Goal: Task Accomplishment & Management: Use online tool/utility

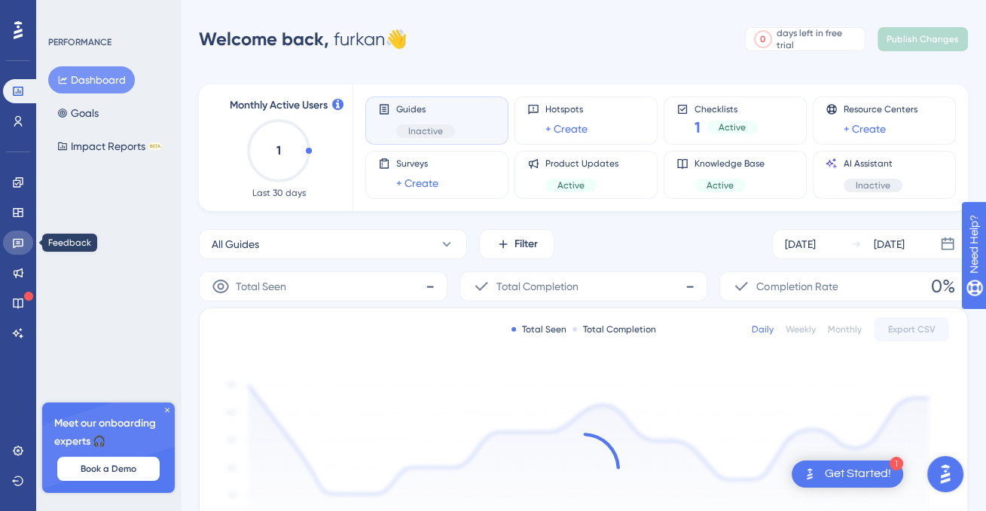
click at [20, 238] on icon at bounding box center [18, 243] width 12 height 12
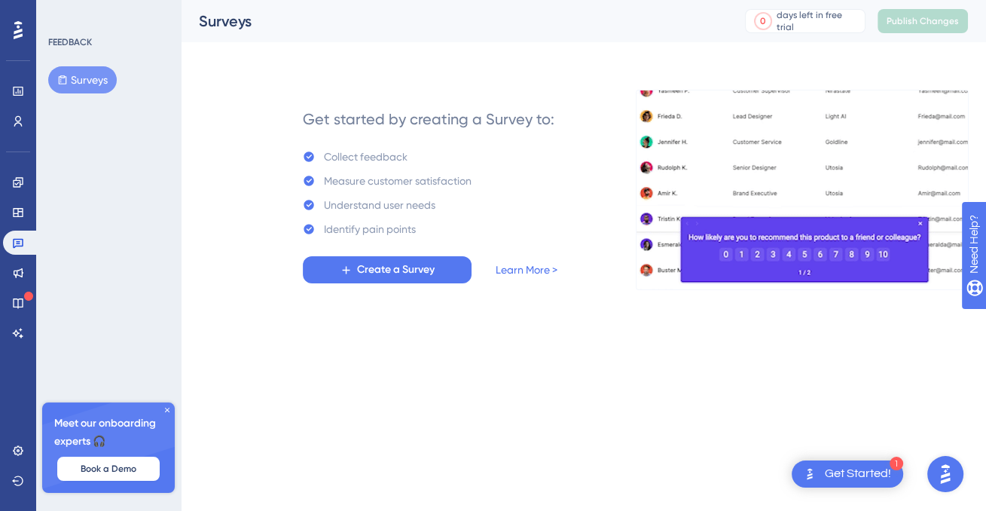
click at [350, 275] on icon at bounding box center [346, 270] width 13 height 13
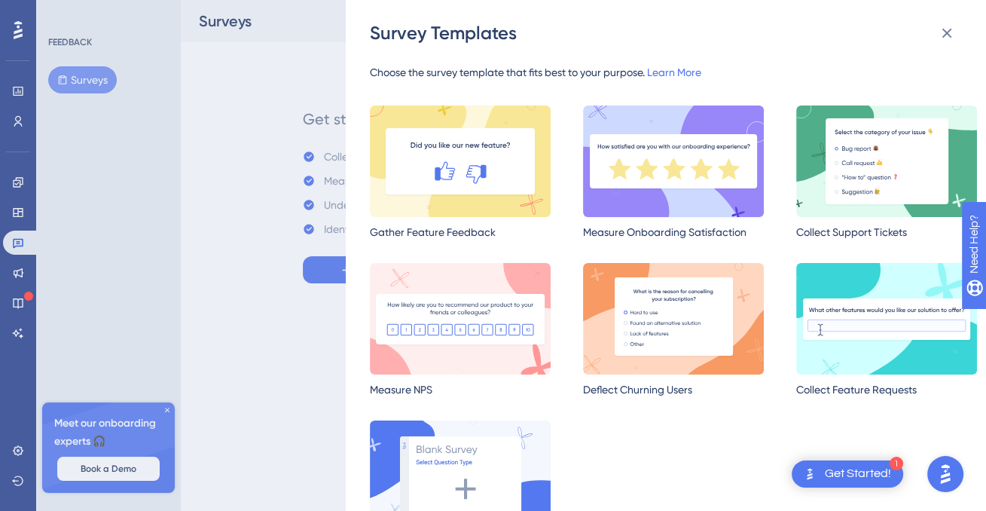
click at [603, 172] on img at bounding box center [673, 160] width 181 height 111
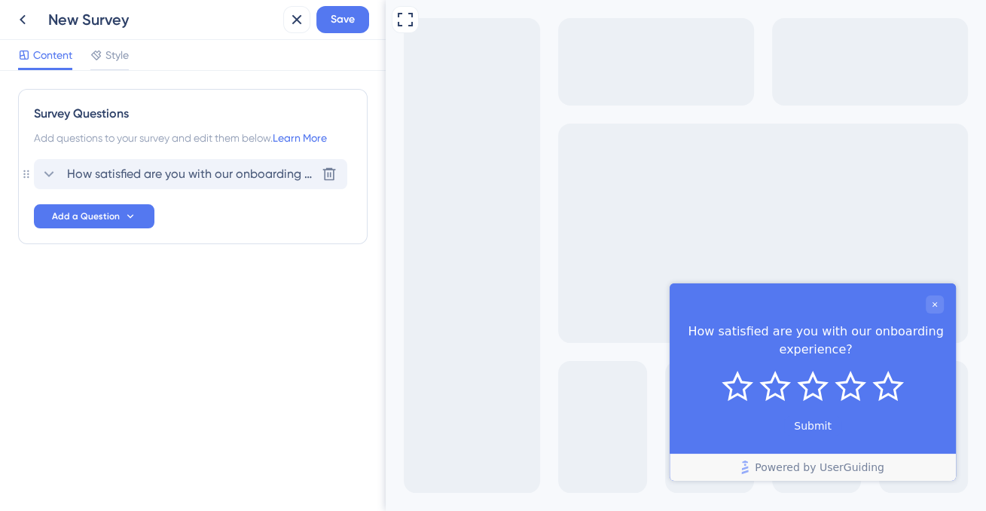
click at [146, 160] on div "How satisfied are you with our onboarding experience? [GEOGRAPHIC_DATA]" at bounding box center [190, 174] width 313 height 30
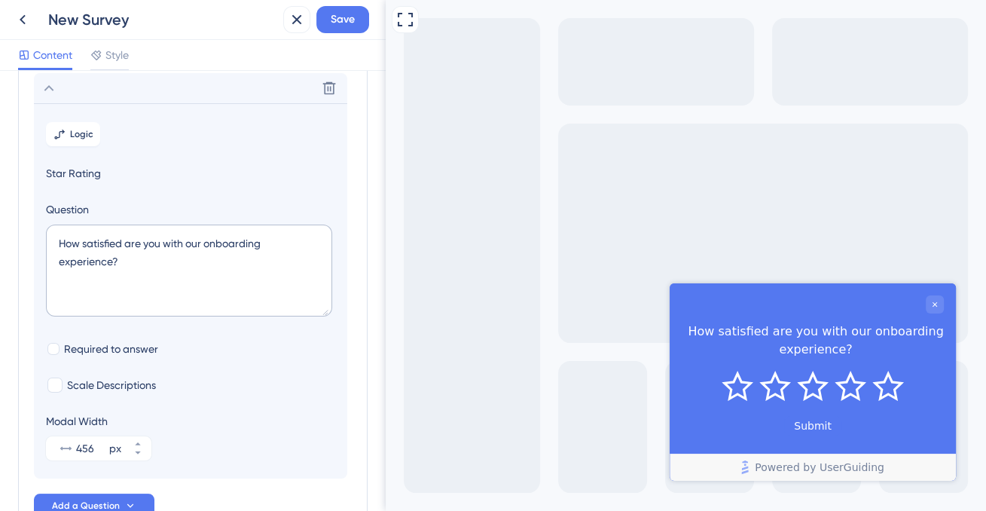
scroll to position [87, 0]
click at [150, 269] on textarea "How satisfied are you with our onboarding experience?" at bounding box center [189, 269] width 286 height 92
click at [113, 260] on textarea "How satisfied are you with our onboarding experience?" at bounding box center [189, 269] width 286 height 92
click at [111, 260] on textarea "How satisfied are you with our onboarding experience?" at bounding box center [189, 269] width 286 height 92
click at [108, 255] on textarea "How satisfied are you with our onboarding experience?" at bounding box center [189, 269] width 286 height 92
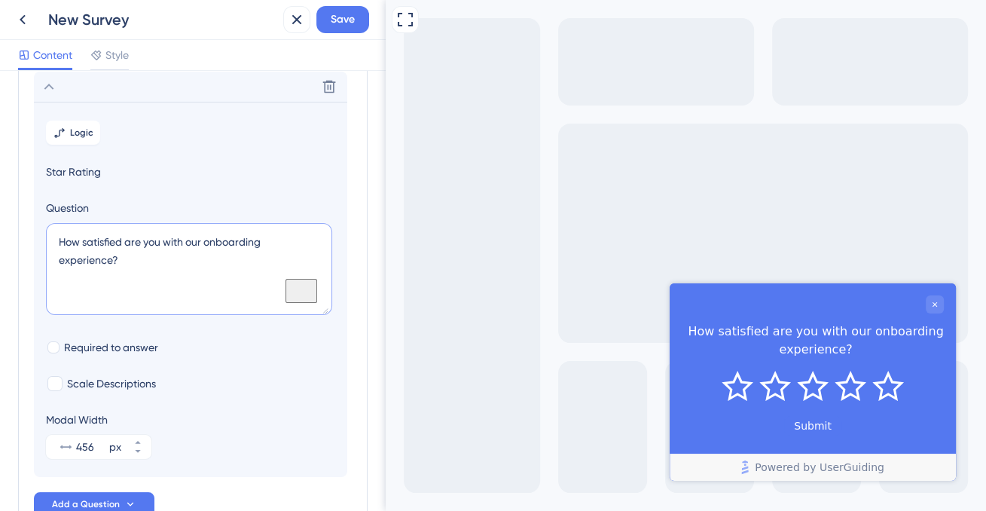
click at [107, 261] on textarea "How satisfied are you with our onboarding experience?" at bounding box center [189, 269] width 286 height 92
click at [110, 260] on textarea "How satisfied are you with our onboarding experience?" at bounding box center [189, 269] width 286 height 92
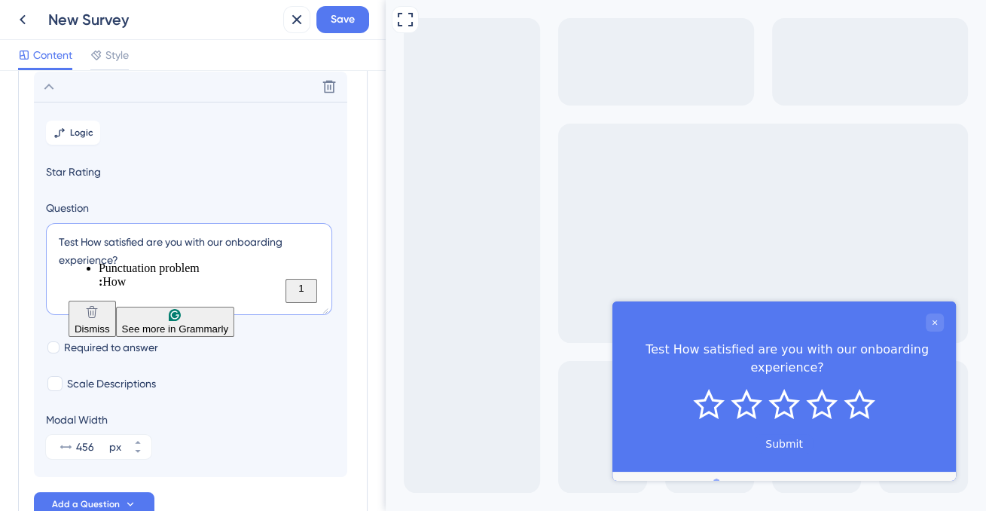
type textarea "Test How satisfied are you with our onboarding experience?"
click at [255, 383] on div "Scale Descriptions" at bounding box center [190, 383] width 289 height 18
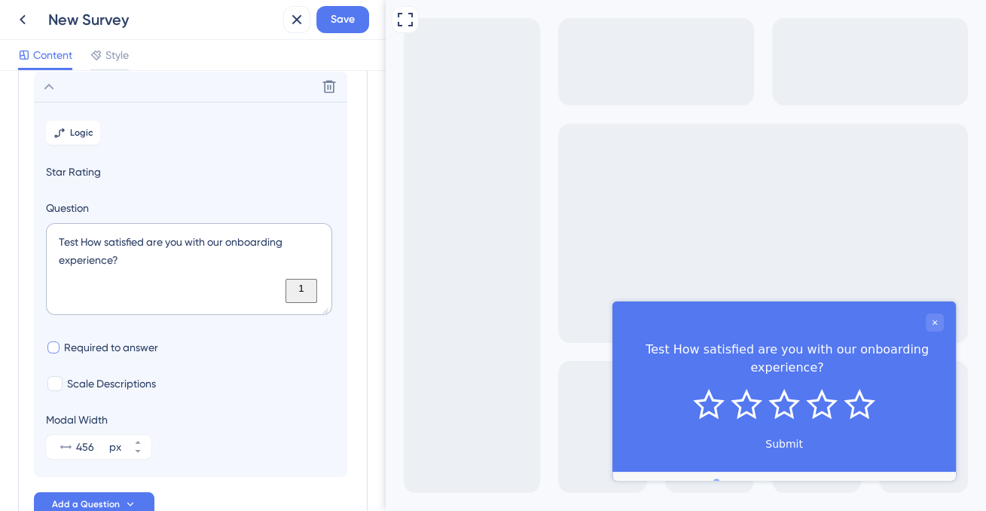
click at [58, 342] on div at bounding box center [53, 347] width 12 height 12
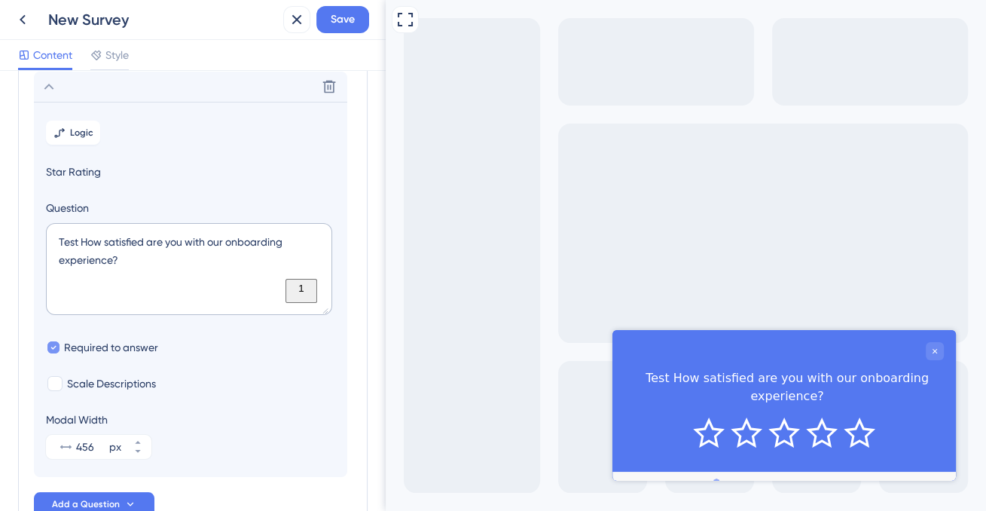
click at [57, 344] on div at bounding box center [53, 347] width 12 height 12
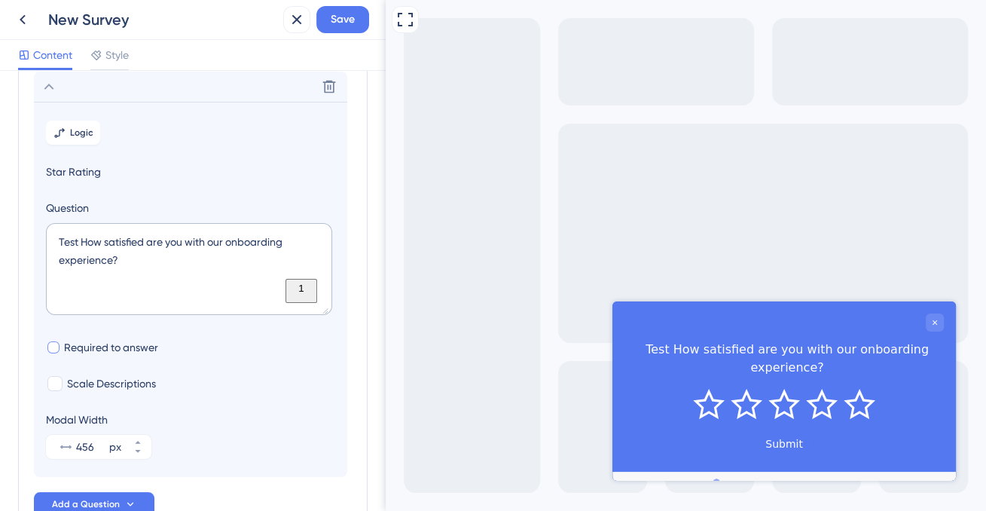
click at [56, 345] on div at bounding box center [53, 347] width 12 height 12
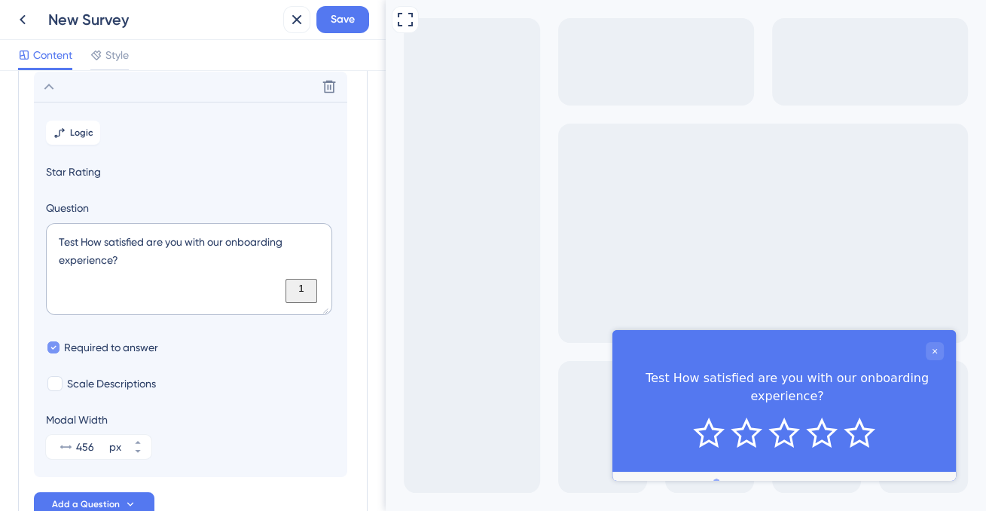
click at [56, 345] on div at bounding box center [53, 347] width 12 height 12
checkbox input "false"
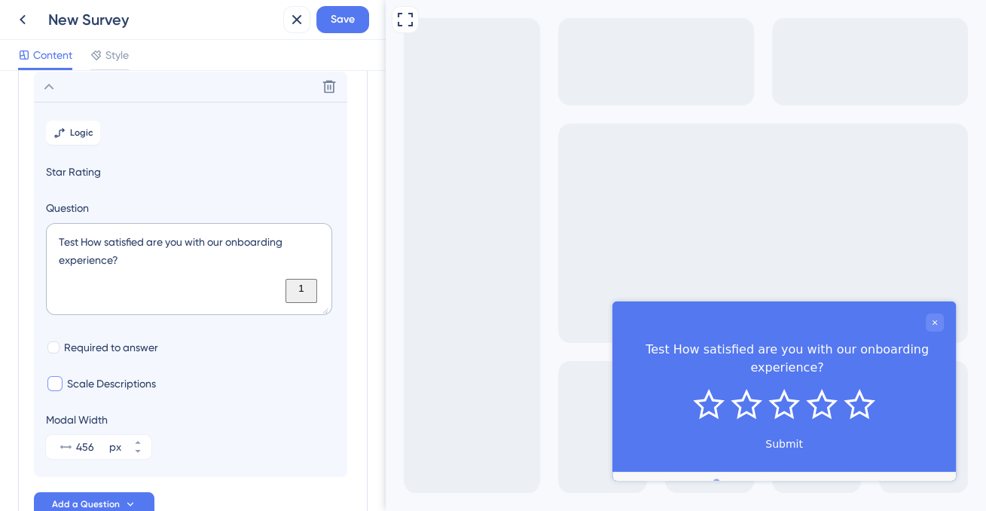
click at [58, 381] on div at bounding box center [54, 383] width 15 height 15
checkbox input "true"
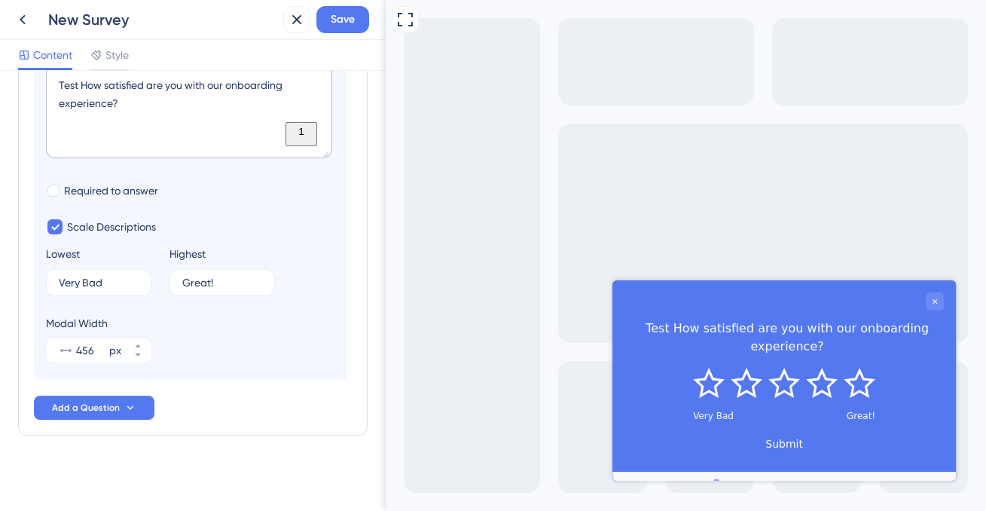
scroll to position [0, 0]
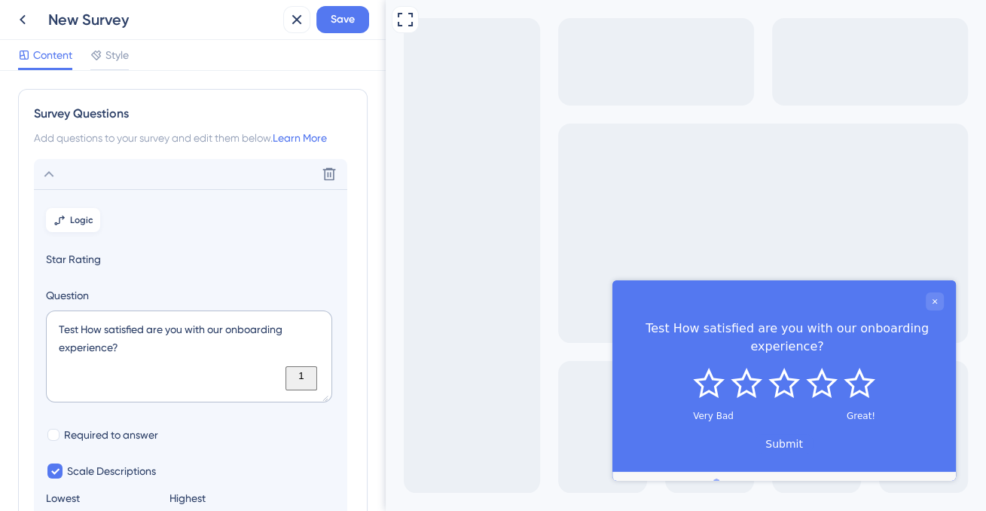
click at [88, 221] on span "Logic" at bounding box center [81, 220] width 23 height 12
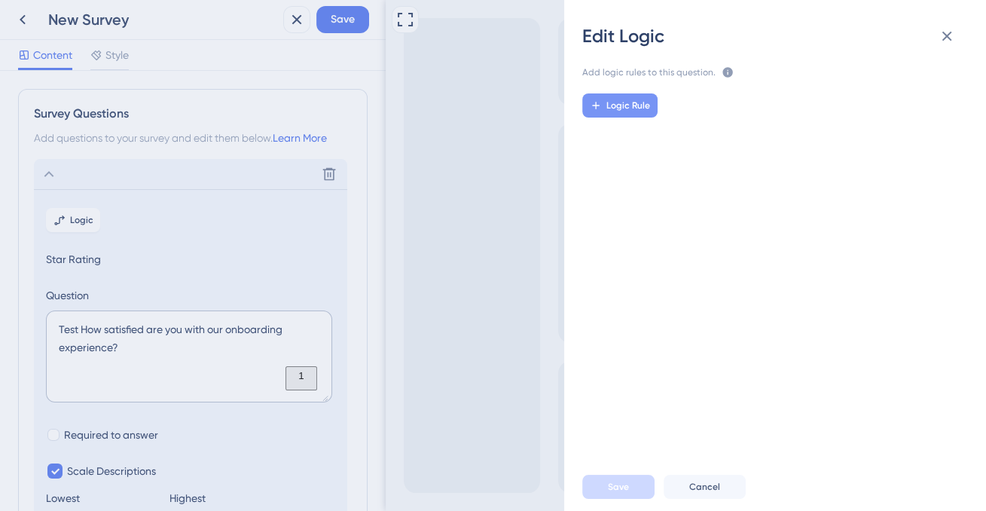
click at [628, 112] on button "Logic Rule" at bounding box center [619, 105] width 75 height 24
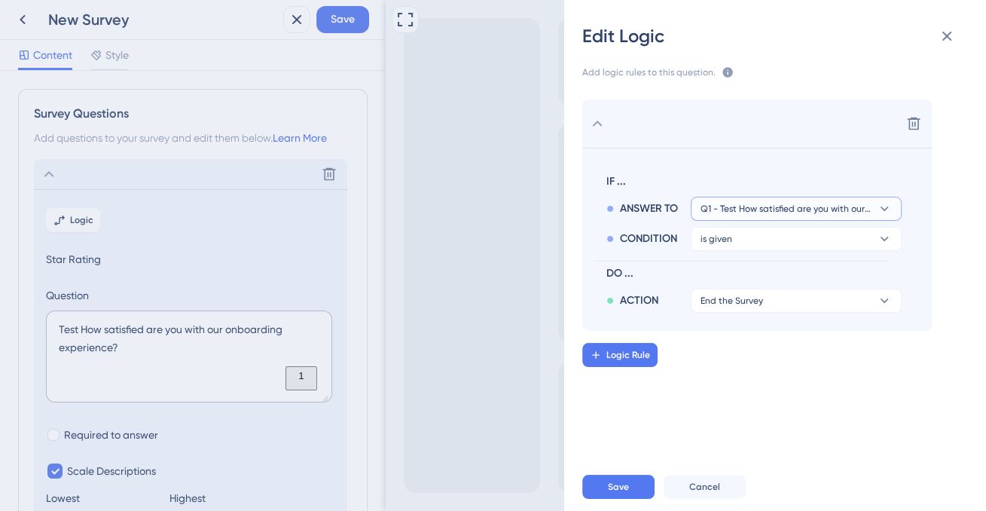
click at [761, 213] on span "Q1 - Test How satisfied are you with our onboarding experience?" at bounding box center [786, 209] width 170 height 12
click at [758, 212] on span "Q1 - Test How satisfied are you with our onboarding experience?" at bounding box center [786, 209] width 170 height 12
click at [771, 240] on button "is given" at bounding box center [796, 239] width 211 height 24
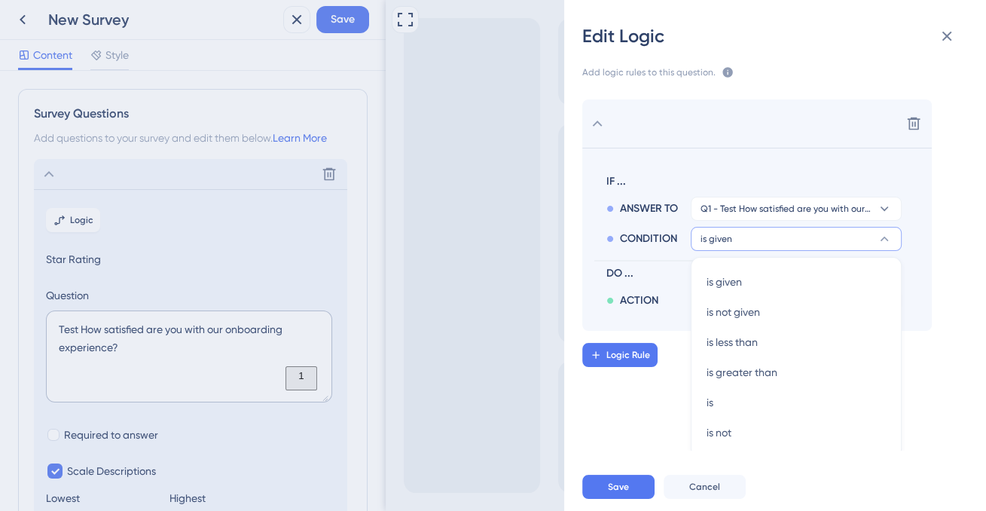
scroll to position [18, 0]
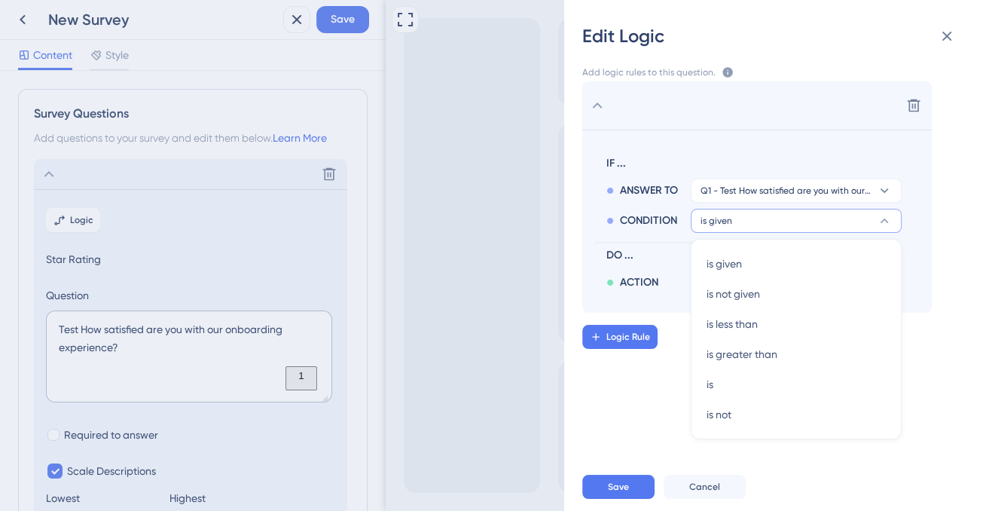
click at [771, 224] on button "is given" at bounding box center [796, 221] width 211 height 24
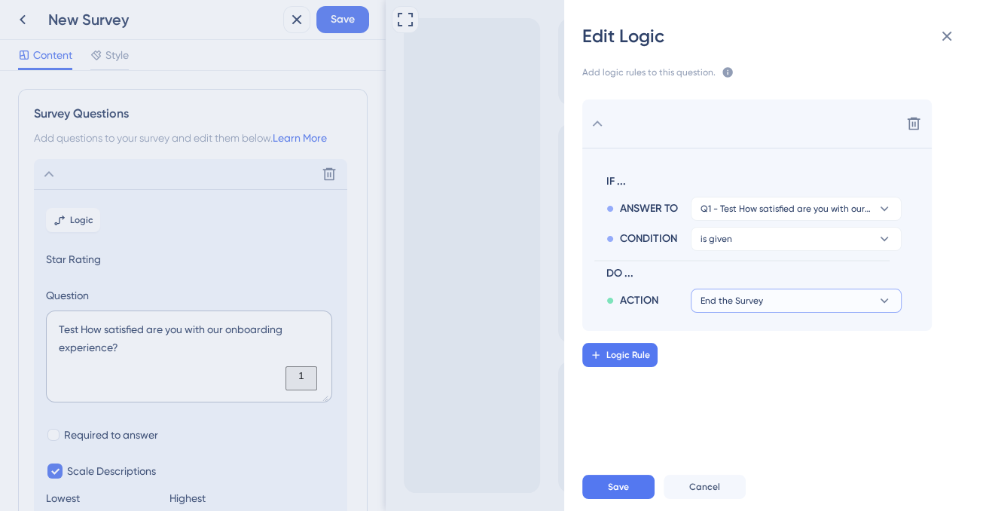
click at [752, 297] on span "End the Survey" at bounding box center [732, 301] width 63 height 12
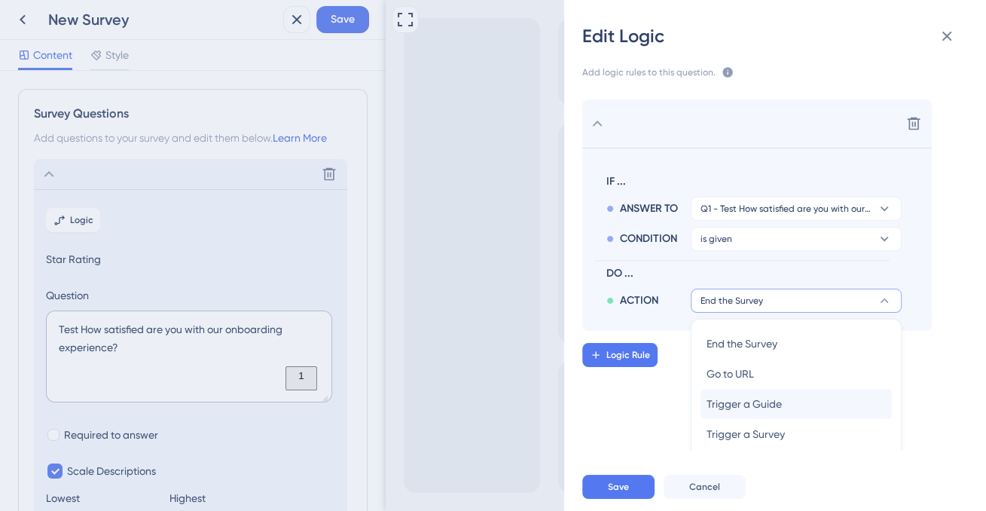
scroll to position [98, 0]
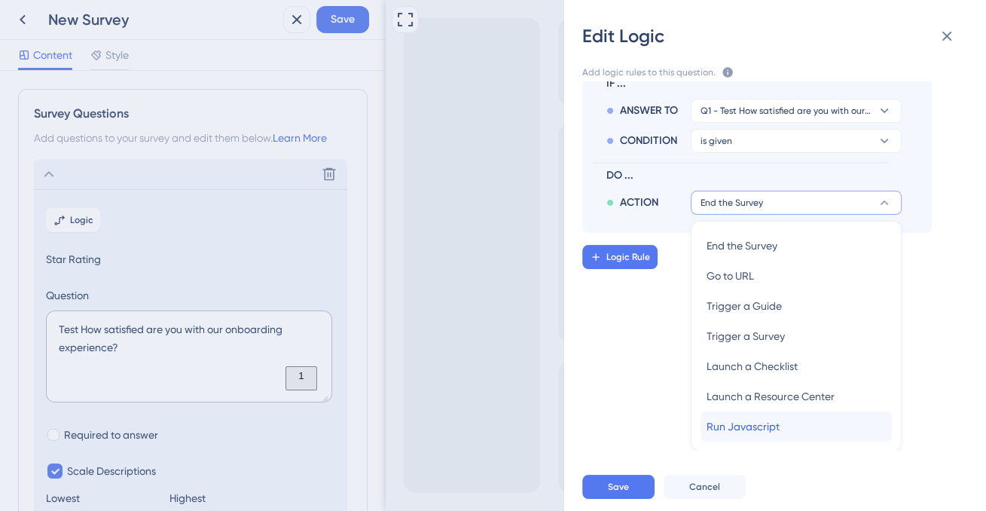
click at [761, 426] on span "Run Javascript" at bounding box center [743, 426] width 73 height 18
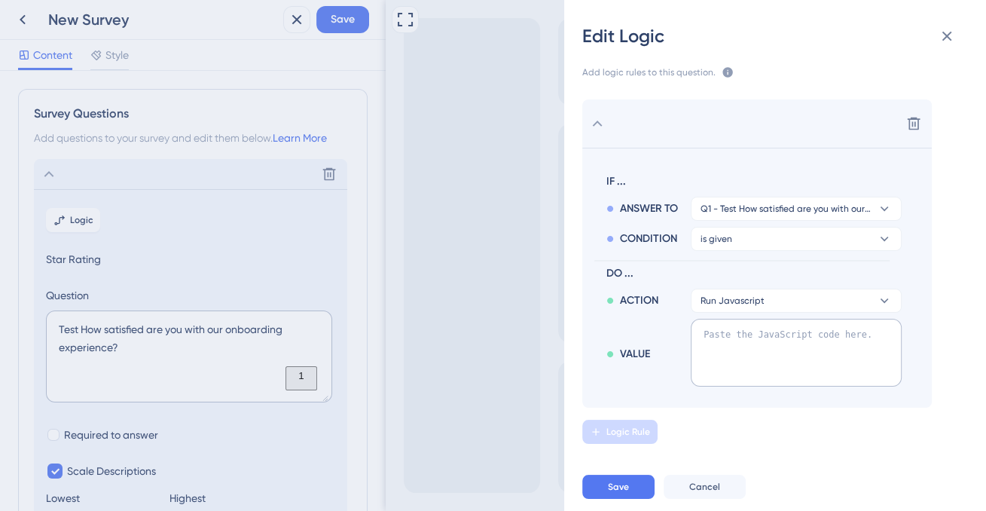
scroll to position [0, 0]
click at [736, 346] on textarea "To enrich screen reader interactions, please activate Accessibility in Grammarl…" at bounding box center [796, 353] width 211 height 68
click at [749, 297] on span "Run Javascript" at bounding box center [733, 301] width 64 height 12
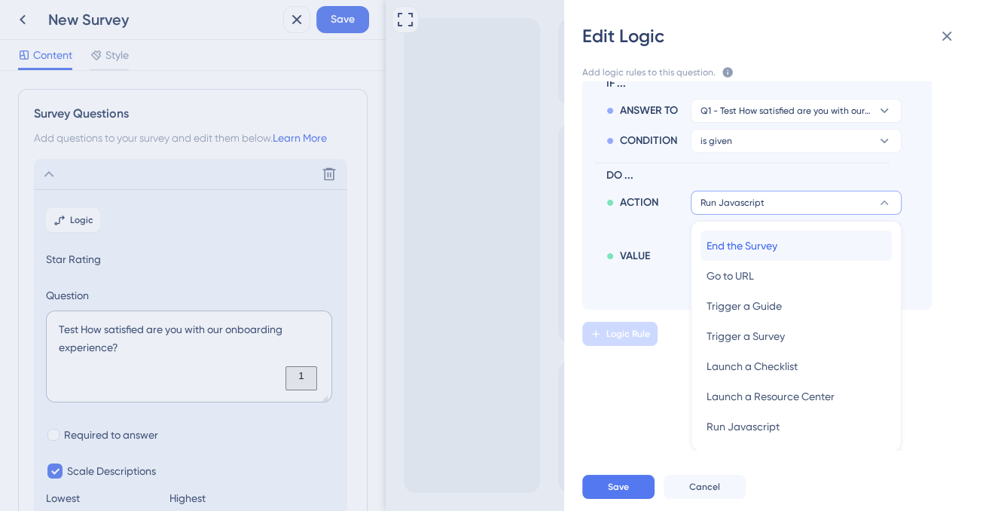
click at [761, 248] on span "End the Survey" at bounding box center [742, 246] width 71 height 18
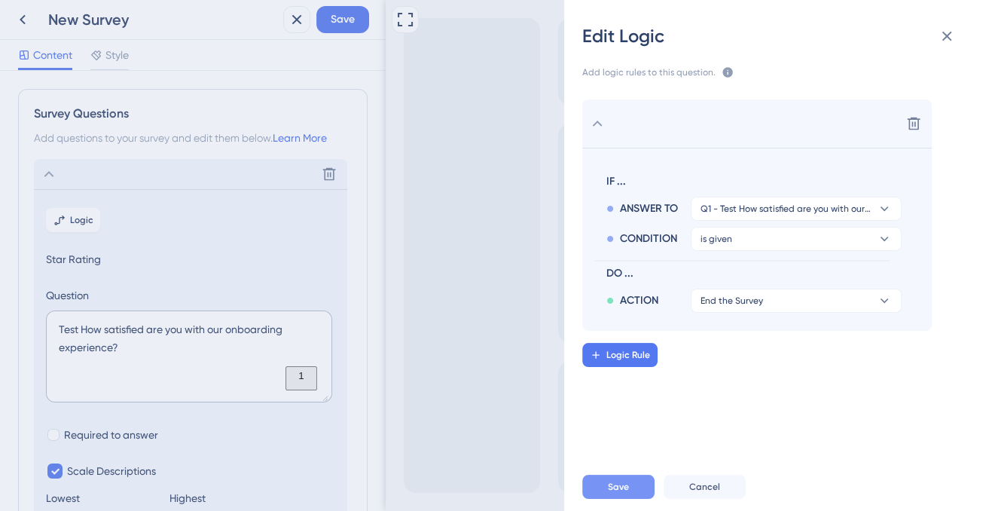
click at [640, 478] on button "Save" at bounding box center [618, 487] width 72 height 24
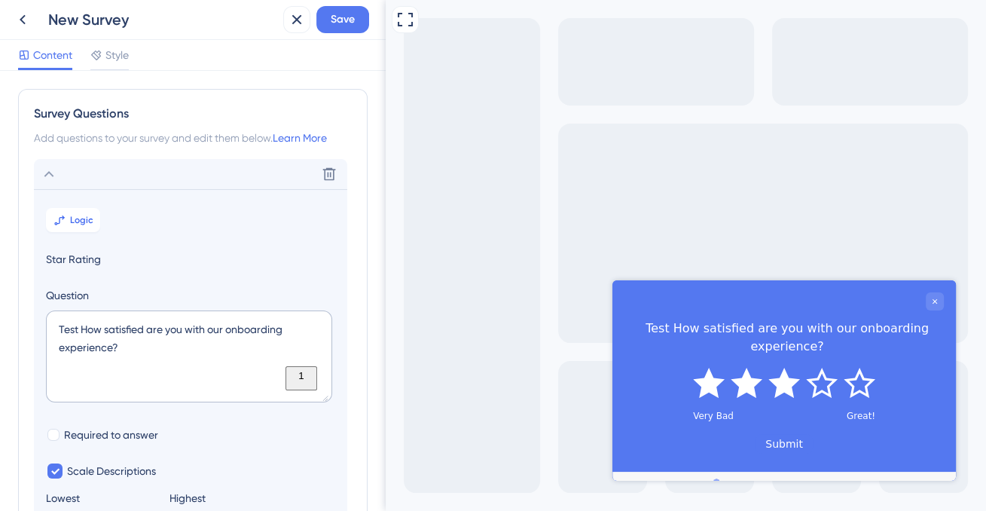
click at [775, 368] on icon "Rate 3 star" at bounding box center [784, 383] width 32 height 30
click at [849, 368] on icon "Rate 5 star" at bounding box center [860, 383] width 32 height 30
click at [255, 376] on textarea "Test How satisfied are you with our onboarding experience?" at bounding box center [189, 356] width 286 height 92
click at [85, 217] on span "Logic" at bounding box center [81, 220] width 23 height 12
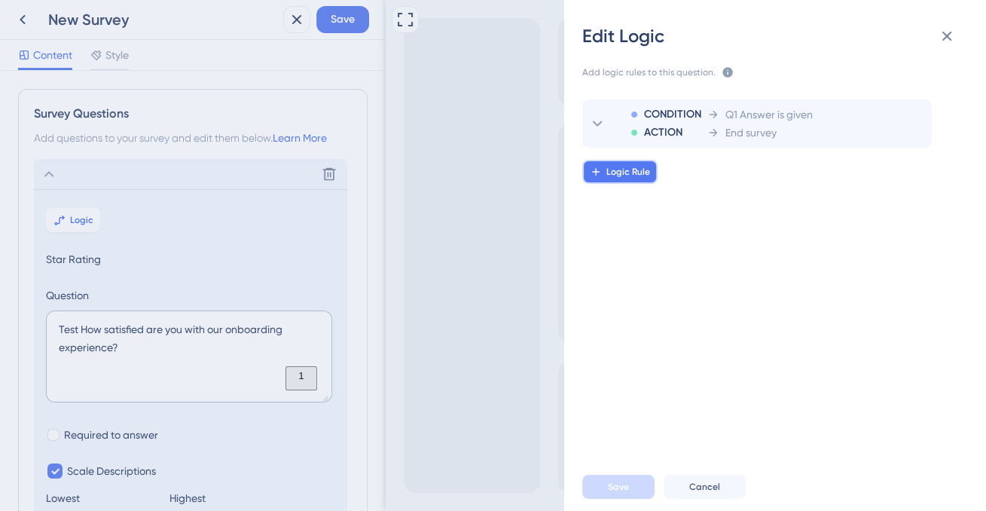
click at [633, 167] on span "Logic Rule" at bounding box center [628, 172] width 44 height 12
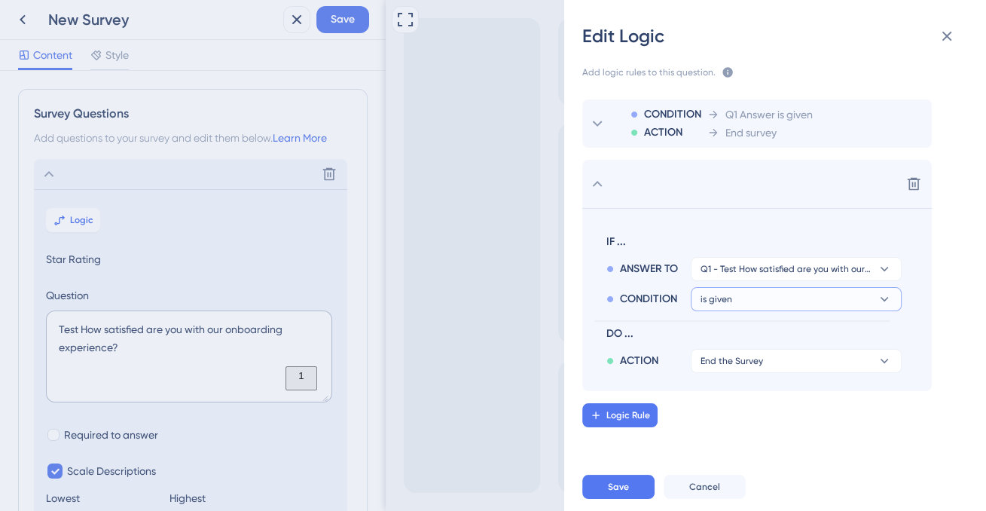
click at [796, 300] on button "is given" at bounding box center [796, 299] width 211 height 24
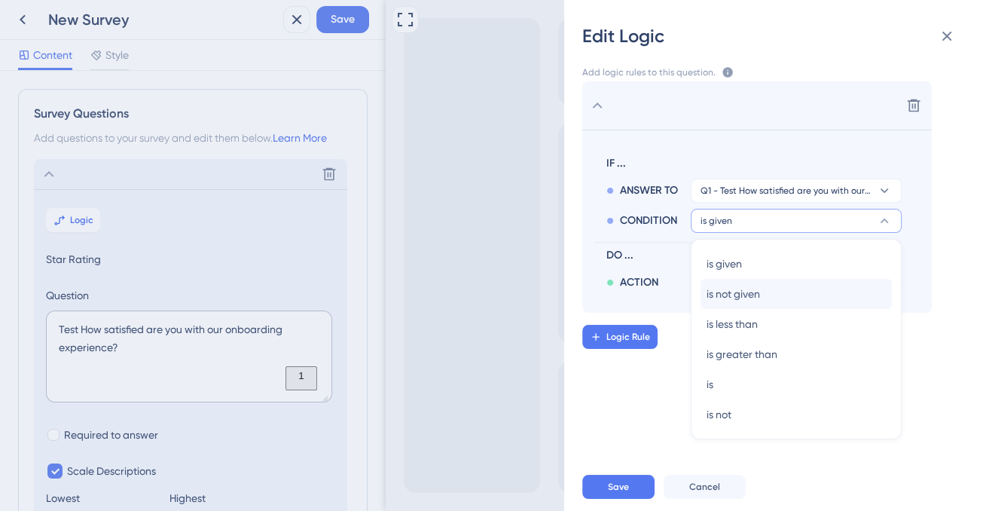
click at [777, 301] on div "is not given is not given" at bounding box center [796, 294] width 191 height 30
click at [747, 289] on span "is not given" at bounding box center [733, 294] width 53 height 18
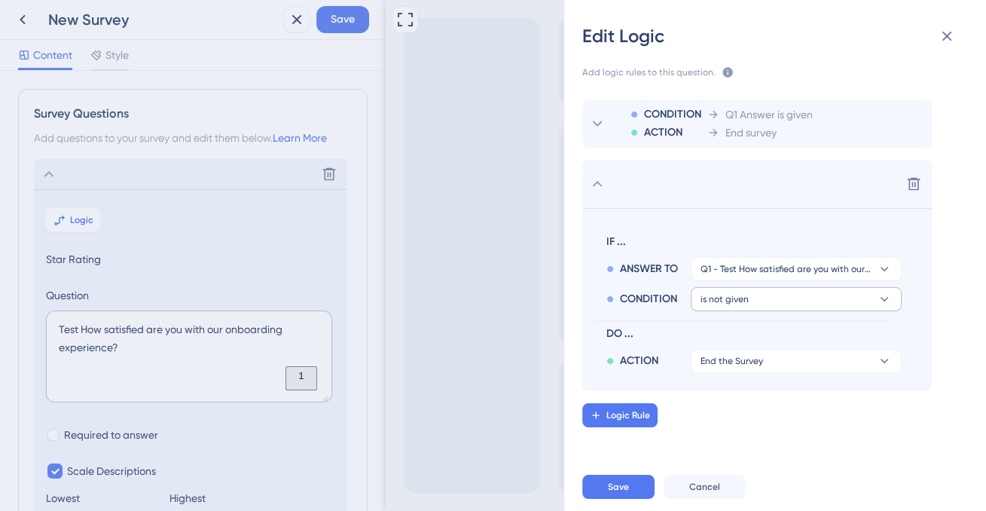
scroll to position [0, 0]
click at [751, 366] on span "End the Survey" at bounding box center [732, 361] width 63 height 12
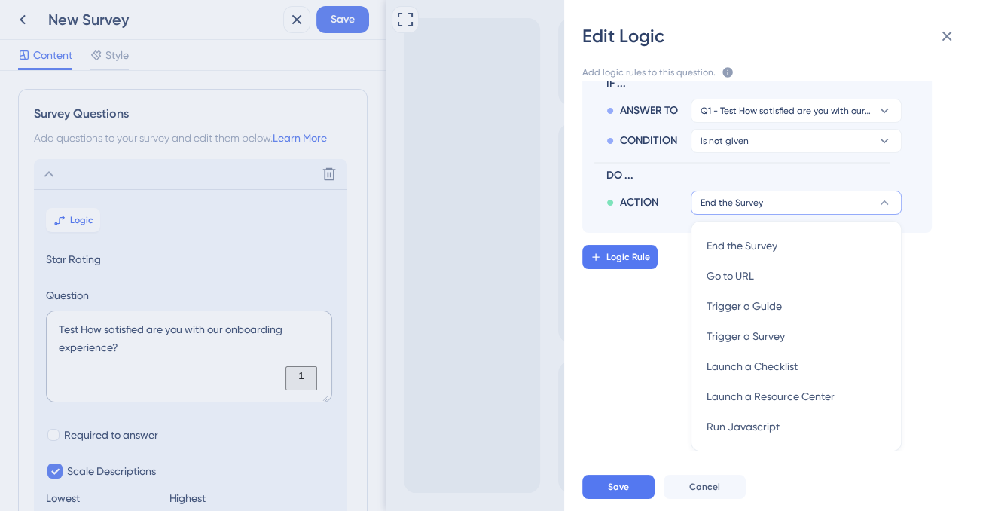
click at [618, 316] on div "CONDITION ACTION Q1 Answer is given End survey Delete IF ... ANSWER TO Q1 - Tes…" at bounding box center [781, 265] width 446 height 369
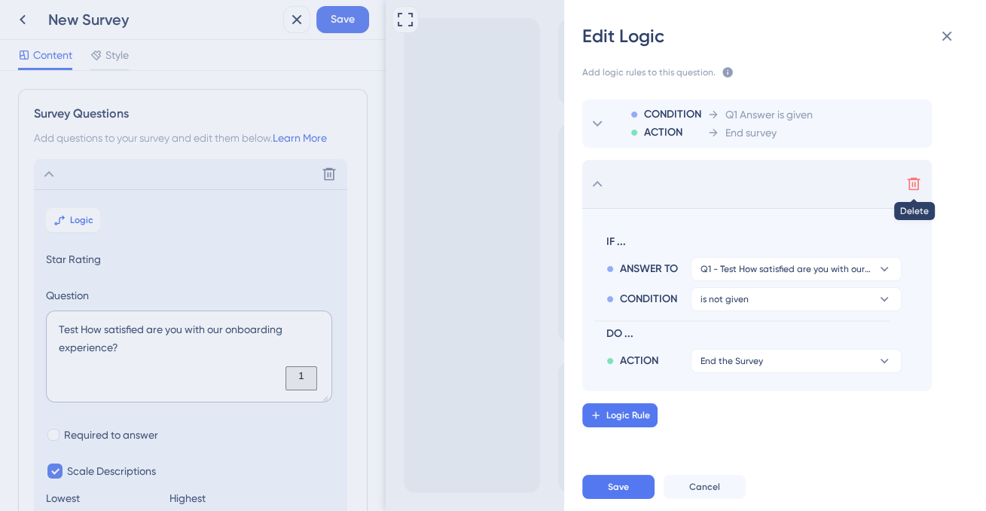
click at [916, 185] on icon at bounding box center [913, 183] width 15 height 15
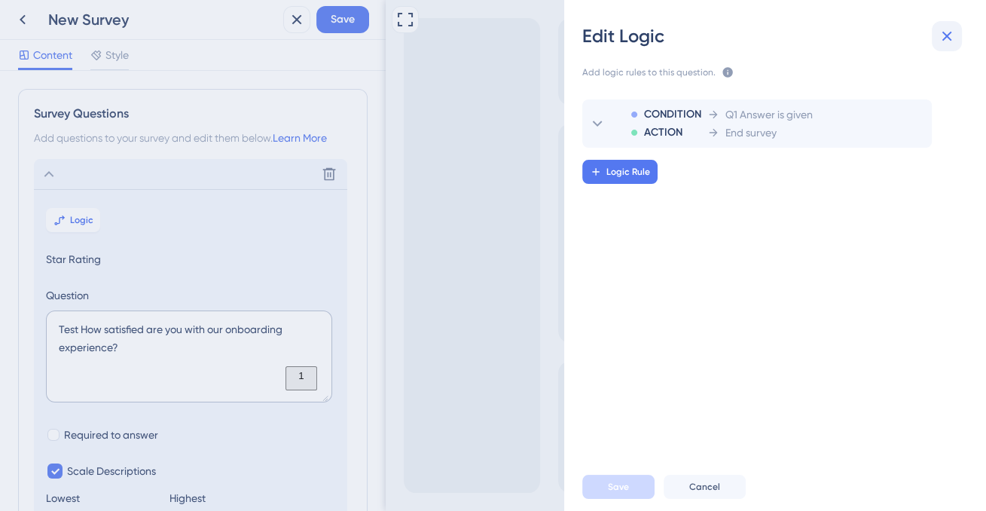
click at [939, 36] on button at bounding box center [947, 36] width 30 height 30
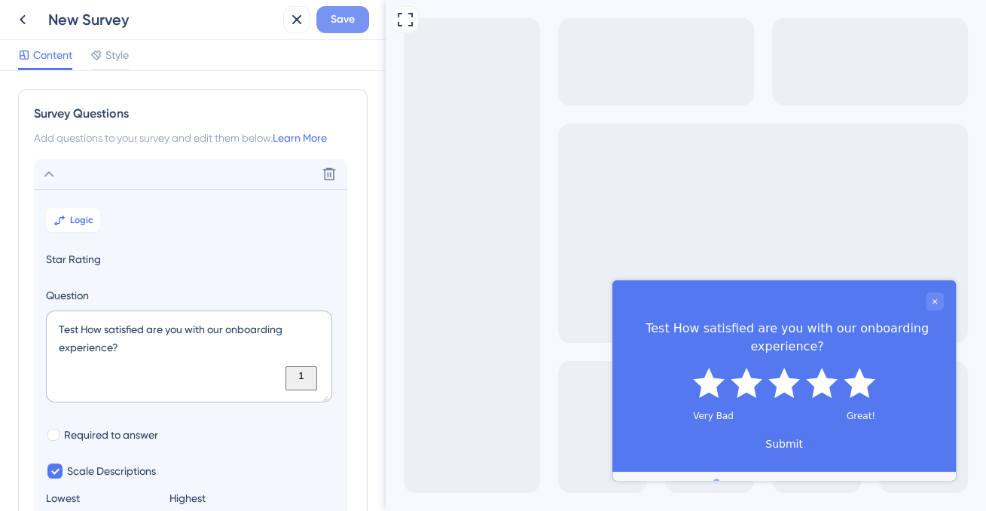
click at [348, 24] on span "Save" at bounding box center [343, 20] width 24 height 18
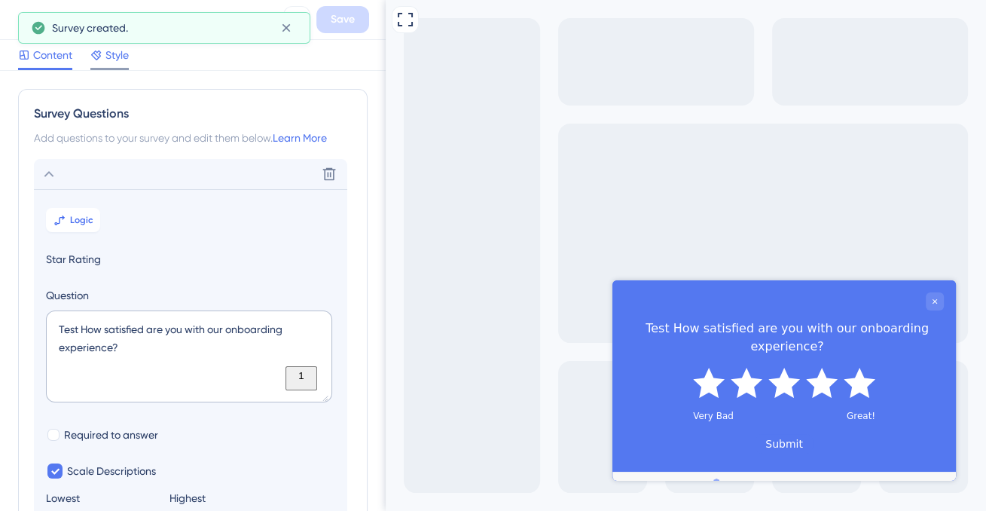
click at [111, 50] on span "Style" at bounding box center [116, 55] width 23 height 18
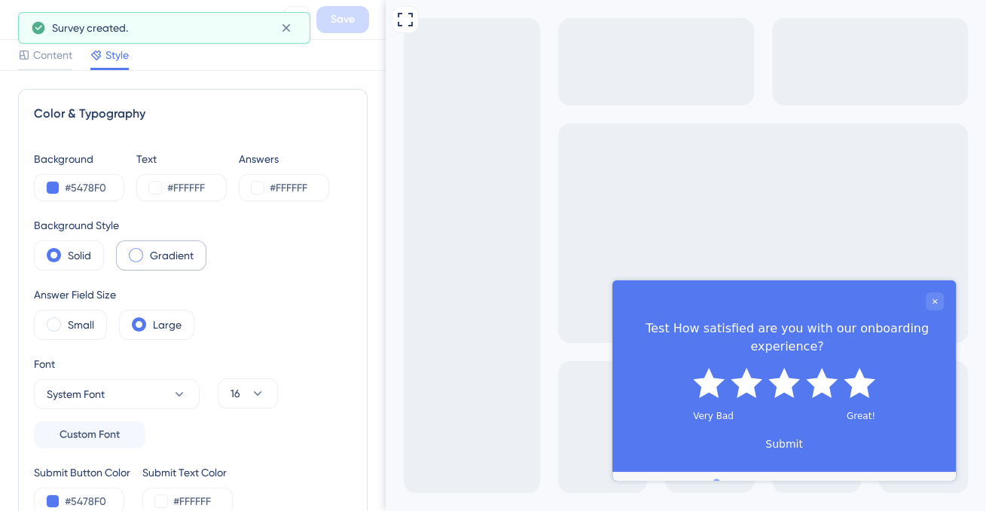
click at [170, 252] on label "Gradient" at bounding box center [172, 255] width 44 height 18
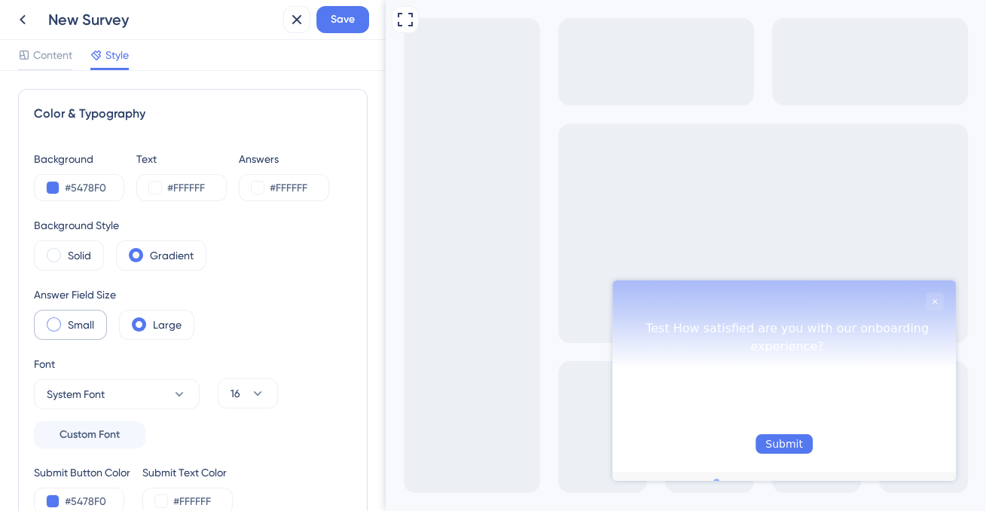
click at [66, 328] on div "Small" at bounding box center [70, 325] width 73 height 30
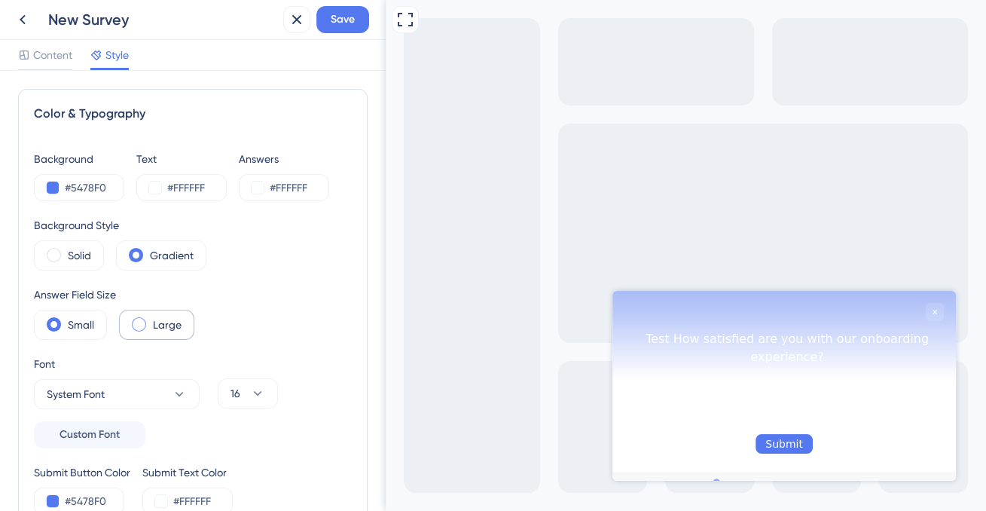
click at [148, 333] on div "Large" at bounding box center [156, 325] width 75 height 30
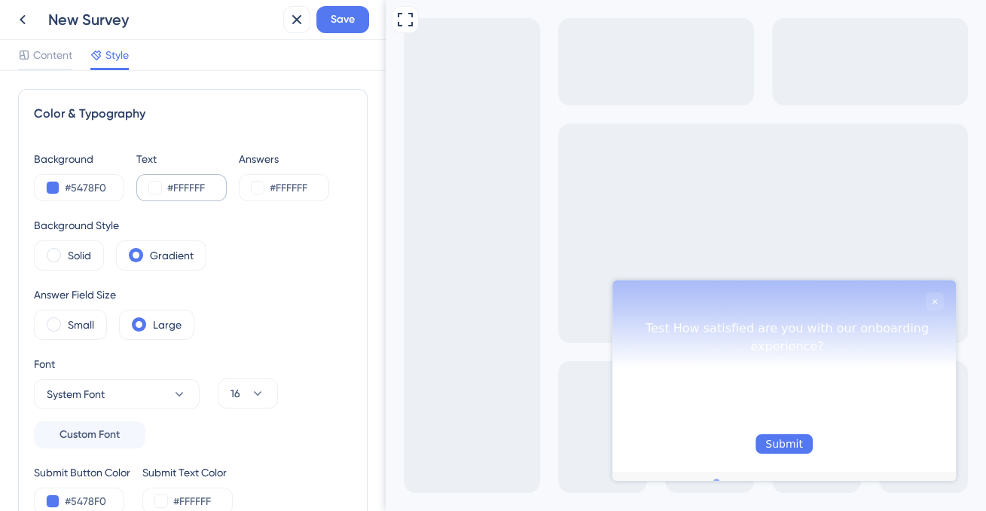
click at [149, 185] on div "#FFFFFF" at bounding box center [181, 187] width 90 height 27
click at [159, 191] on button at bounding box center [155, 188] width 12 height 12
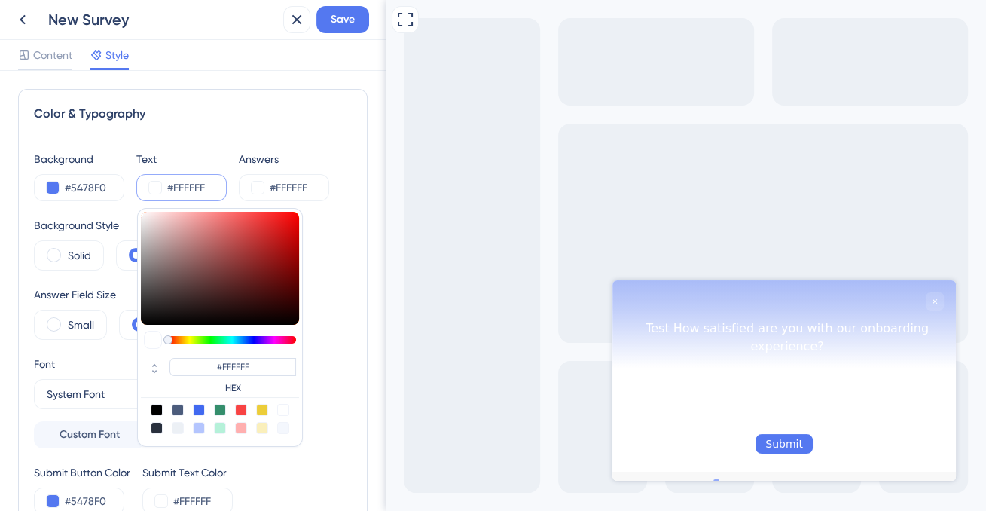
type input "#7e2828"
type input "#7E2828"
type input "#802828"
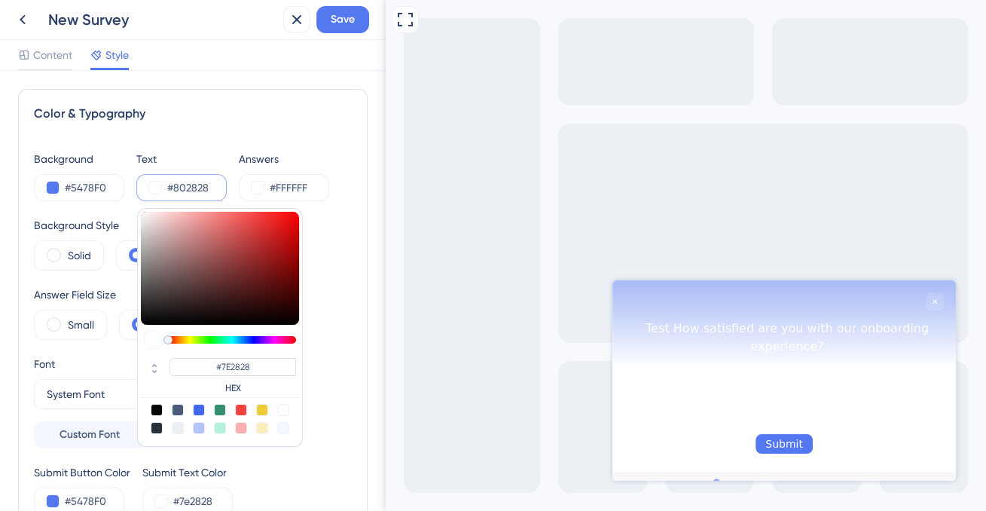
type input "#802828"
click at [251, 267] on div at bounding box center [220, 268] width 158 height 113
type input "#822727"
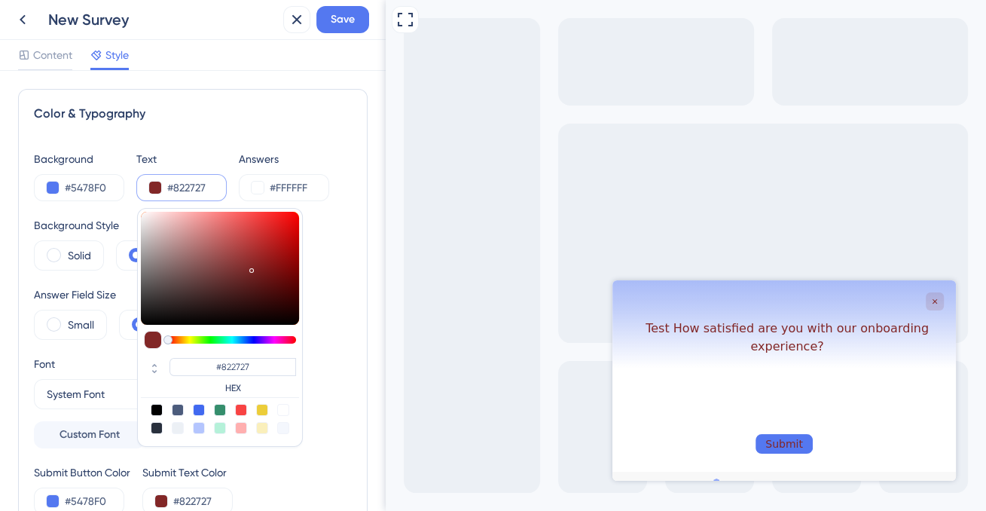
type input "#9f2424"
type input "#9F2424"
type input "#9f2323"
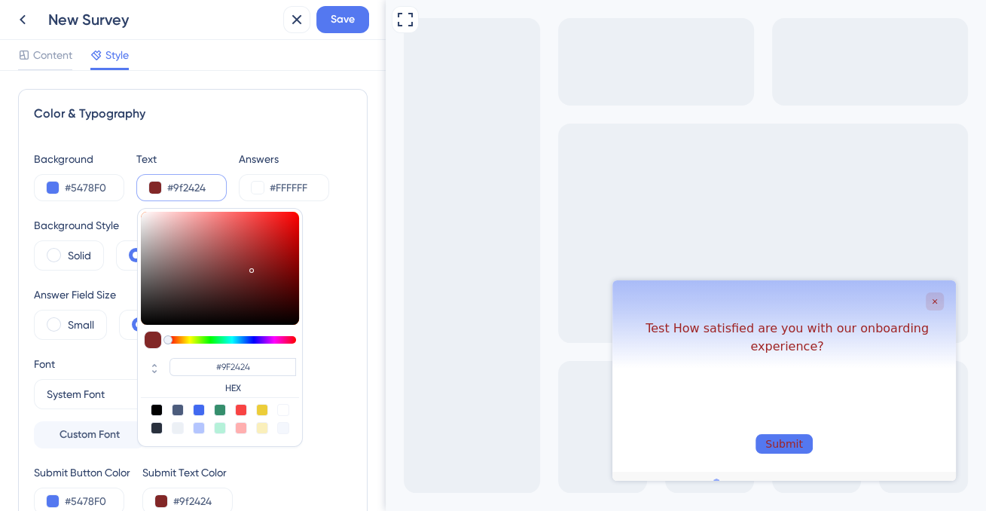
type input "#9F2323"
type input "#a21f1f"
type input "#A21F1F"
type input "#a91919"
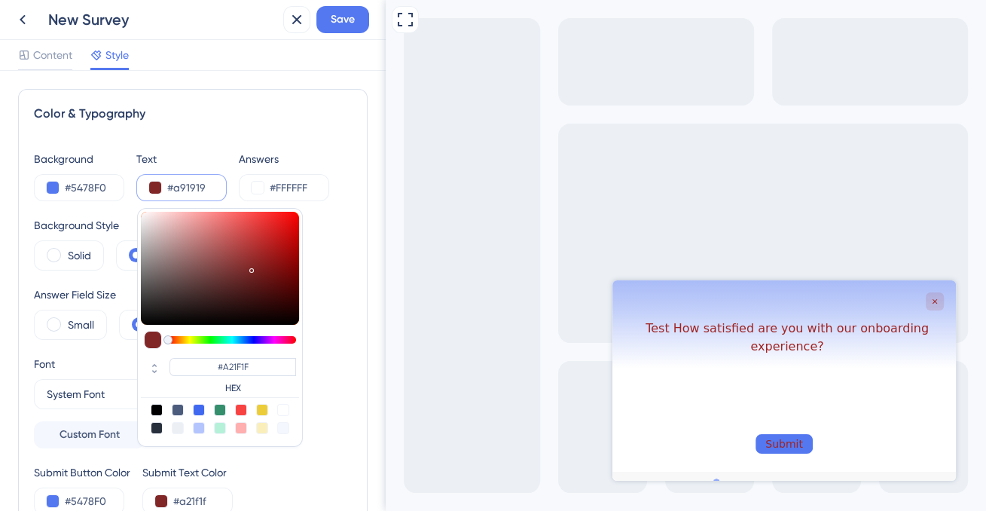
type input "#a91919"
type input "#A91919"
type input "#b01616"
type input "#B01616"
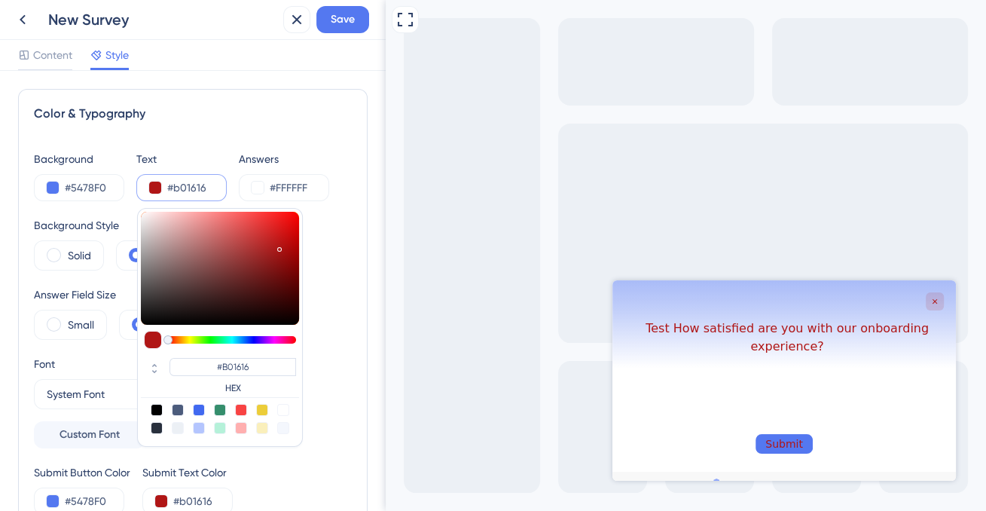
type input "#bf1313"
type input "#BF1313"
type input "#d31313"
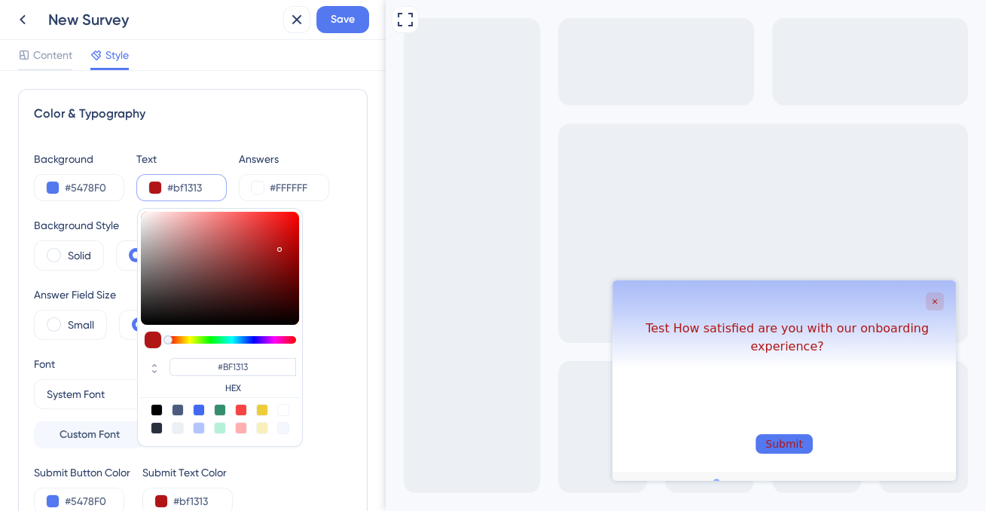
type input "#D31313"
type input "#dc1414"
type input "#DC1414"
type input "#dc1717"
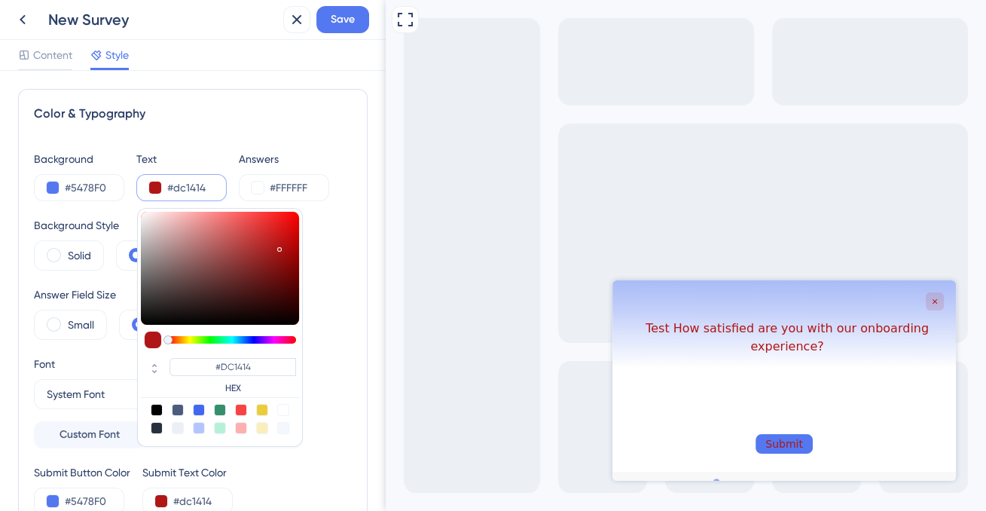
type input "#dc1717"
type input "#DC1717"
type input "#dc1919"
type input "#DC1919"
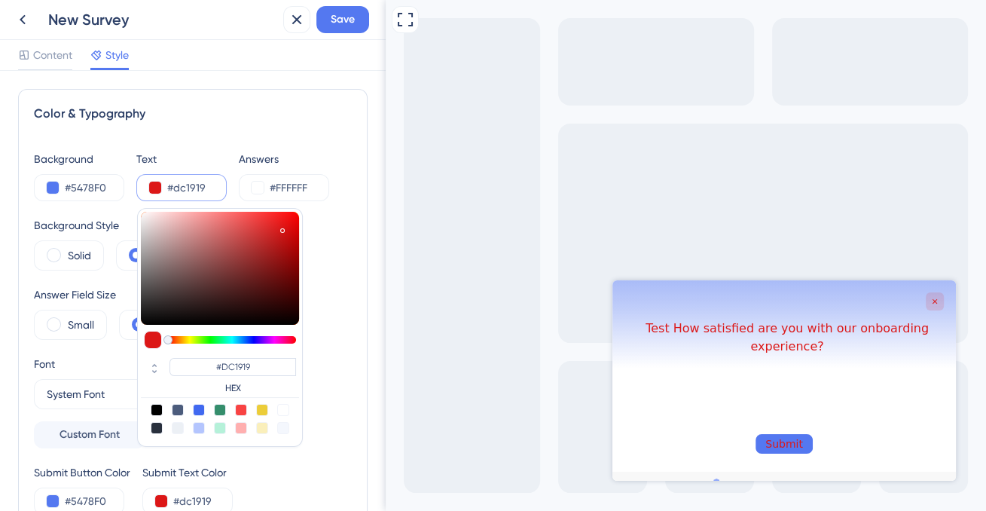
type input "#dc1b1b"
type input "#DC1B1B"
type input "#dc1c1c"
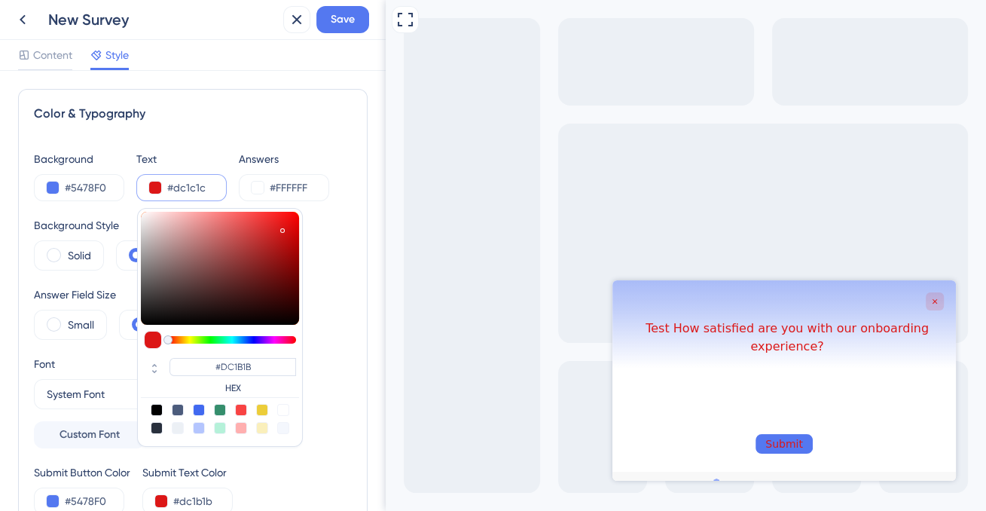
type input "#DC1C1C"
type input "#dc1e1e"
type input "#DC1E1E"
type input "#df2222"
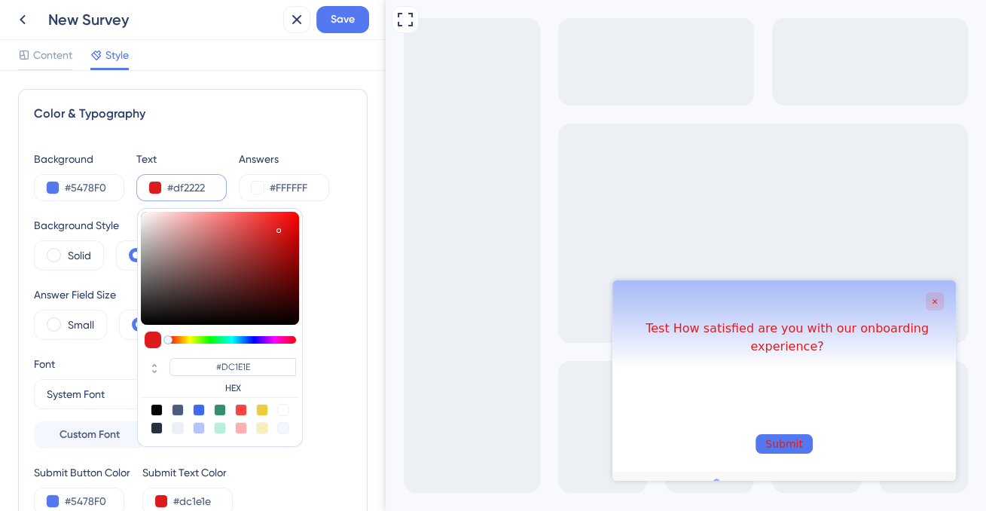
type input "#df2222"
type input "#DF2222"
type input "#e32626"
type input "#E32626"
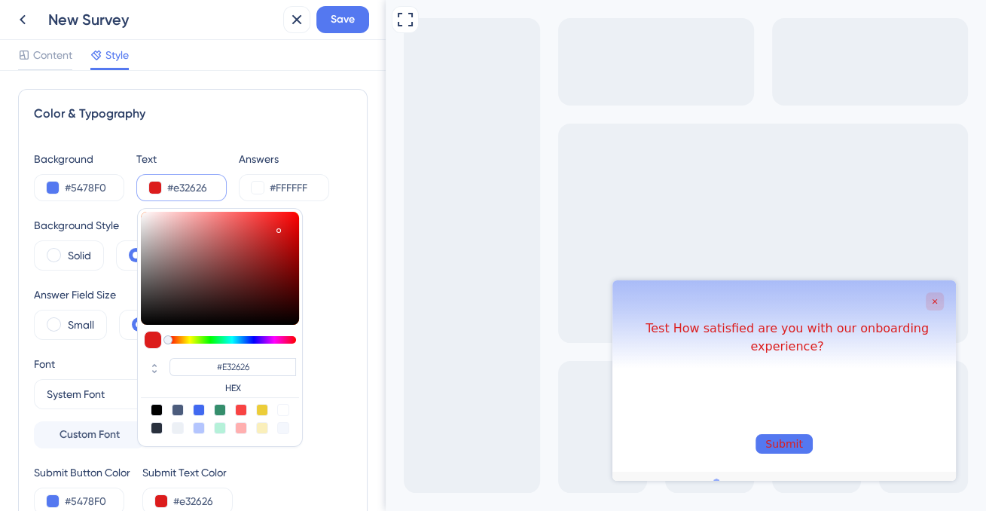
type input "#e42828"
type input "#E42828"
type input "#e42a2a"
type input "#e42929"
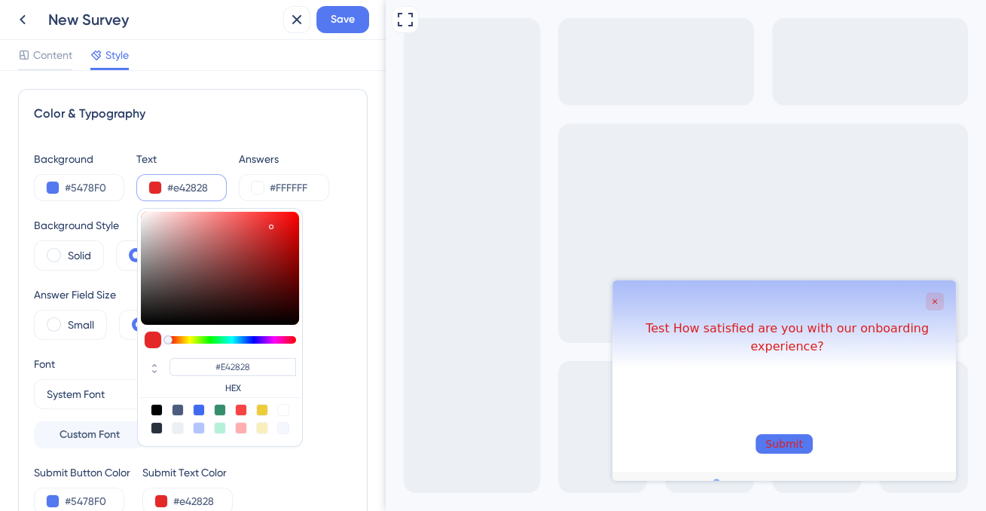
type input "#E42929"
type input "#e42a2a"
type input "#E42A2A"
drag, startPoint x: 273, startPoint y: 251, endPoint x: 270, endPoint y: 223, distance: 28.0
click at [270, 223] on div at bounding box center [220, 268] width 158 height 113
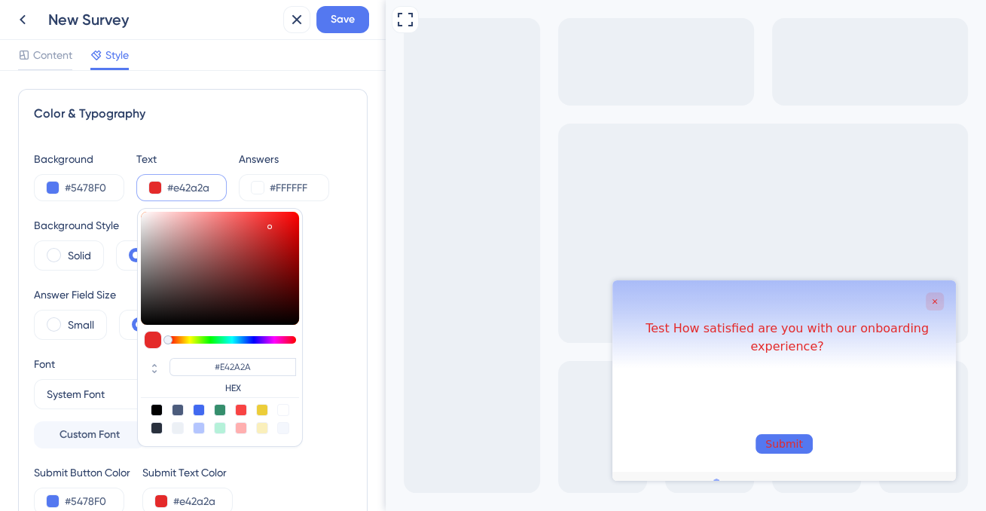
type input "#2a91e4"
type input "#2A91E4"
type input "#2a8be4"
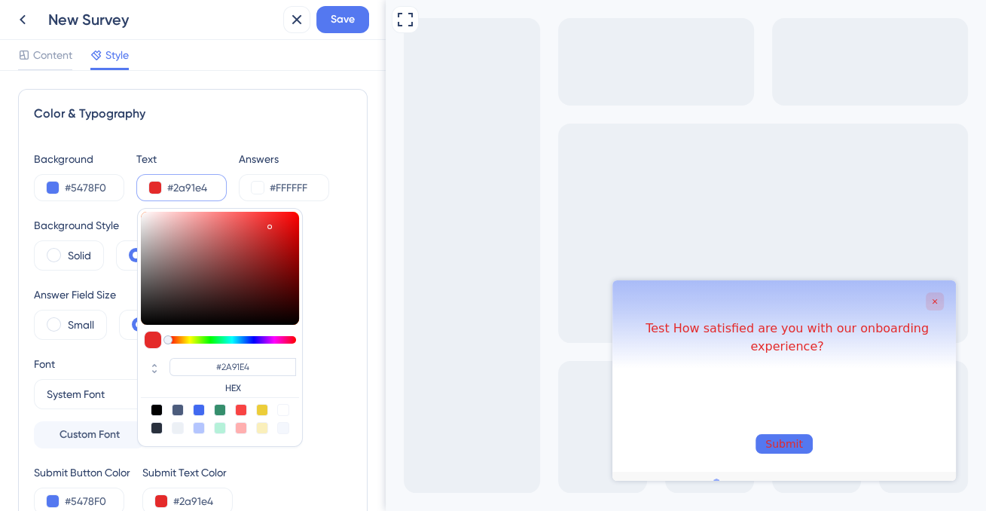
type input "#2A8BE4"
click at [242, 341] on div at bounding box center [232, 340] width 128 height 8
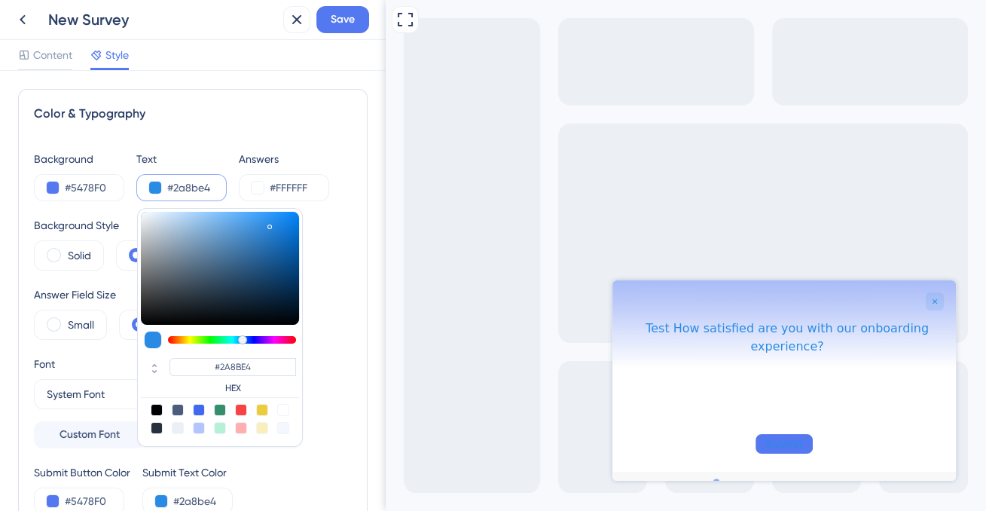
type input "#1c364d"
type input "#1C364D"
type input "#1f3d57"
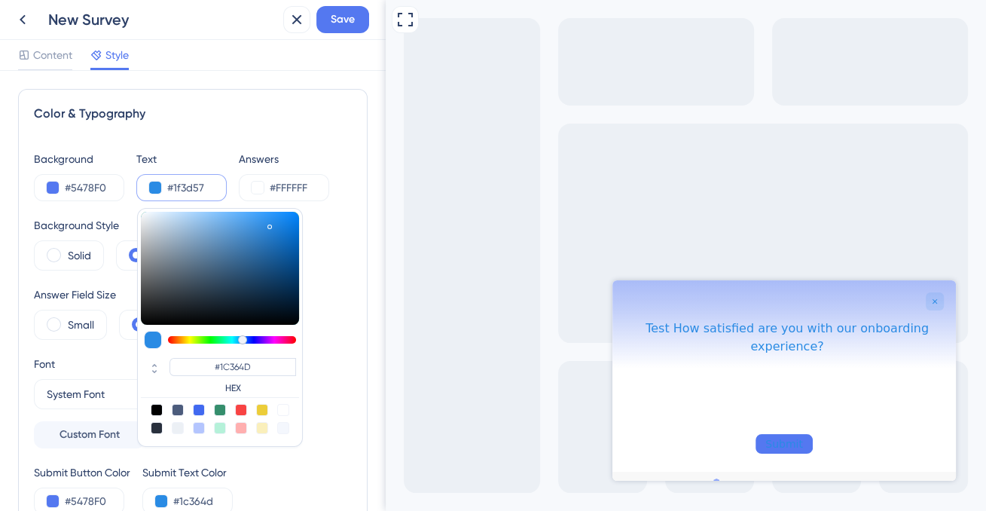
type input "#1F3D57"
type input "#224a6d"
type input "#224A6D"
type input "#265b8a"
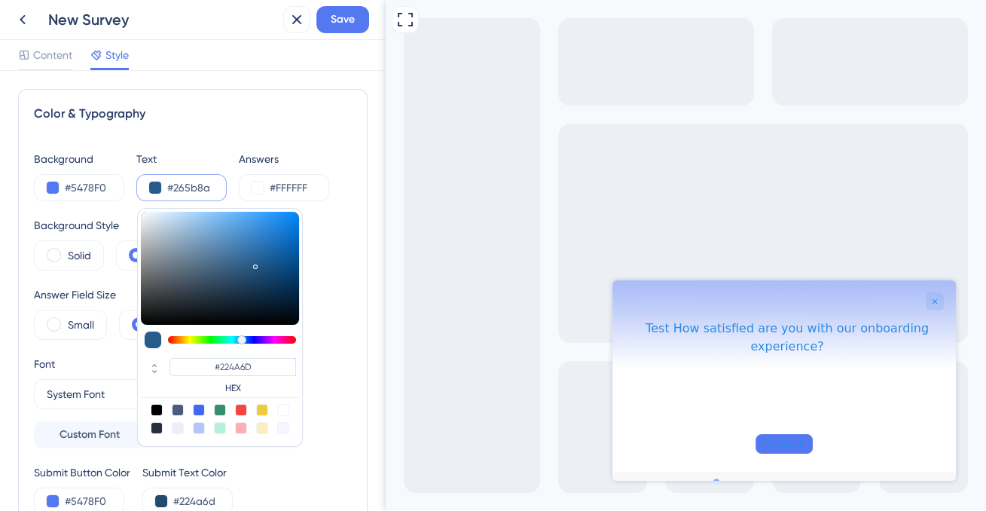
type input "#265b8a"
type input "#265B8A"
type input "#286296"
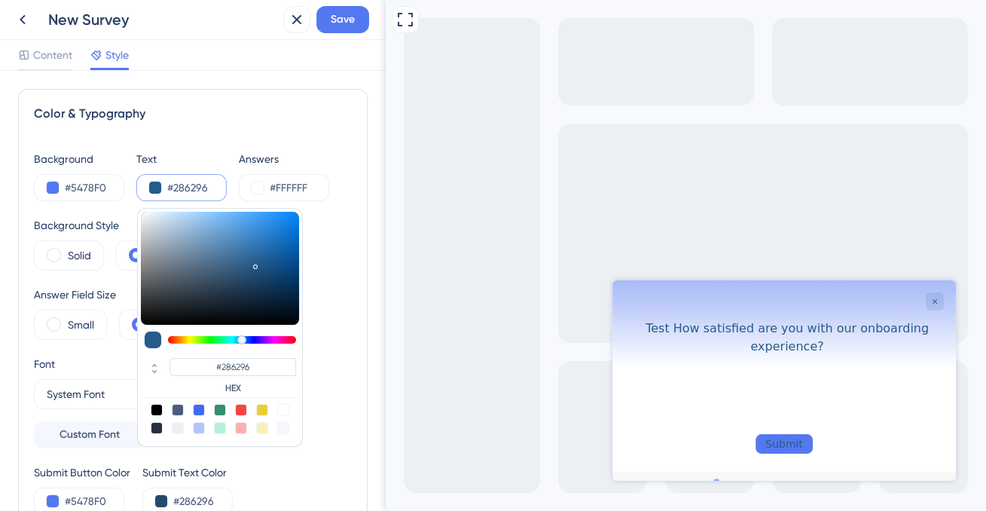
type input "#29649a"
type input "#29649A"
type input "#2a649a"
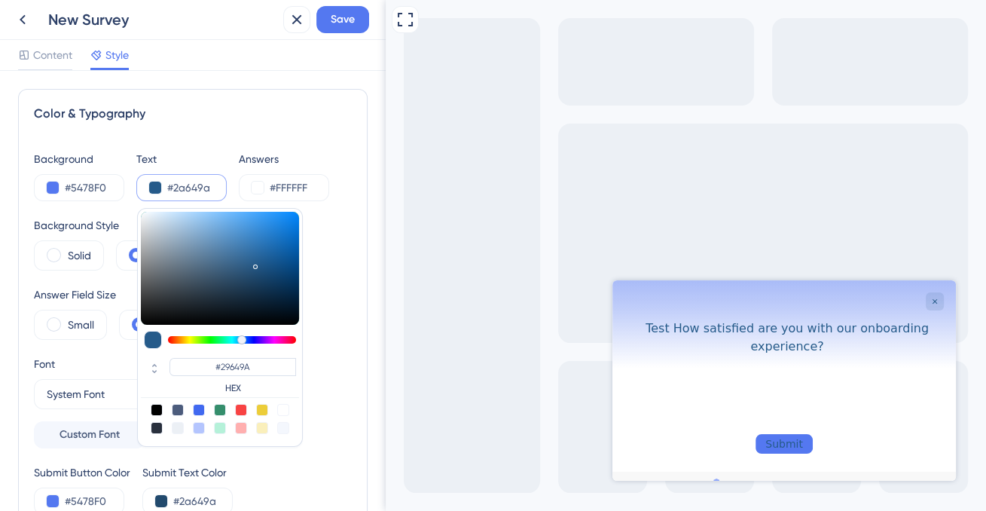
type input "#2A649A"
type input "#2b649a"
type input "#2B649A"
type input "#2c669d"
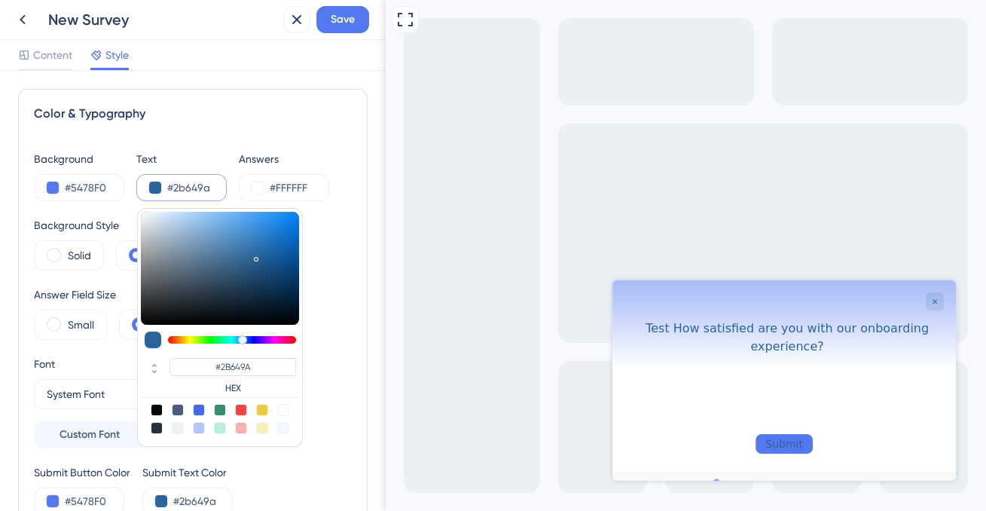
type input "#2c669d"
type input "#2C669D"
type input "#2c6aa4"
type input "#2C6AA4"
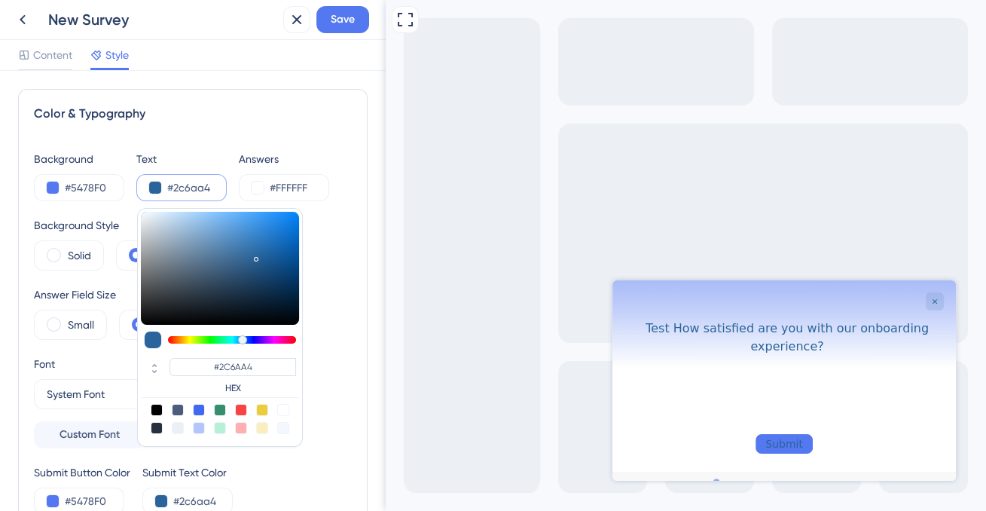
type input "#2a6cab"
type input "#2A6CAB"
type input "#216fba"
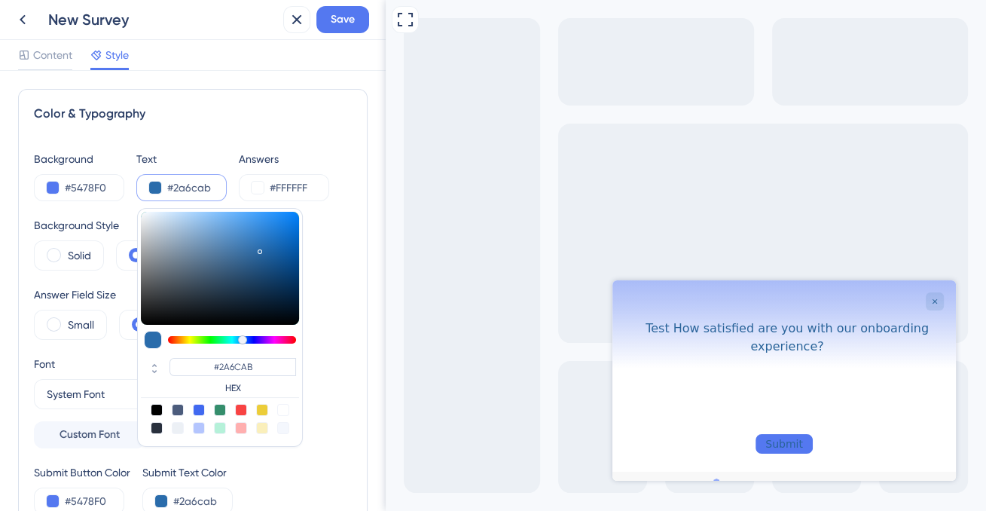
type input "#216FBA"
type input "#1f71c1"
type input "#1F71C1"
type input "#1f73c6"
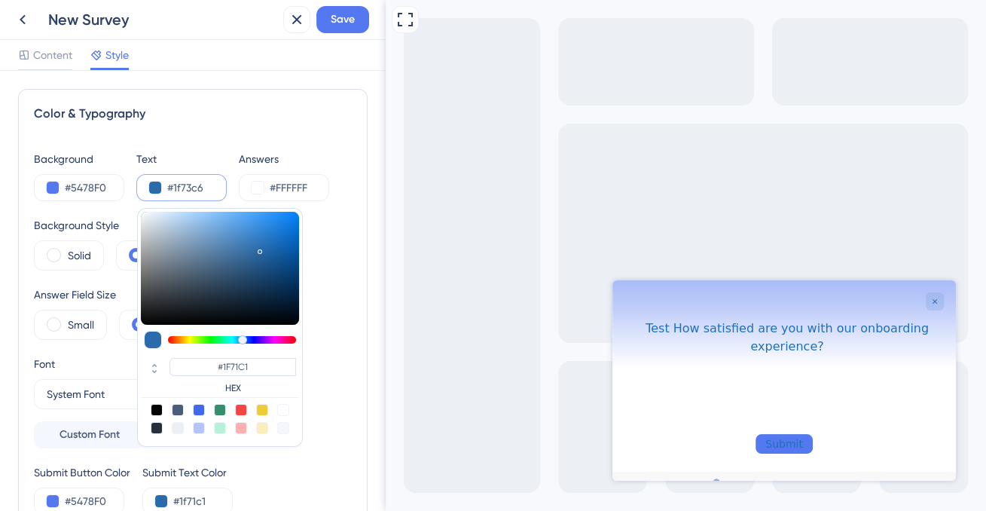
type input "#1f73c6"
type input "#1F73C6"
type input "#1f74c8"
type input "#1F74C8"
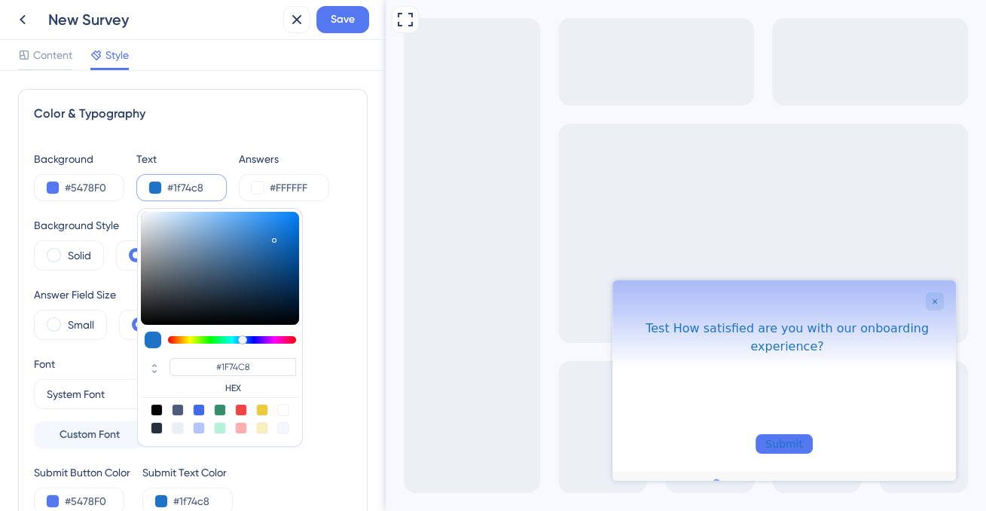
type input "#1d73c8"
type input "#1D73C8"
type input "#1b74cb"
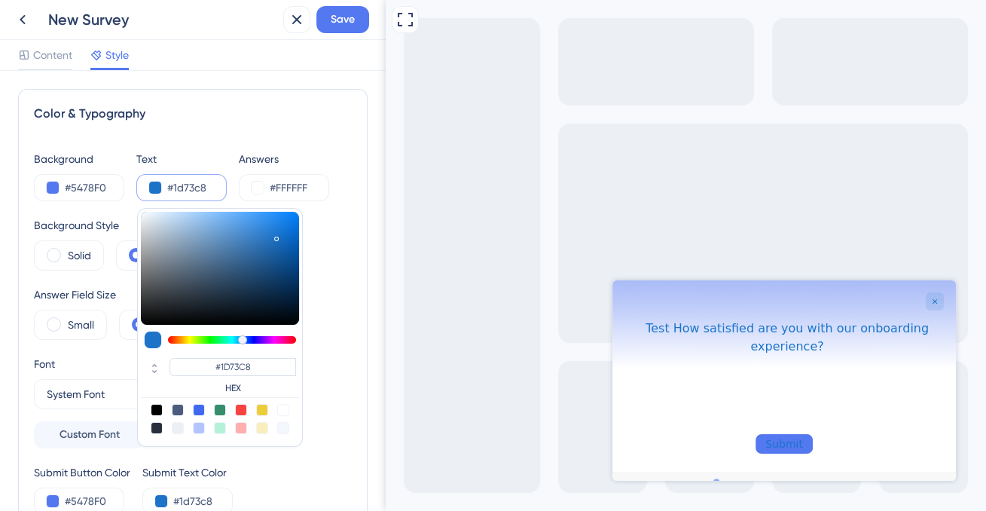
type input "#1B74CB"
type input "#1a73cb"
type input "#1A73CB"
type input "#1873cd"
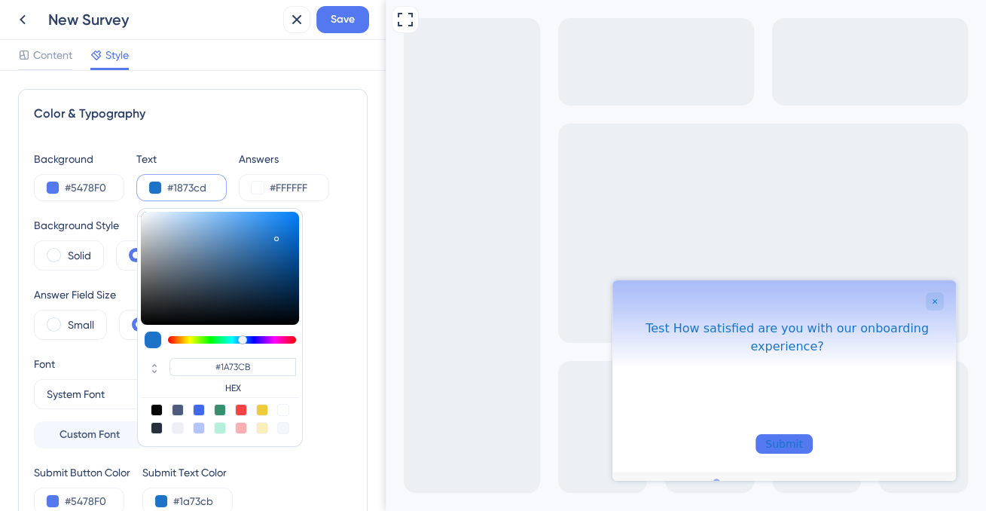
type input "#1873cd"
type input "#1873CD"
type input "#1672cd"
type input "#1672CD"
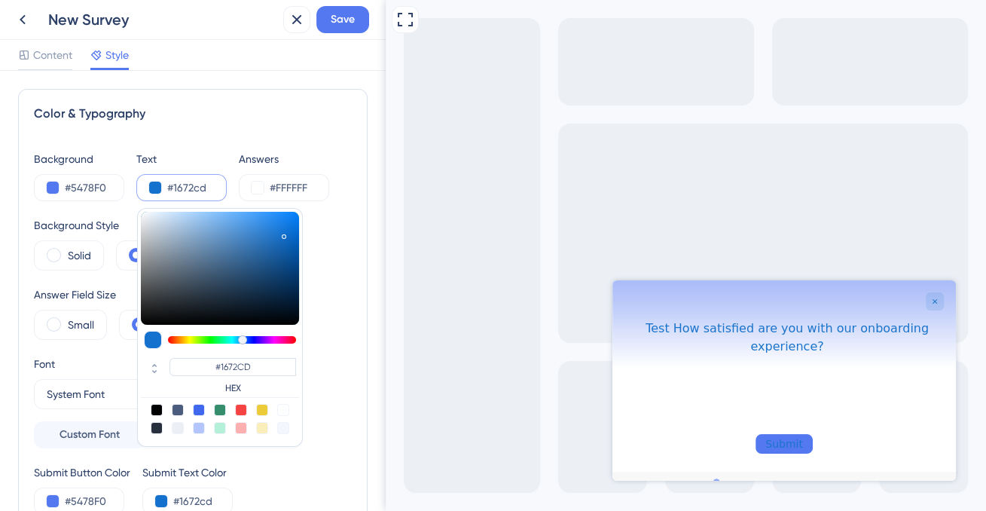
type input "#1471cd"
type input "#1471CD"
type input "#1370cd"
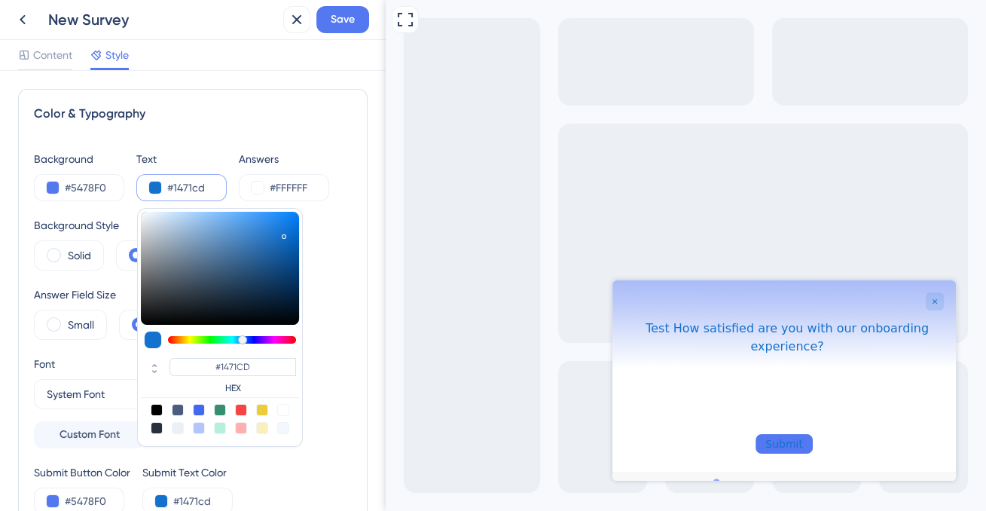
type input "#1370CD"
type input "#126fcd"
type input "#126FCD"
type input "#116ecd"
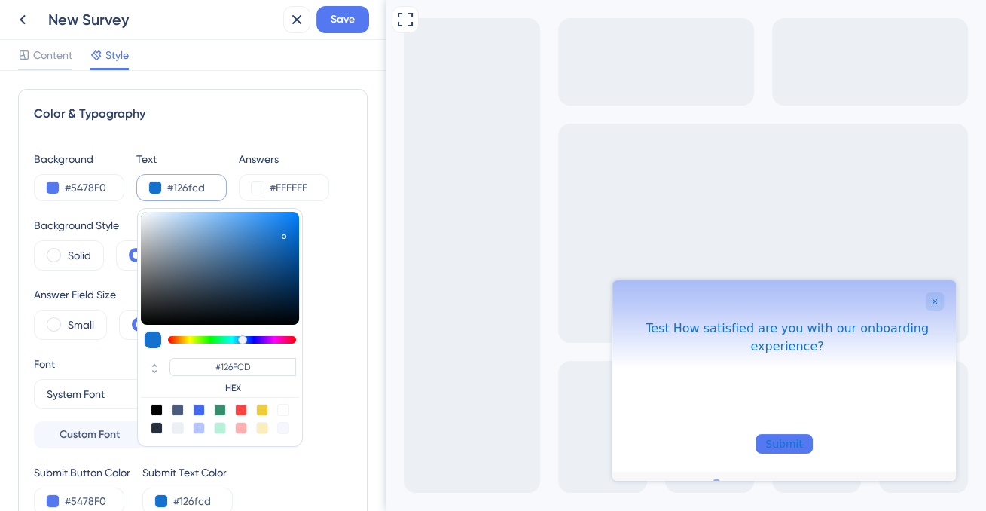
type input "#116ecd"
type input "#116ECD"
drag, startPoint x: 251, startPoint y: 274, endPoint x: 285, endPoint y: 234, distance: 53.4
click at [285, 234] on div at bounding box center [220, 268] width 158 height 113
click at [255, 191] on button at bounding box center [258, 188] width 12 height 12
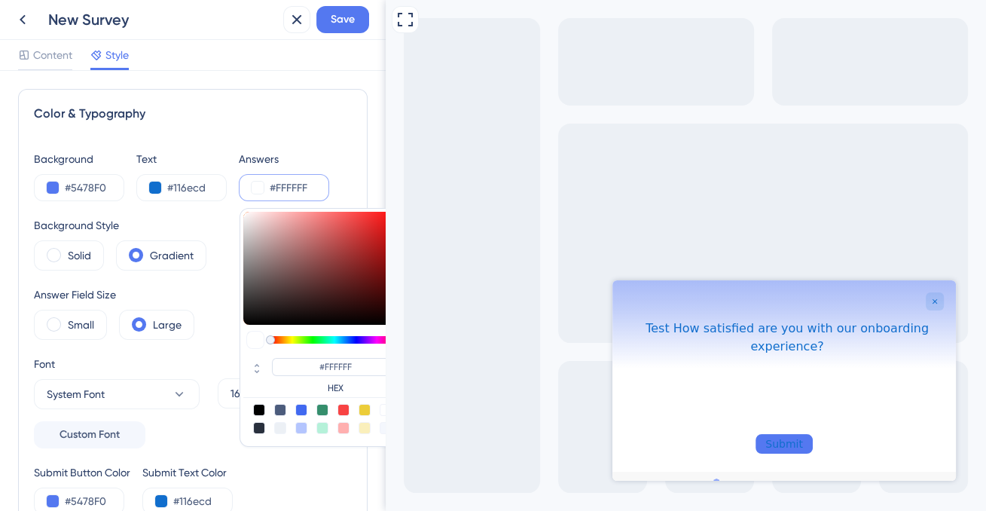
type input "#796060"
type input "#795c5c"
type input "#795C5C"
type input "#7b5a5a"
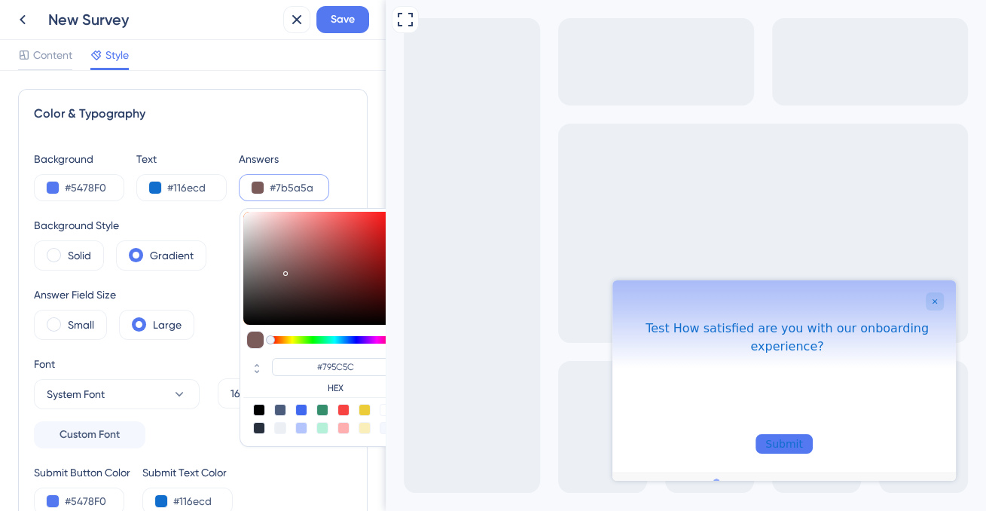
type input "#7B5A5A"
type input "#7e5b5b"
type input "#7E5B5B"
type input "#825b5b"
type input "#825B5B"
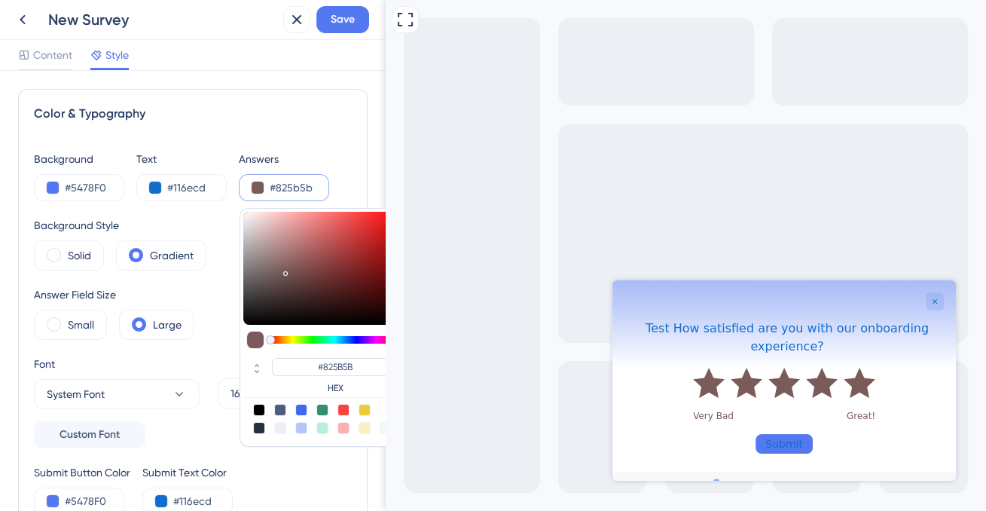
type input "#825a5a"
type input "#825A5A"
type input "#845a5a"
type input "#845A5A"
type input "#855a5a"
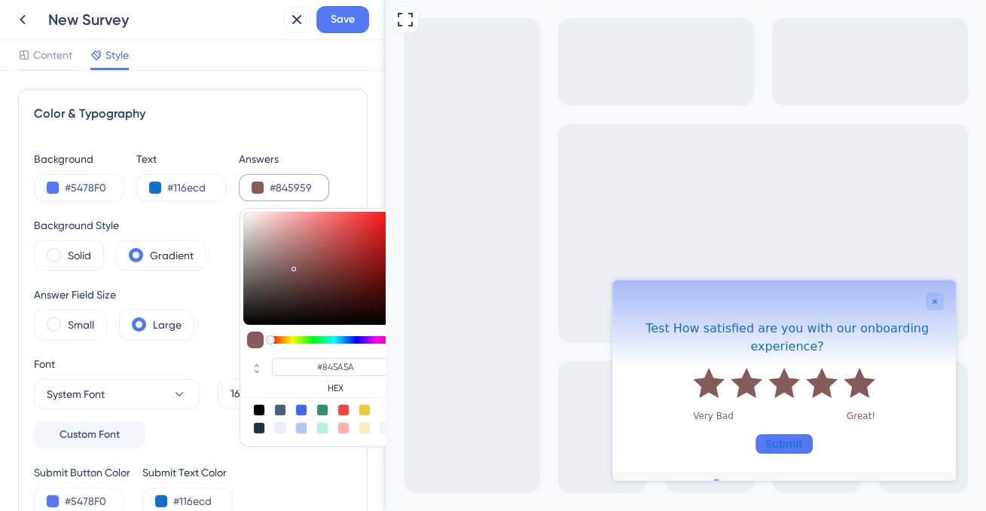
type input "#855A5A"
type input "#875c5c"
type input "#875C5C"
type input "#8c6060"
type input "#8C6060"
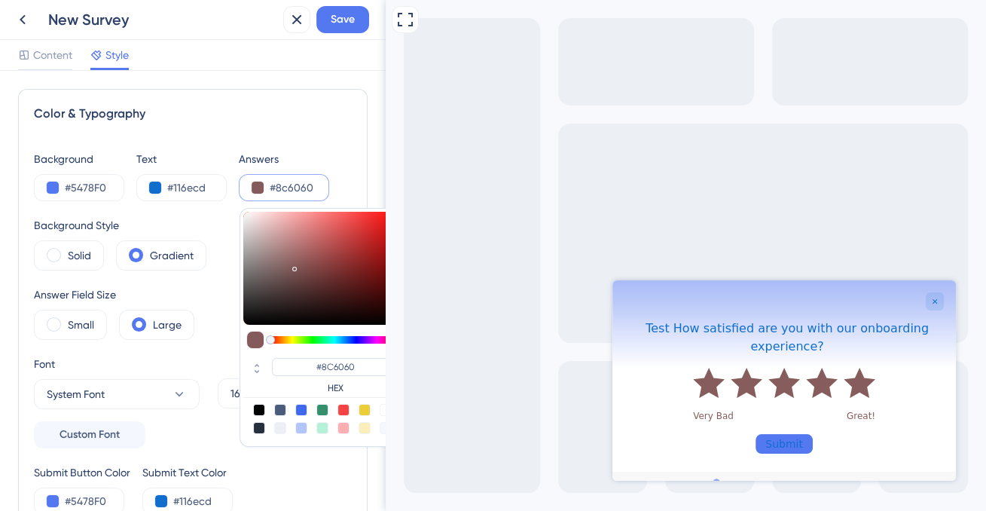
type input "#966767"
type input "#a66f6f"
type input "#A66F6F"
type input "#b57474"
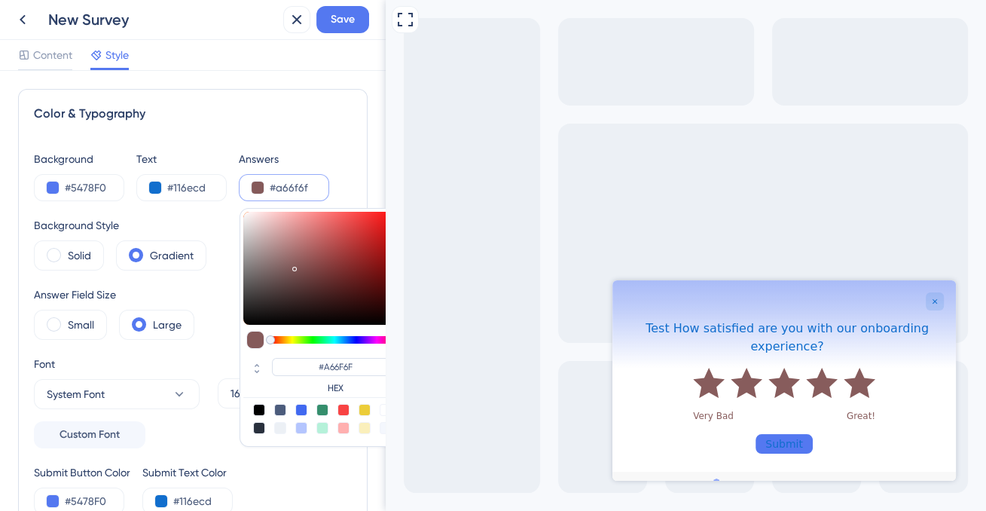
type input "#B57474"
type input "#c67777"
type input "#C67777"
type input "#cd7676"
type input "#CD7676"
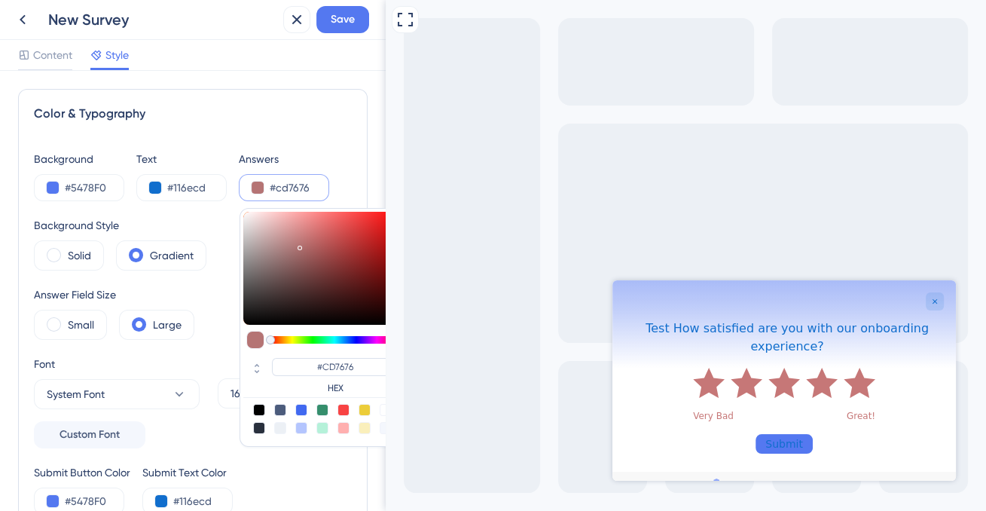
type input "#d37777"
type input "#D37777"
type input "#dc7979"
type input "#DC7979"
type input "#e17a7a"
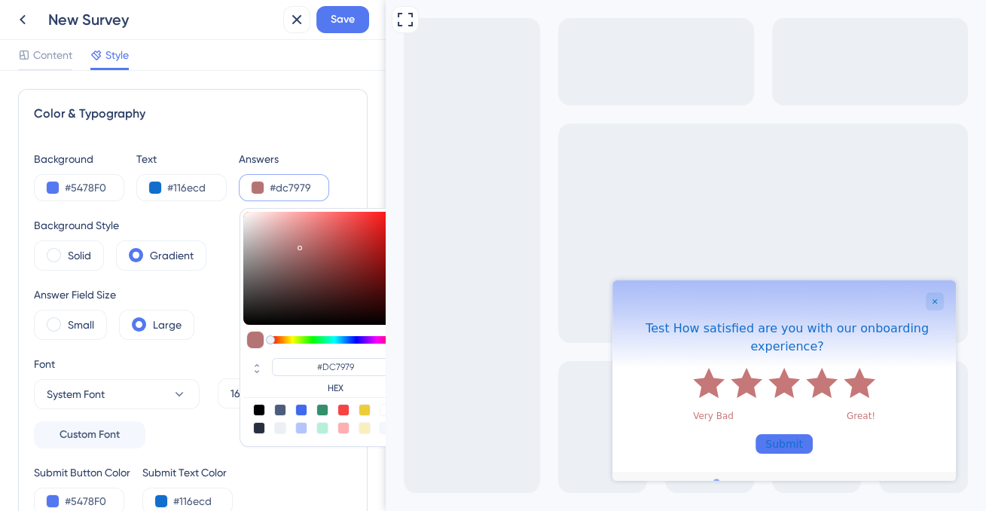
type input "#E17A7A"
type input "#df7676"
type input "#DF7676"
type input "#d96e6e"
type input "#D96E6E"
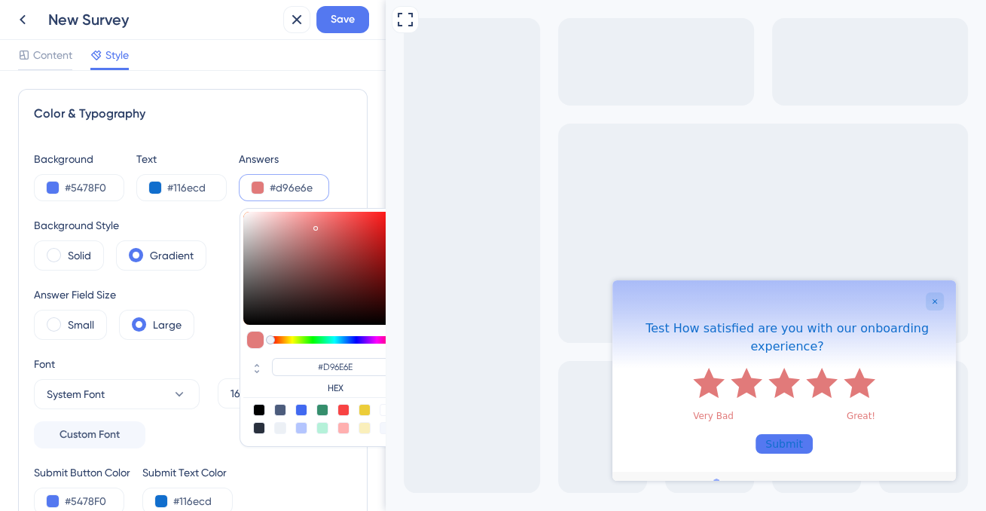
type input "#d36363"
type input "#D36363"
type input "#d04f4f"
type input "#D04F4F"
type input "#d03f3f"
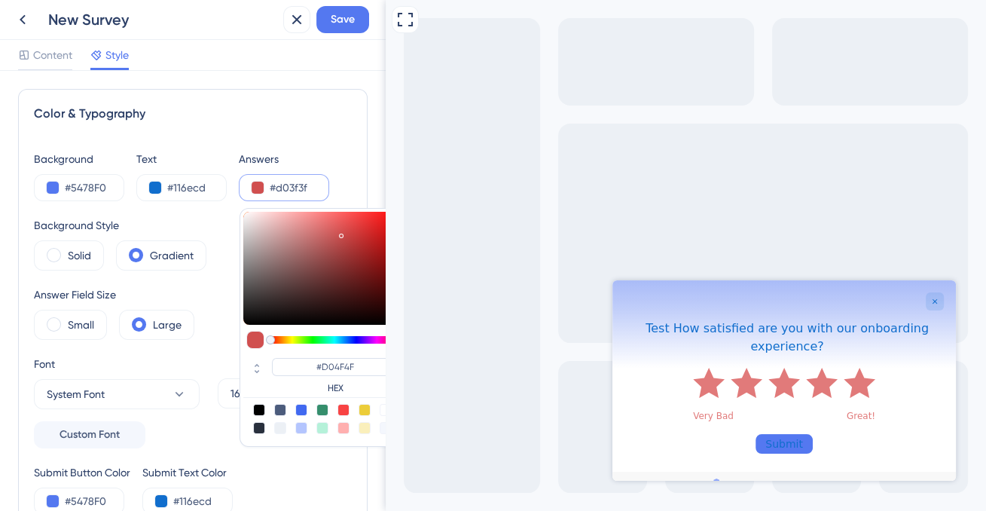
type input "#D03F3F"
type input "#d03e3e"
type input "#D03E3E"
drag, startPoint x: 285, startPoint y: 270, endPoint x: 354, endPoint y: 232, distance: 78.9
click at [354, 232] on div at bounding box center [322, 268] width 158 height 113
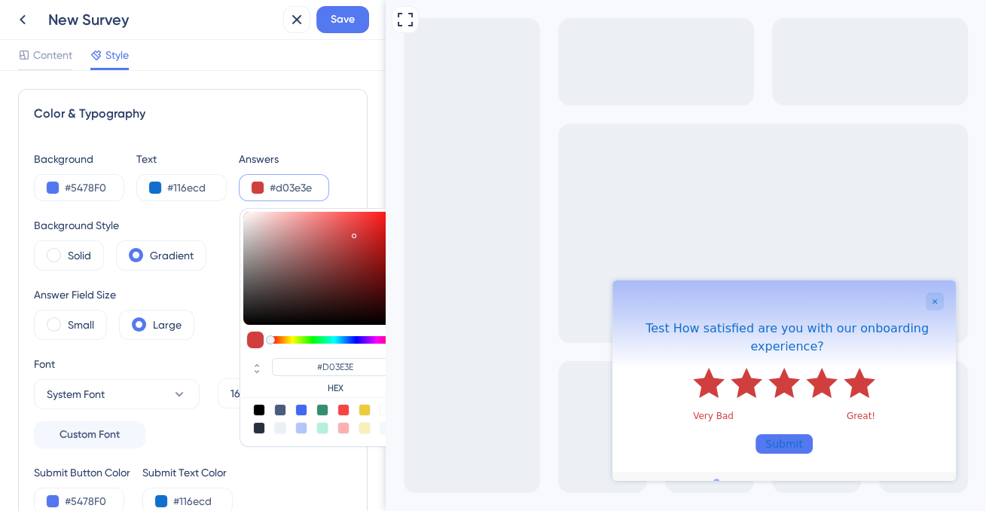
type input "#3ed0a0"
type input "#3ED0A0"
type input "#3ed0a5"
type input "#3ED0A5"
type input "#3ed0aa"
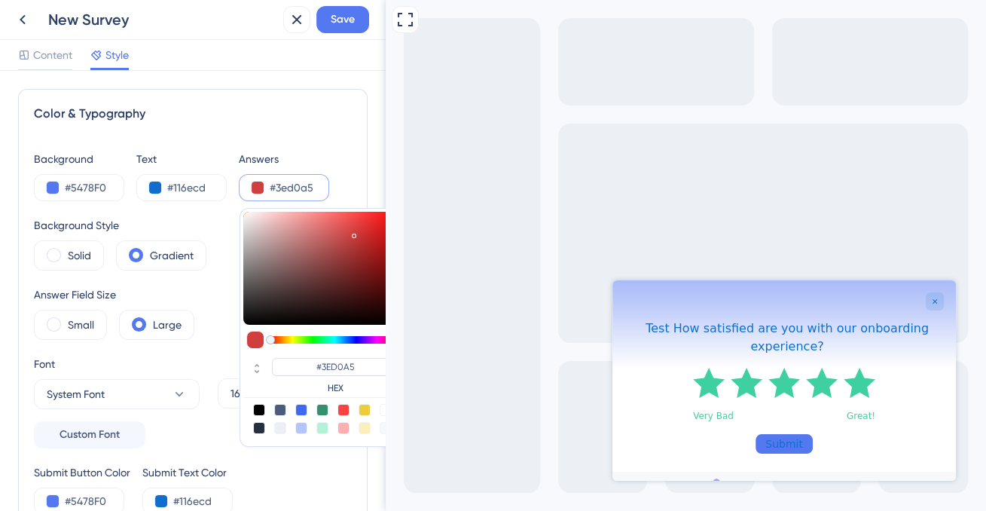
type input "#3ED0AA"
type input "#3ed0b4"
type input "#3ED0B4"
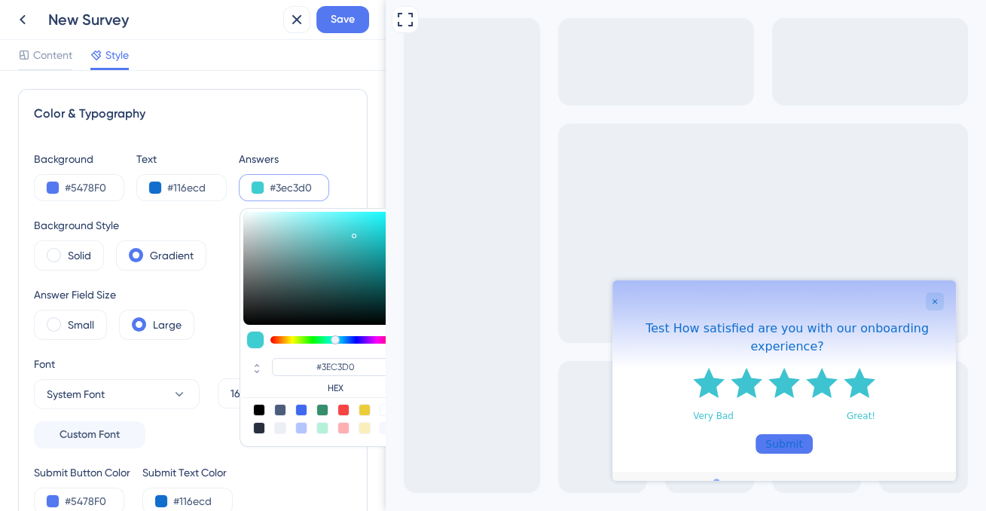
drag, startPoint x: 328, startPoint y: 337, endPoint x: 337, endPoint y: 337, distance: 8.3
click at [337, 337] on div at bounding box center [334, 340] width 128 height 8
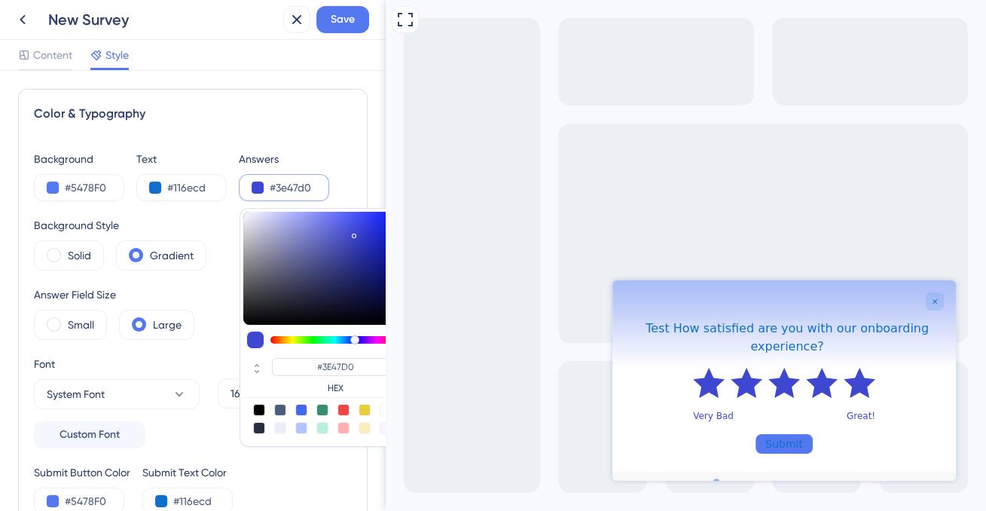
drag, startPoint x: 339, startPoint y: 339, endPoint x: 358, endPoint y: 340, distance: 18.9
click at [354, 340] on div at bounding box center [354, 339] width 9 height 9
click at [360, 342] on div at bounding box center [334, 340] width 128 height 8
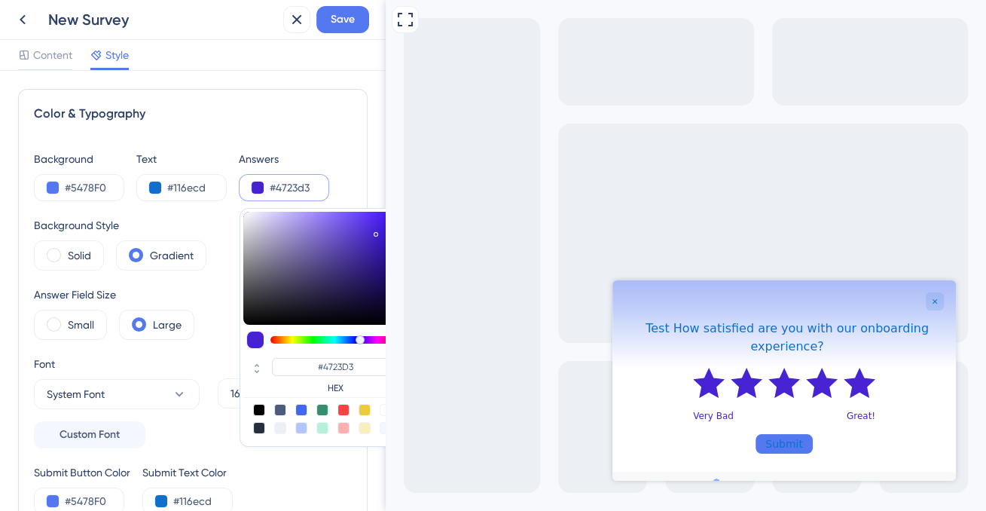
drag, startPoint x: 363, startPoint y: 302, endPoint x: 363, endPoint y: 200, distance: 101.7
click at [375, 230] on div at bounding box center [322, 268] width 158 height 113
click at [335, 176] on div "Background #5478F0 Text #116ecd Answers #4723d5 #4723D5 HEX" at bounding box center [193, 175] width 318 height 51
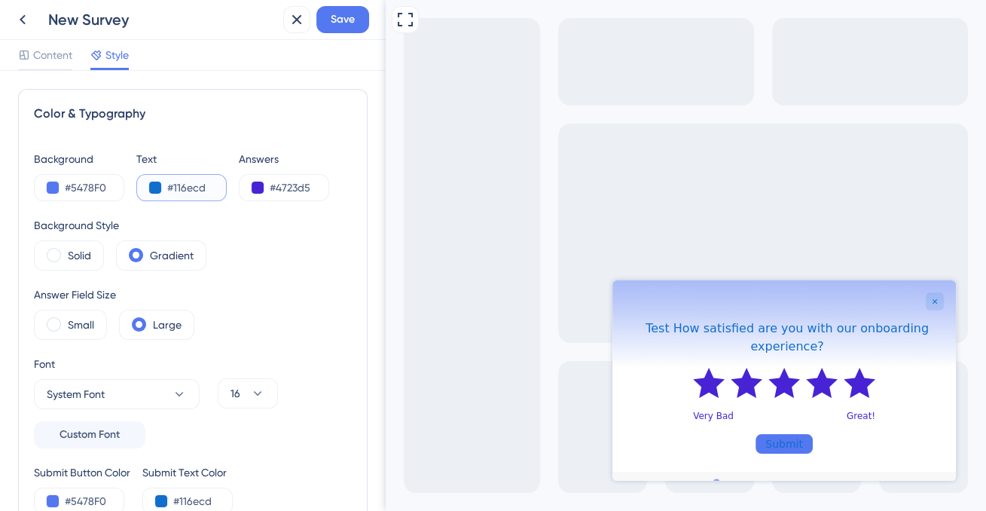
click at [188, 188] on input "#116ecd" at bounding box center [198, 188] width 62 height 18
click at [153, 187] on button at bounding box center [155, 188] width 12 height 12
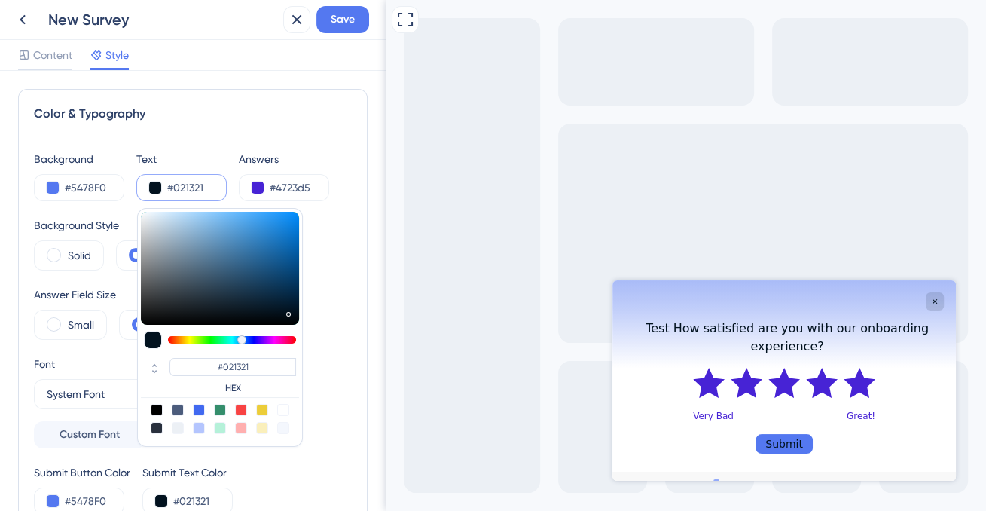
drag, startPoint x: 279, startPoint y: 294, endPoint x: 287, endPoint y: 310, distance: 17.9
click at [287, 310] on div at bounding box center [220, 268] width 158 height 113
click at [283, 140] on div "Color & Typography Background #5478F0 Text #021321 #021321 HEX Answers #4723d5 …" at bounding box center [193, 309] width 350 height 441
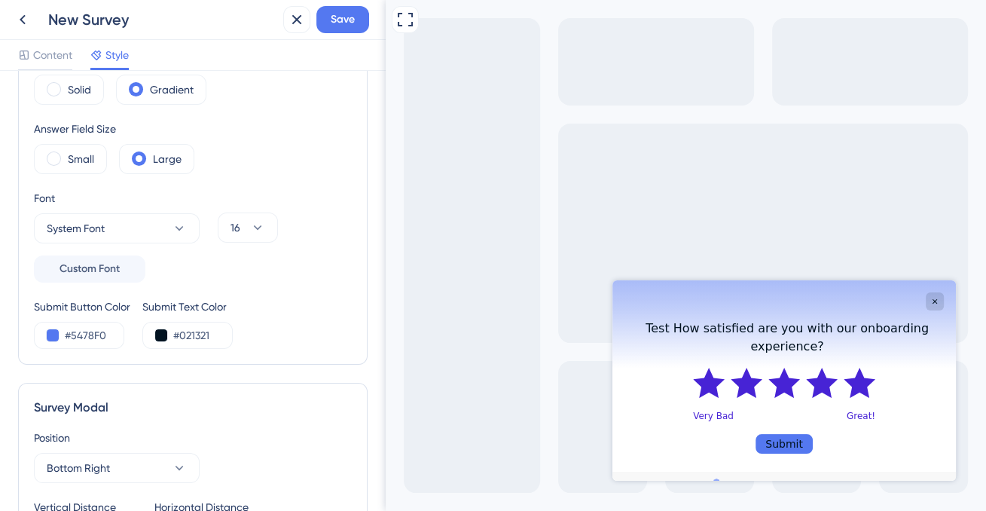
scroll to position [332, 0]
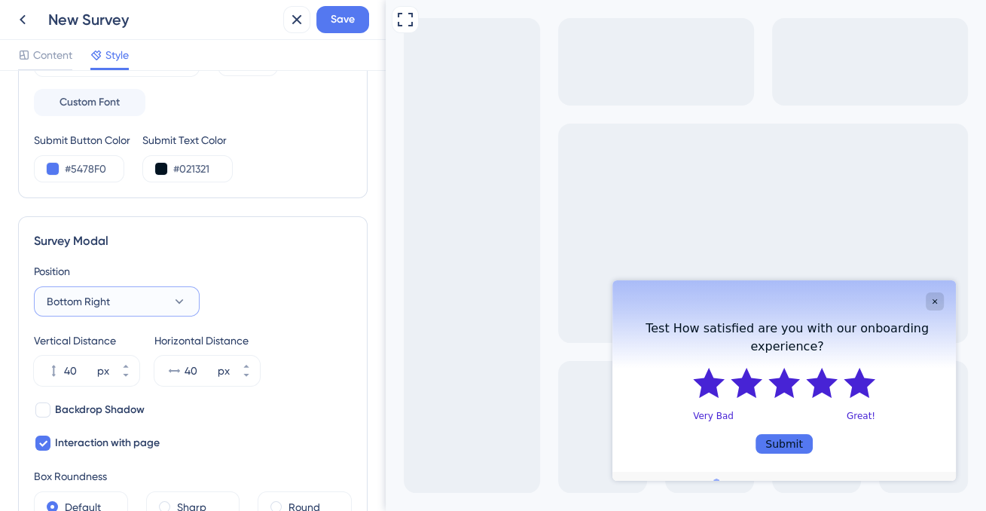
click at [142, 304] on button "Bottom Right" at bounding box center [117, 301] width 166 height 30
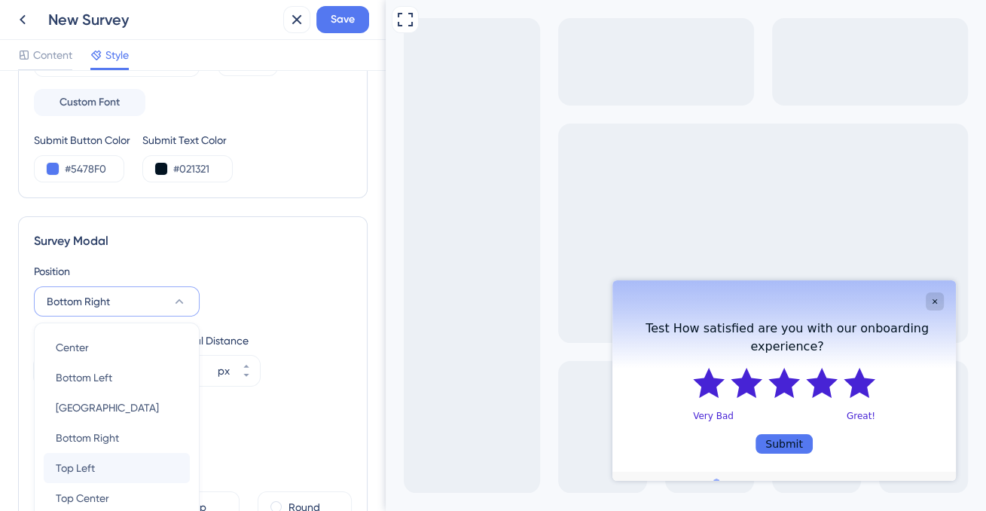
scroll to position [478, 0]
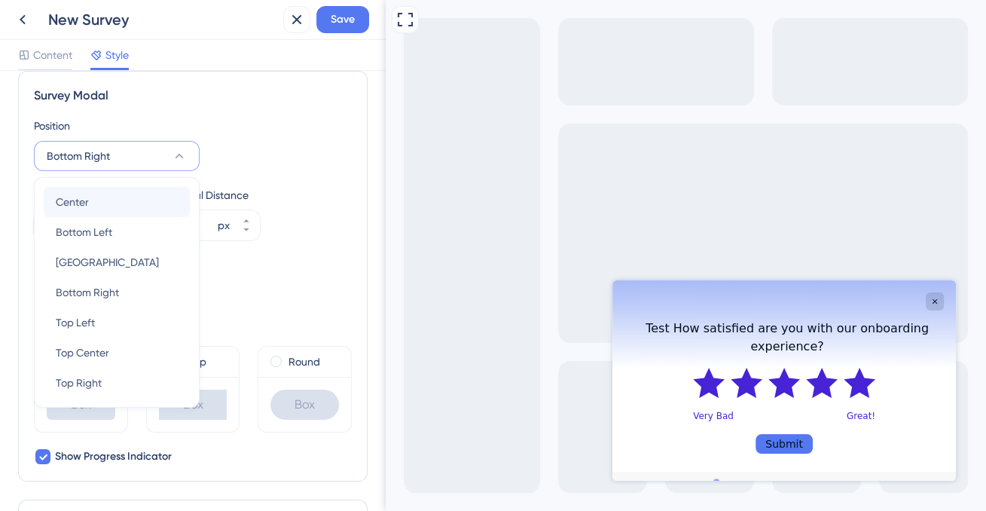
click at [116, 206] on div "Center Center" at bounding box center [117, 202] width 146 height 30
click at [120, 206] on div "Center Center" at bounding box center [117, 202] width 146 height 30
click at [101, 214] on div "Center Center" at bounding box center [117, 202] width 146 height 30
click at [96, 235] on span "Bottom Left" at bounding box center [84, 232] width 56 height 18
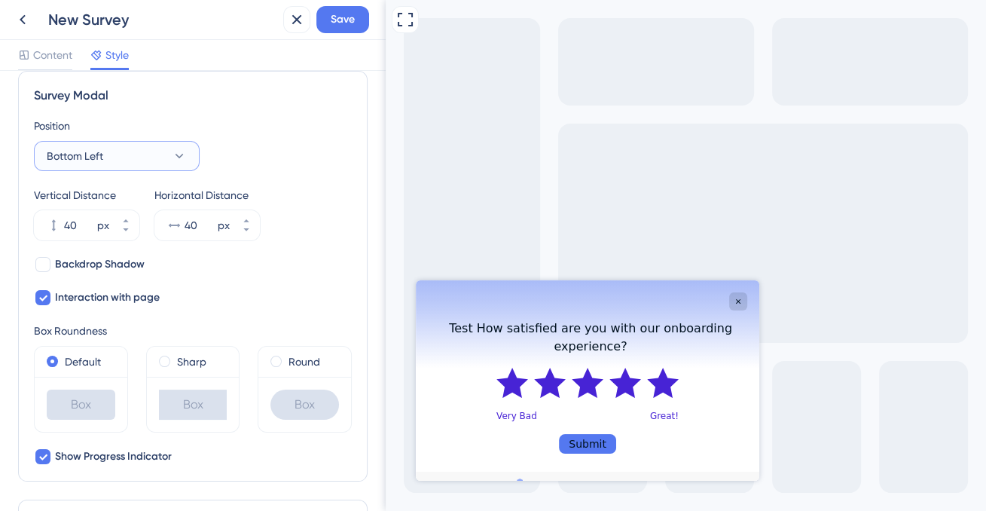
click at [163, 156] on button "Bottom Left" at bounding box center [117, 156] width 166 height 30
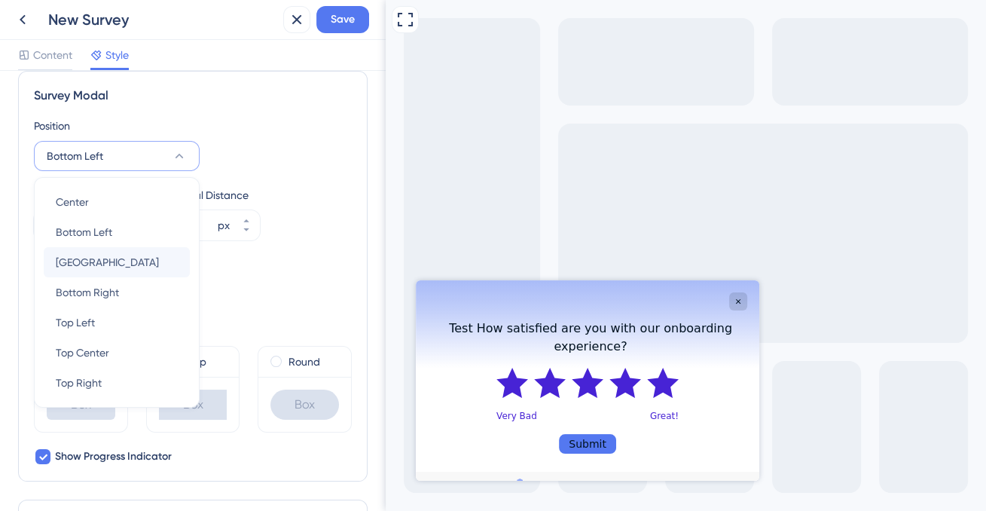
scroll to position [476, 0]
click at [112, 299] on span "Bottom Right" at bounding box center [87, 294] width 63 height 18
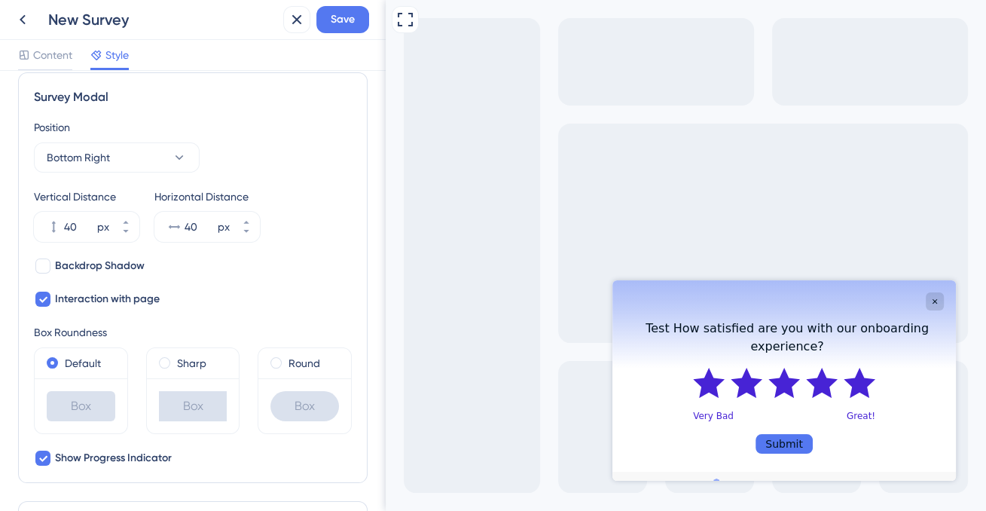
click at [151, 174] on div "Position Bottom Right Vertical Distance 40 px Horizontal Distance 40 px" at bounding box center [193, 180] width 318 height 124
click at [162, 158] on button "Bottom Right" at bounding box center [117, 157] width 166 height 30
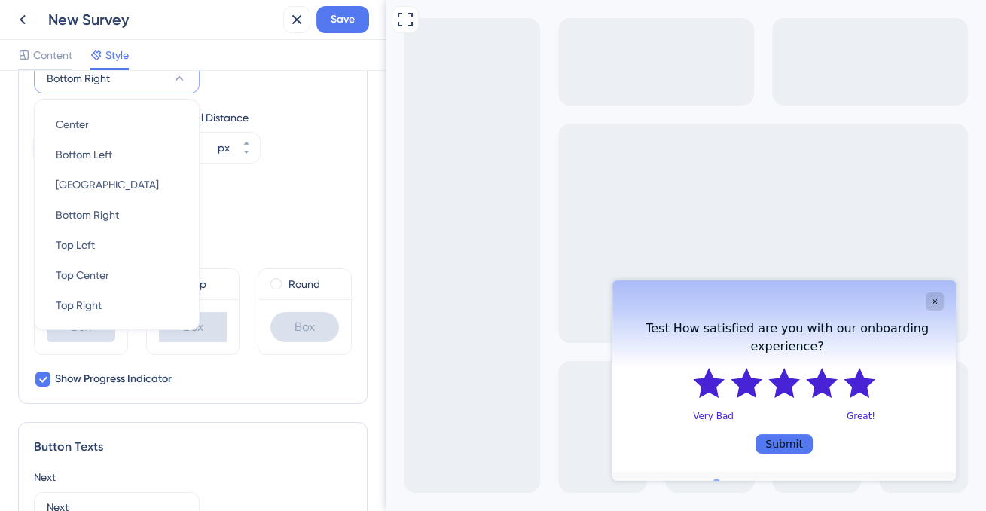
scroll to position [644, 0]
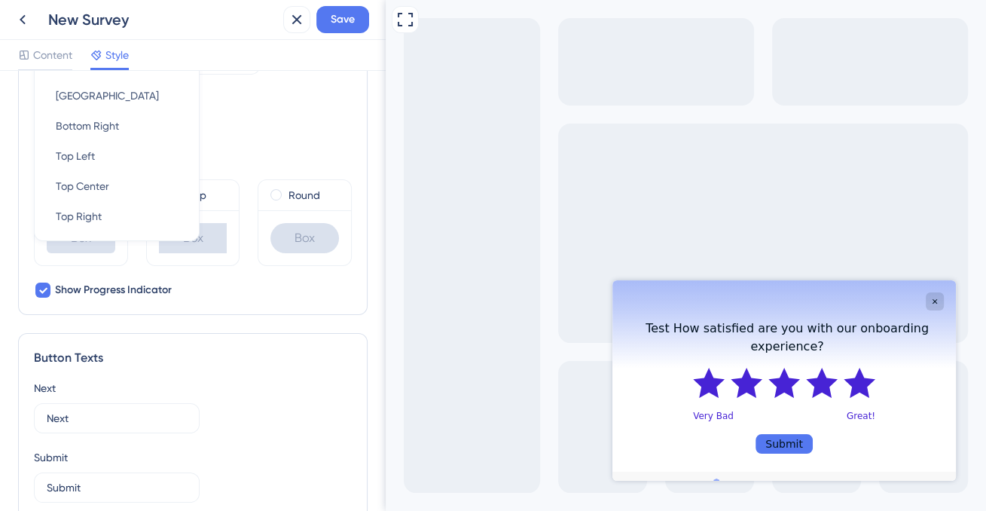
click at [270, 111] on div "Backdrop Shadow Interaction with page" at bounding box center [193, 114] width 318 height 51
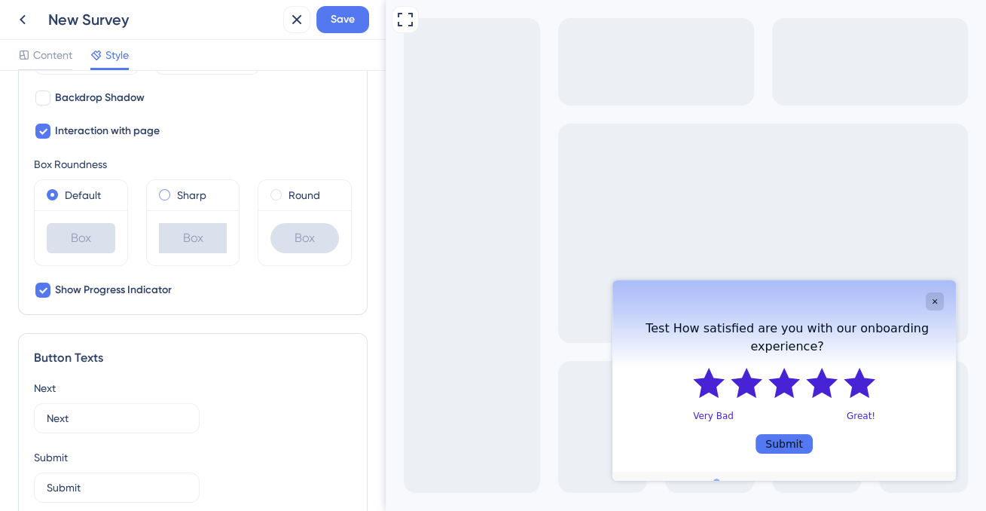
click at [185, 188] on label "Sharp" at bounding box center [191, 195] width 29 height 18
click at [300, 199] on label "Round" at bounding box center [304, 195] width 32 height 18
click at [202, 196] on label "Sharp" at bounding box center [191, 195] width 29 height 18
click at [92, 195] on label "Default" at bounding box center [83, 195] width 36 height 18
click at [257, 199] on div "Default Box Sharp Box Round Box" at bounding box center [193, 222] width 318 height 87
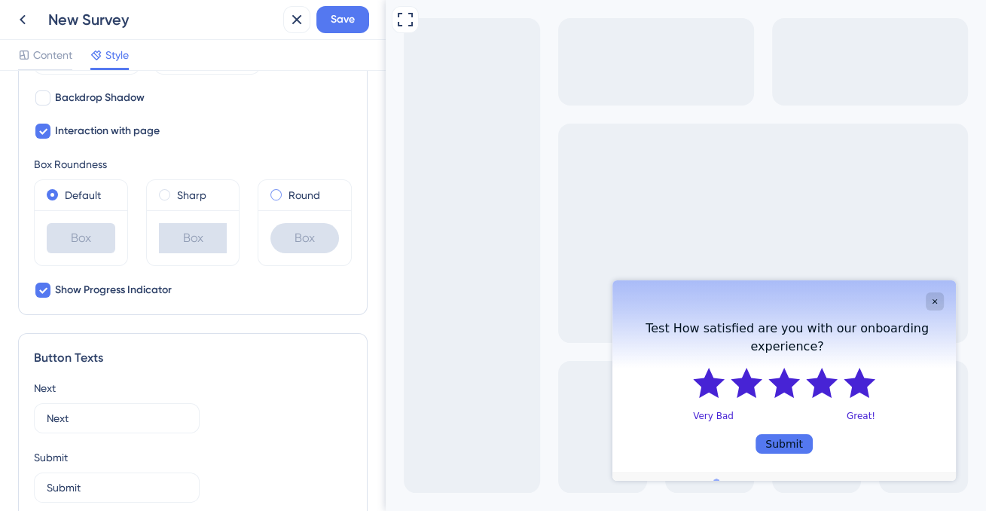
click at [278, 194] on span at bounding box center [275, 194] width 11 height 11
click at [286, 191] on input "radio" at bounding box center [286, 191] width 0 height 0
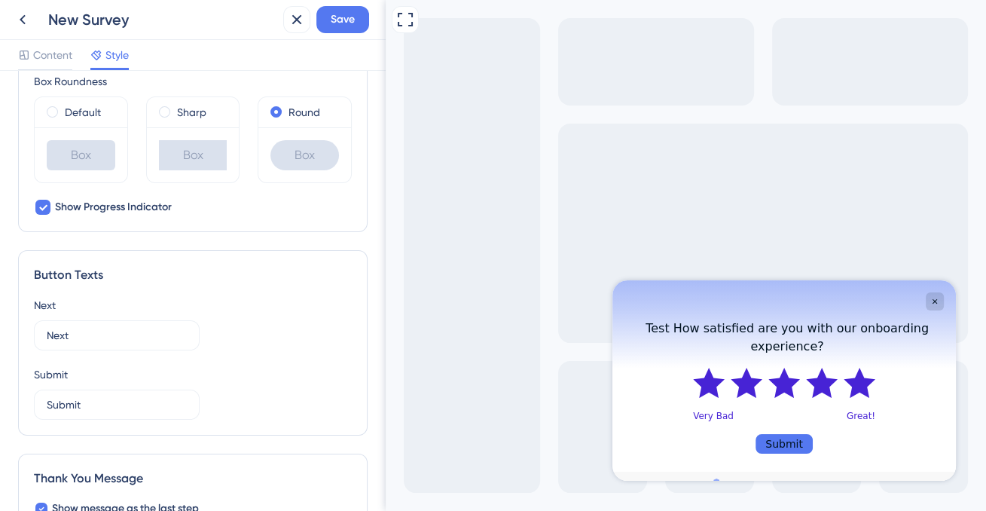
scroll to position [811, 0]
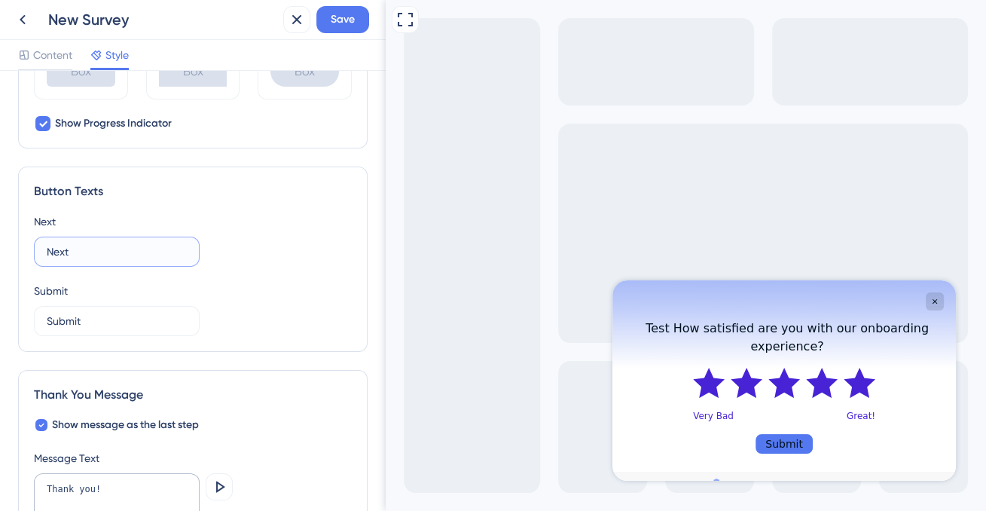
click at [122, 250] on input "Next" at bounding box center [117, 251] width 140 height 17
click at [93, 255] on input "Next" at bounding box center [117, 251] width 140 height 17
click at [188, 229] on div "Next Nextgggg" at bounding box center [193, 239] width 318 height 54
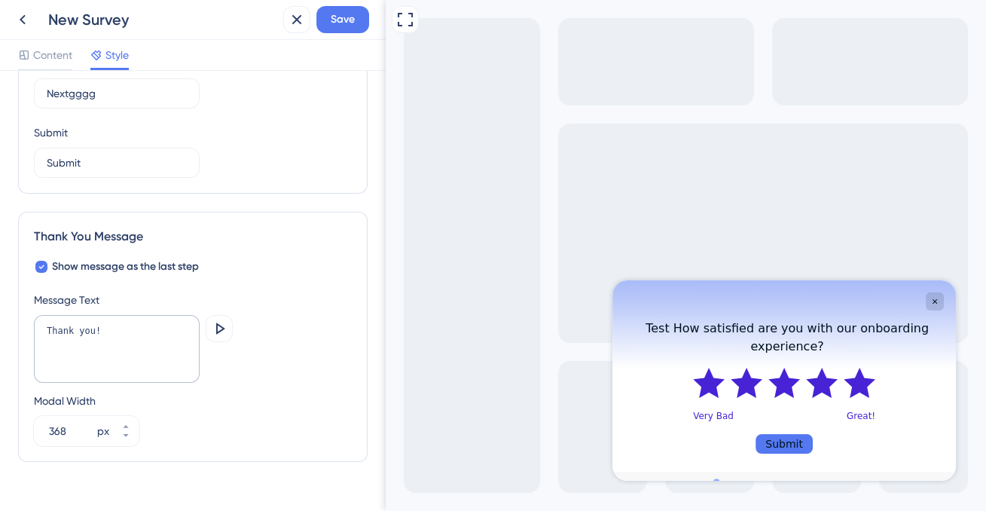
scroll to position [993, 0]
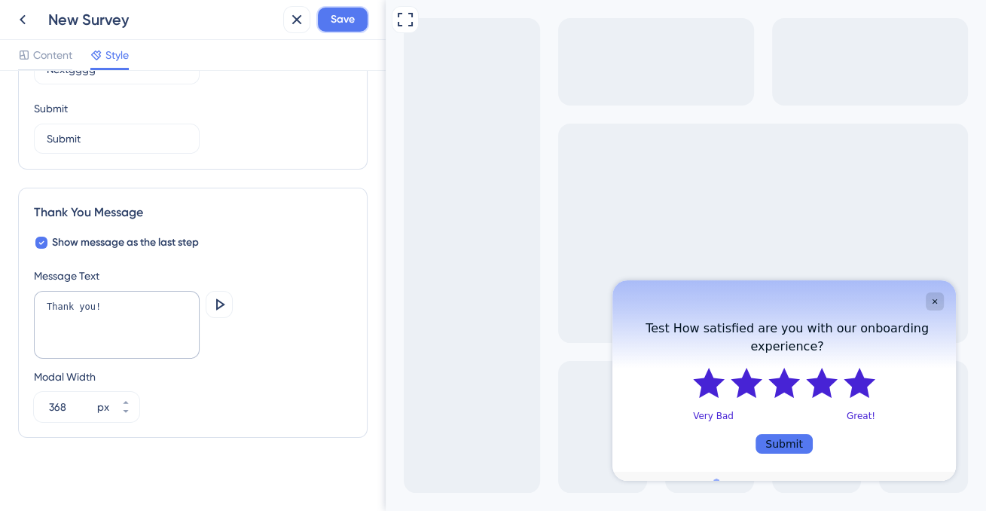
click at [336, 24] on span "Save" at bounding box center [343, 20] width 24 height 18
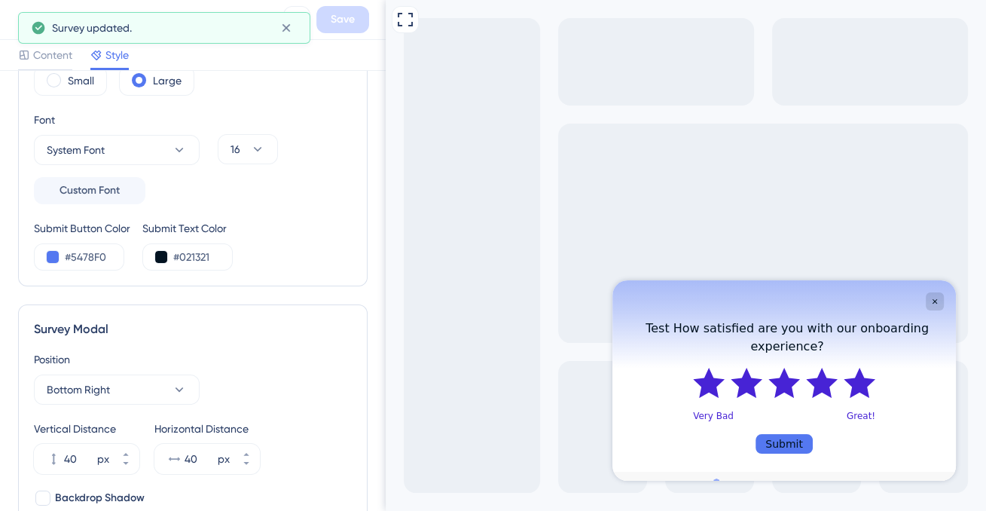
scroll to position [0, 0]
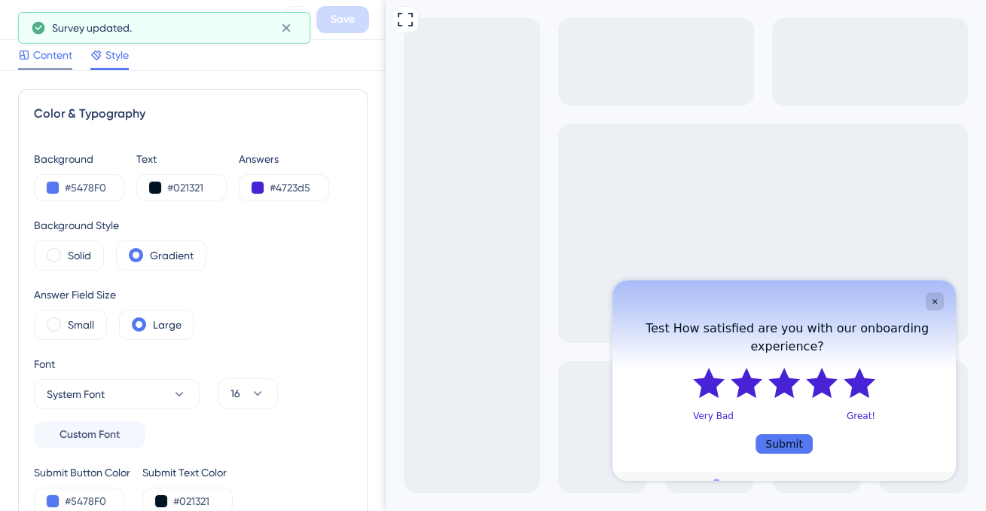
click at [62, 56] on span "Content" at bounding box center [52, 55] width 39 height 18
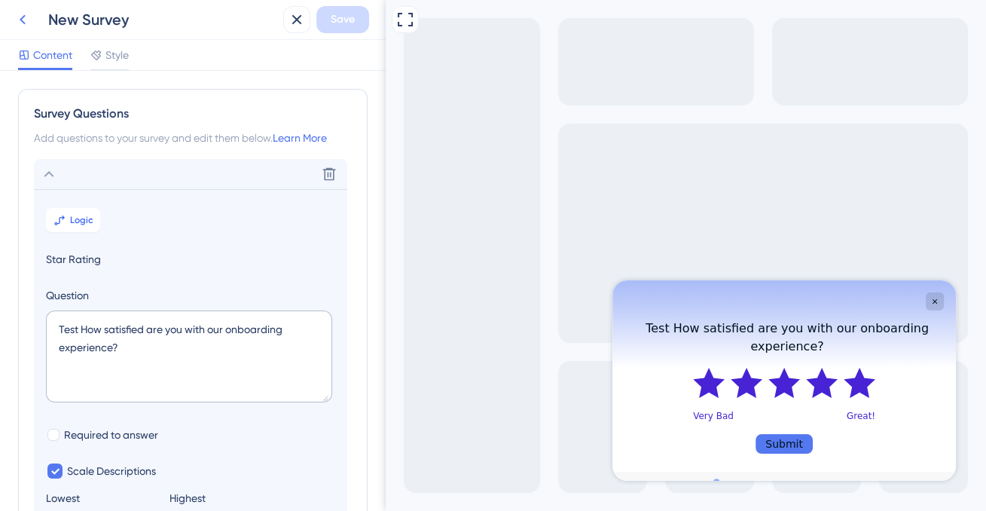
click at [20, 24] on icon at bounding box center [23, 20] width 18 height 18
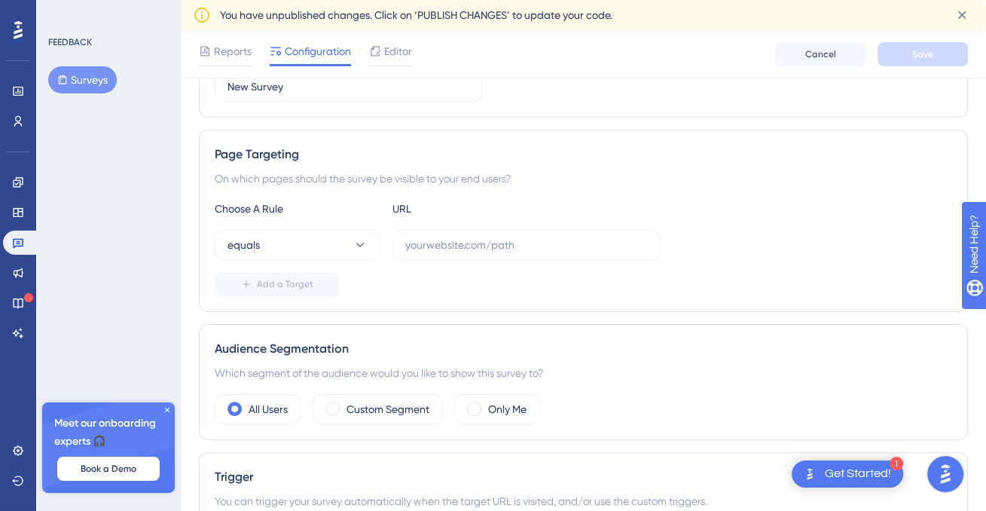
scroll to position [159, 0]
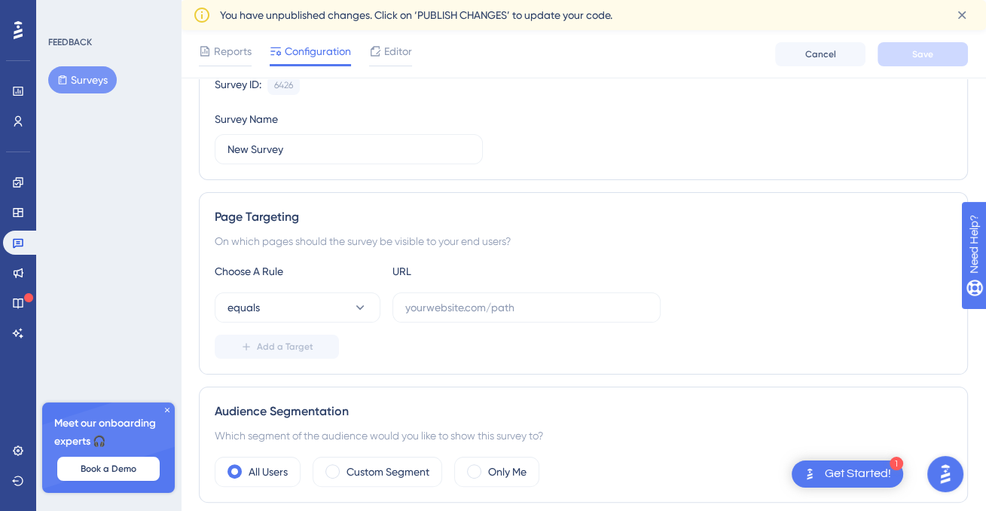
click at [84, 90] on button "Surveys" at bounding box center [82, 79] width 69 height 27
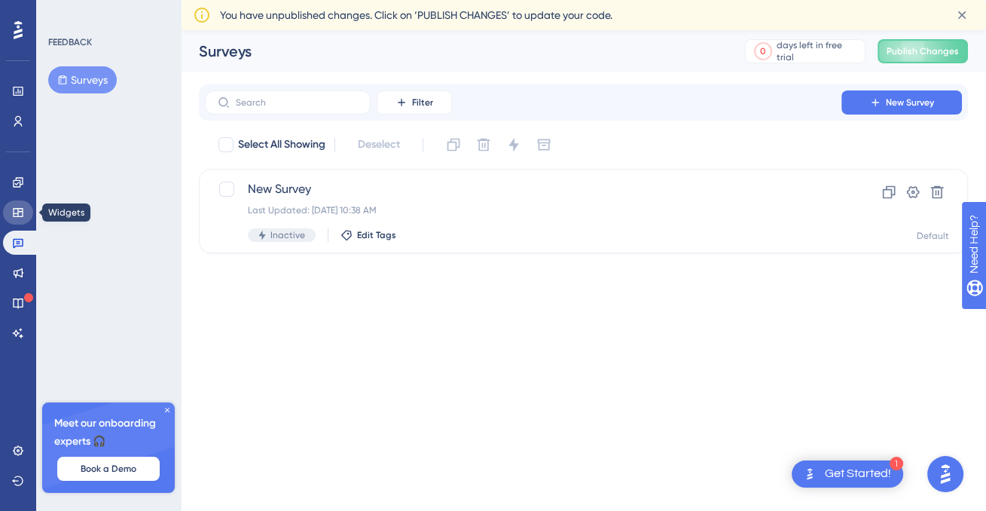
click at [23, 215] on icon at bounding box center [18, 212] width 10 height 9
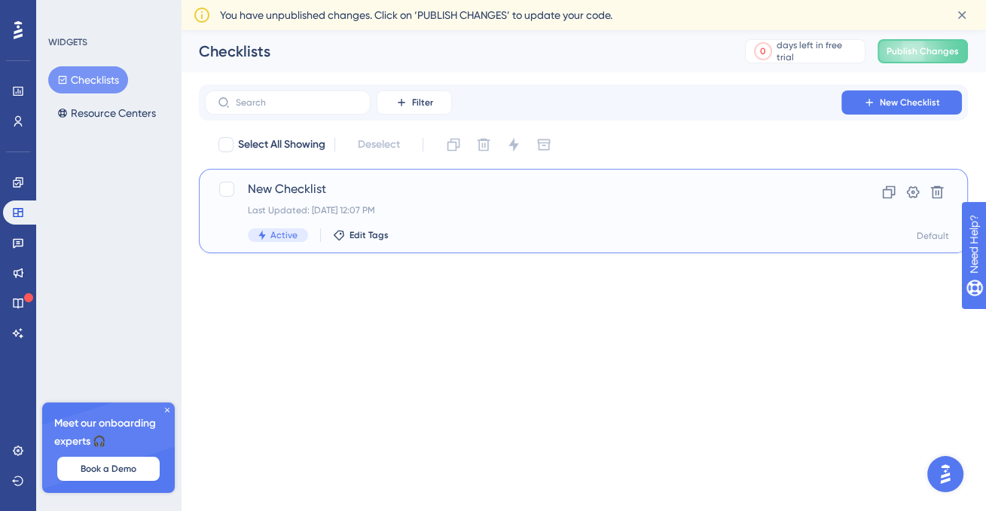
click at [303, 186] on span "New Checklist" at bounding box center [523, 189] width 551 height 18
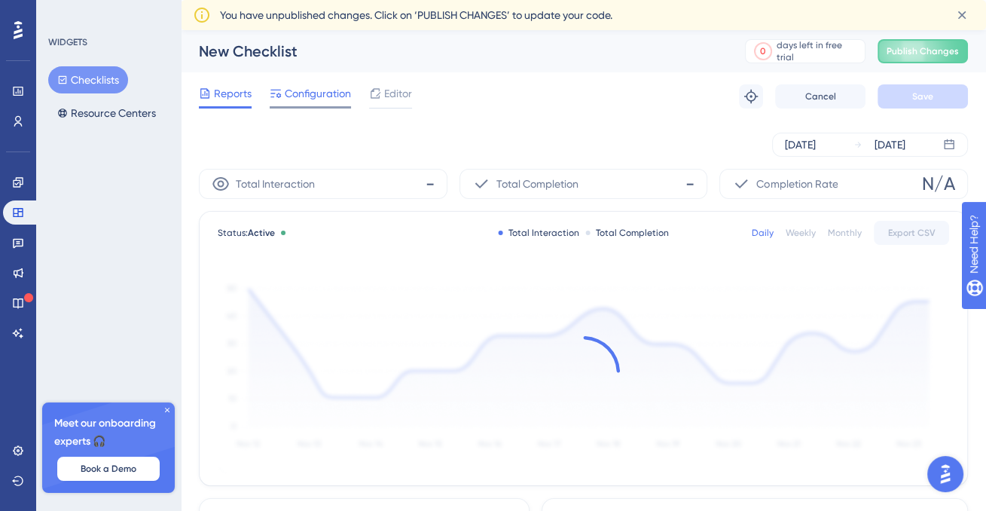
click at [318, 97] on span "Configuration" at bounding box center [318, 93] width 66 height 18
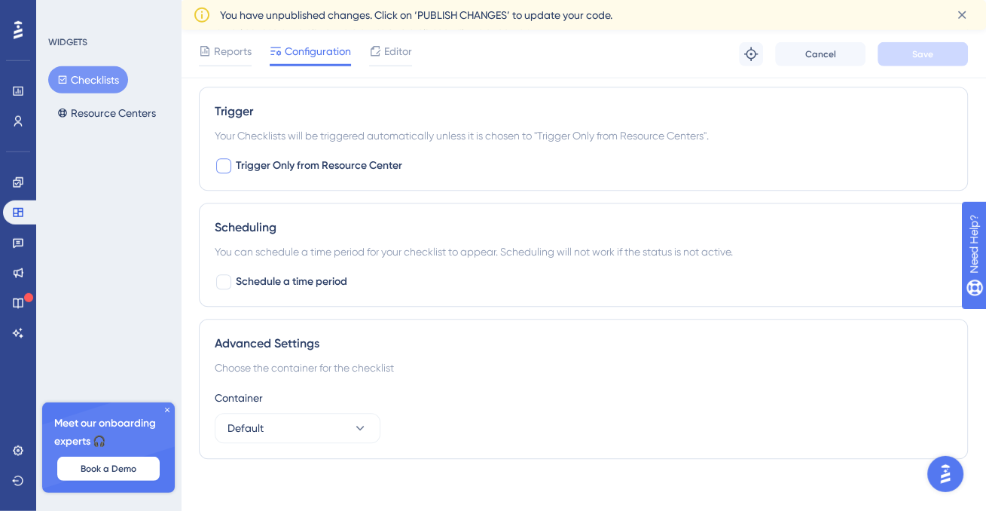
scroll to position [823, 0]
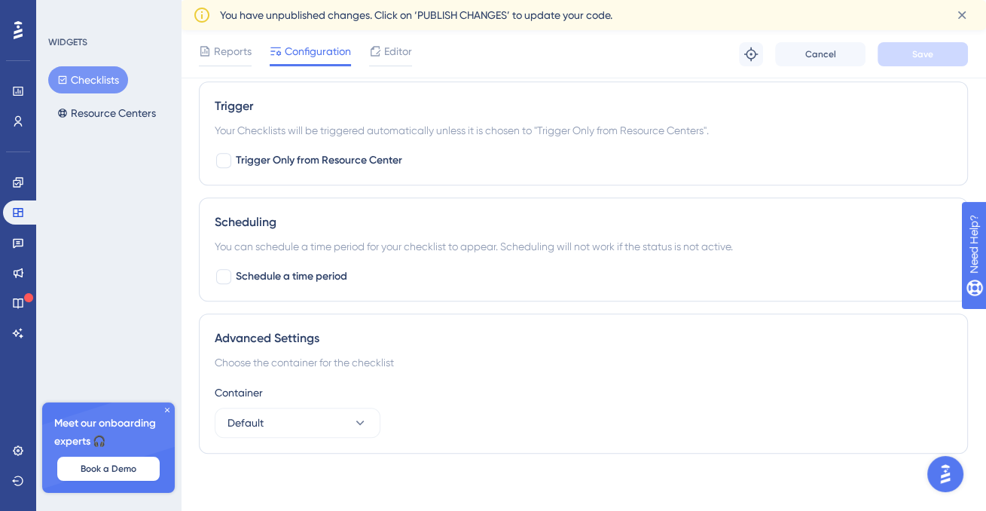
click at [352, 66] on div "Reports Configuration Editor Troubleshoot Cancel Save" at bounding box center [583, 54] width 805 height 48
click at [390, 54] on span "Editor" at bounding box center [398, 51] width 28 height 18
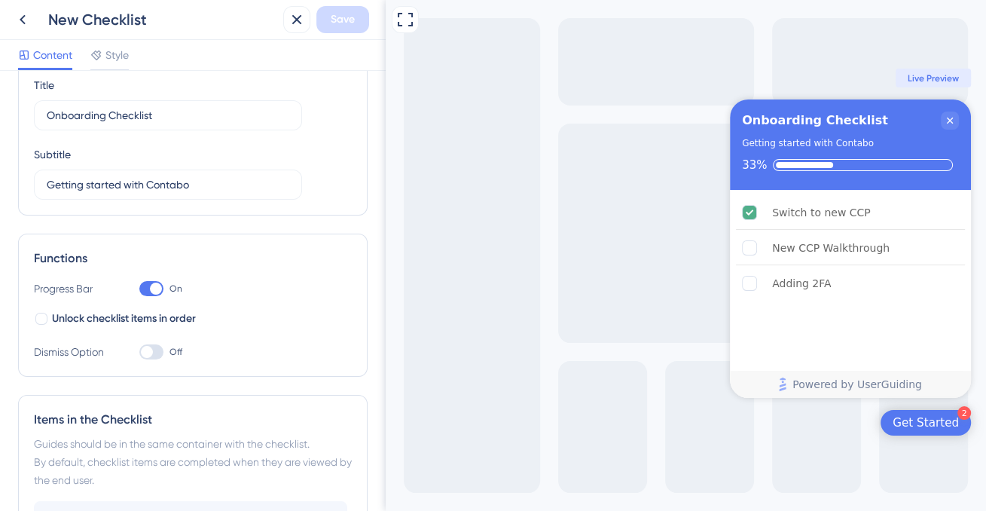
scroll to position [47, 0]
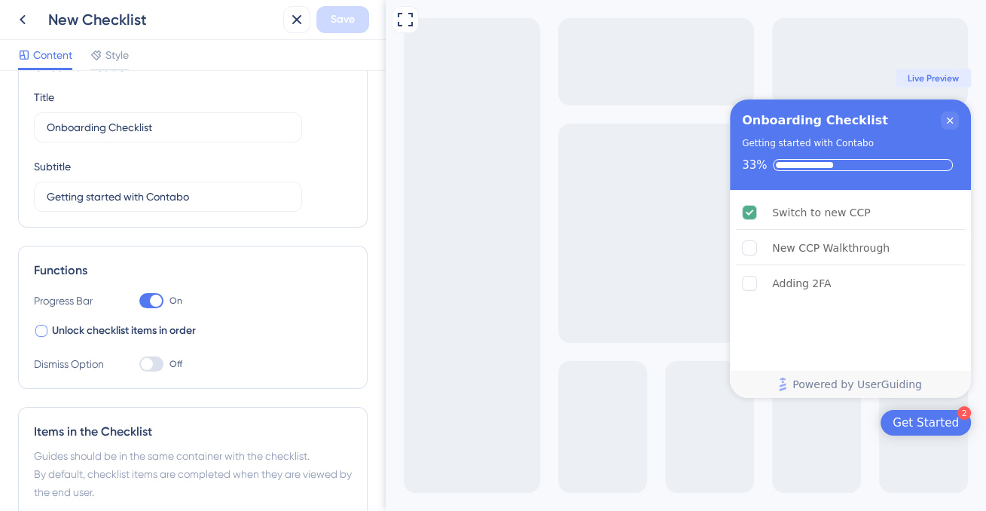
click at [62, 331] on span "Unlock checklist items in order" at bounding box center [124, 331] width 144 height 18
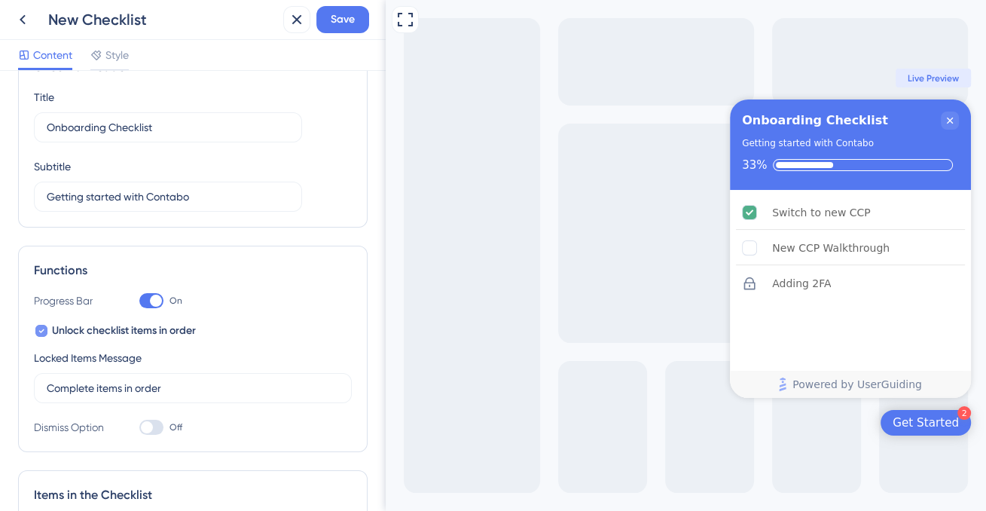
click at [62, 331] on span "Unlock checklist items in order" at bounding box center [124, 331] width 144 height 18
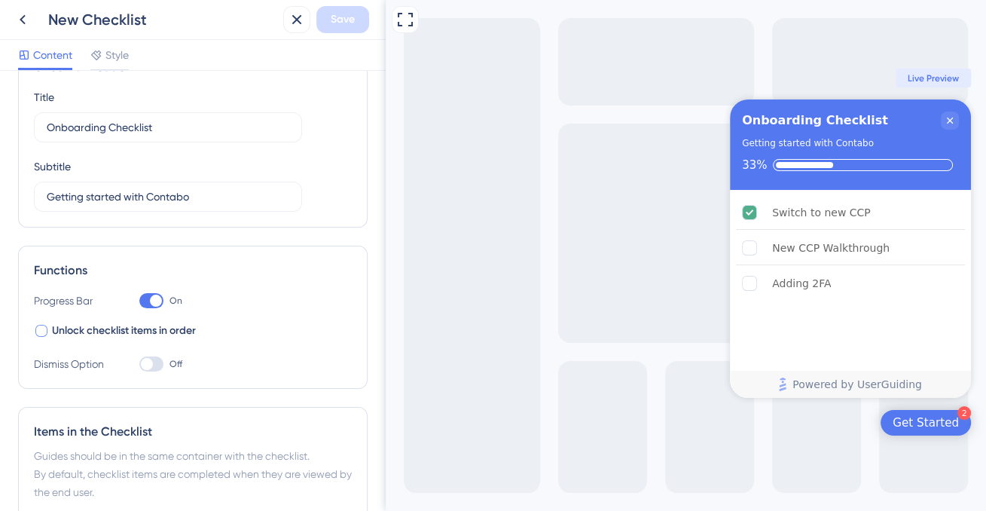
click at [62, 331] on span "Unlock checklist items in order" at bounding box center [124, 331] width 144 height 18
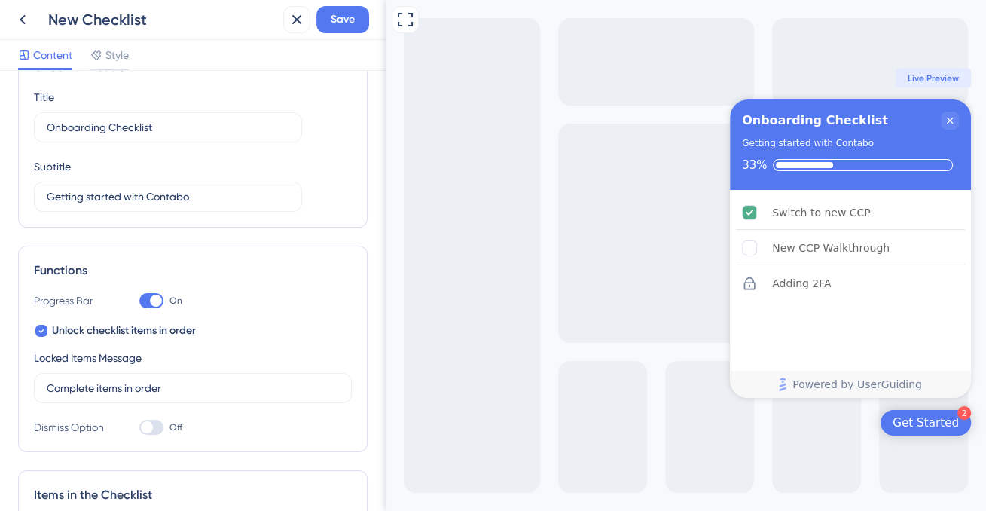
click at [155, 422] on div at bounding box center [151, 427] width 24 height 15
click at [139, 427] on input "Off" at bounding box center [139, 427] width 1 height 1
click at [156, 422] on div at bounding box center [156, 427] width 12 height 12
click at [139, 427] on input "On" at bounding box center [139, 427] width 1 height 1
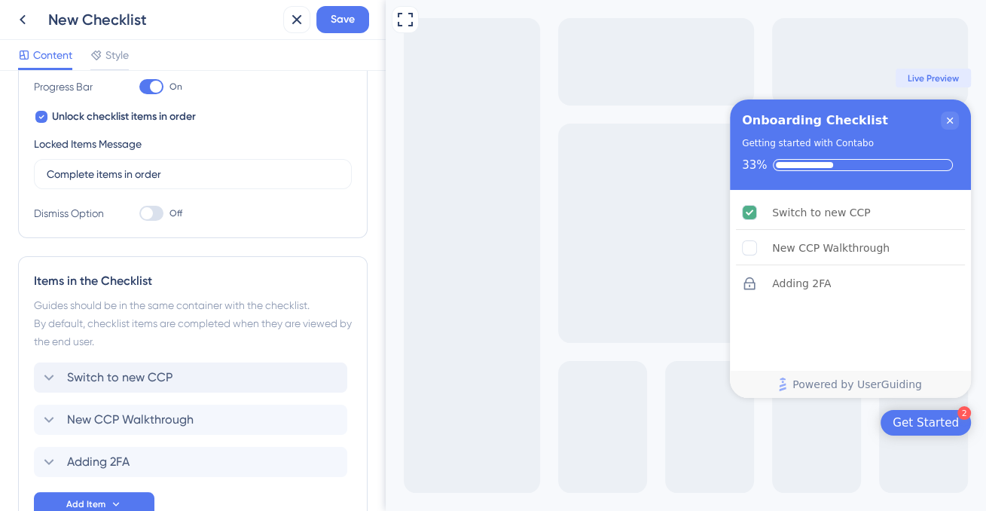
scroll to position [296, 0]
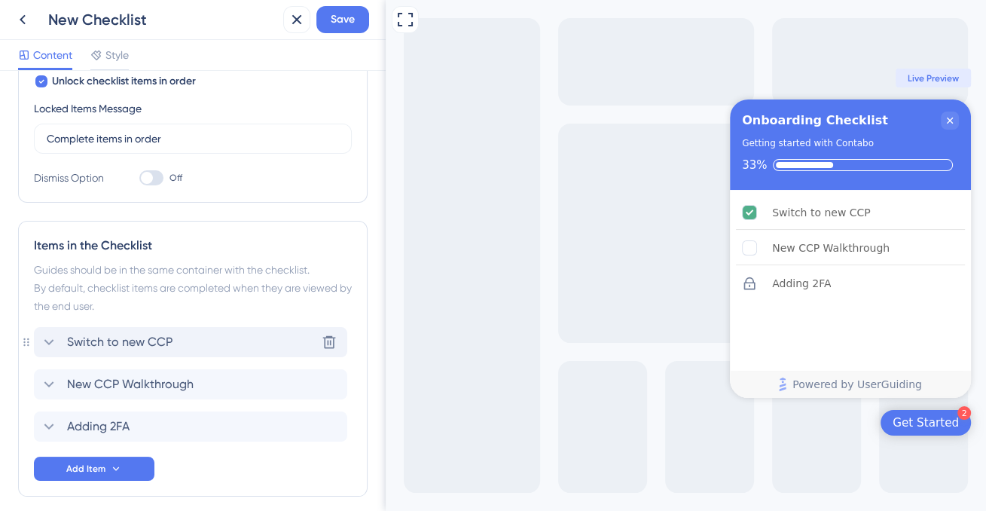
click at [53, 339] on icon at bounding box center [49, 342] width 18 height 18
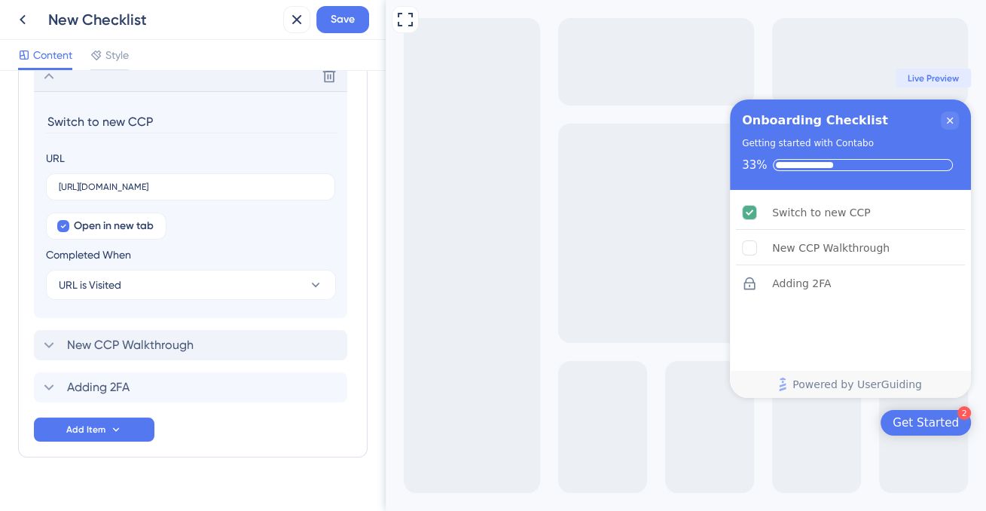
scroll to position [586, 0]
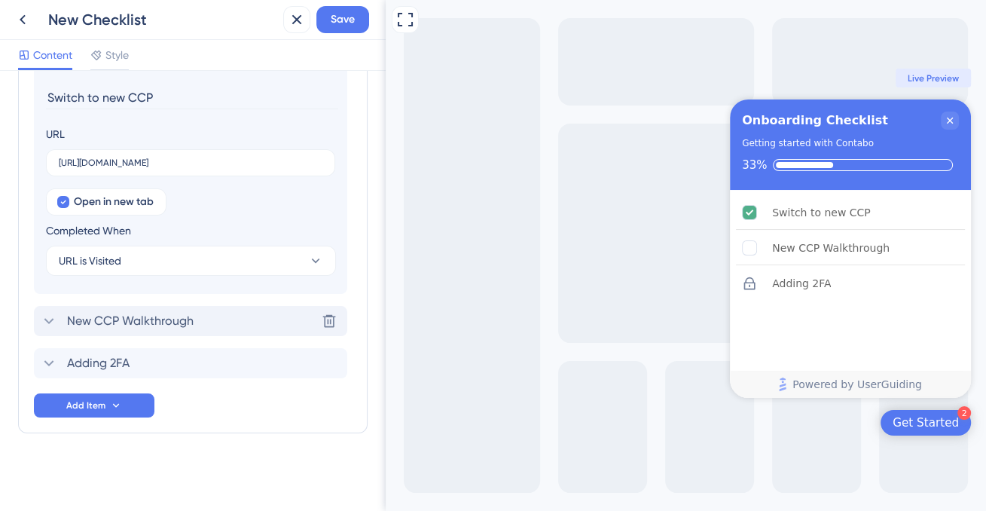
click at [47, 322] on icon at bounding box center [49, 321] width 18 height 18
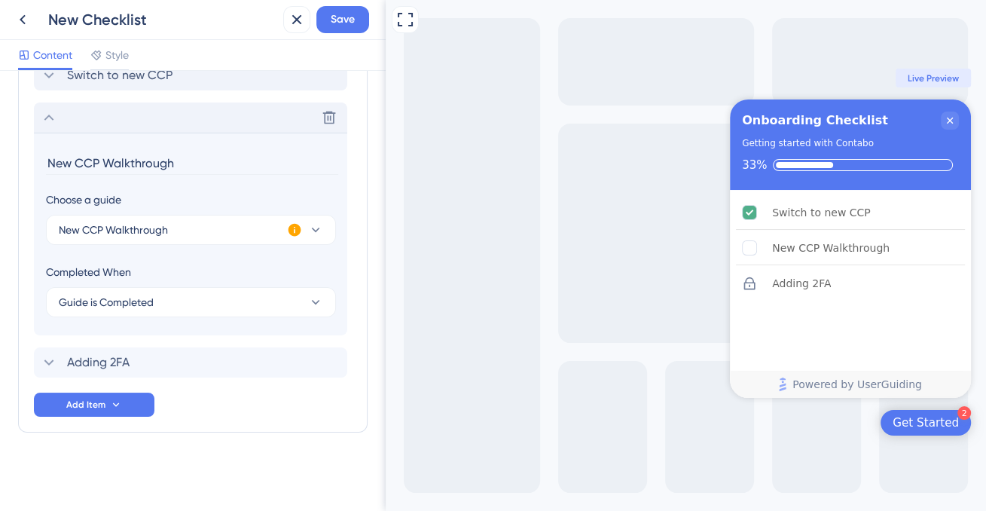
scroll to position [562, 0]
click at [145, 235] on span "New CCP Walkthrough" at bounding box center [113, 230] width 109 height 18
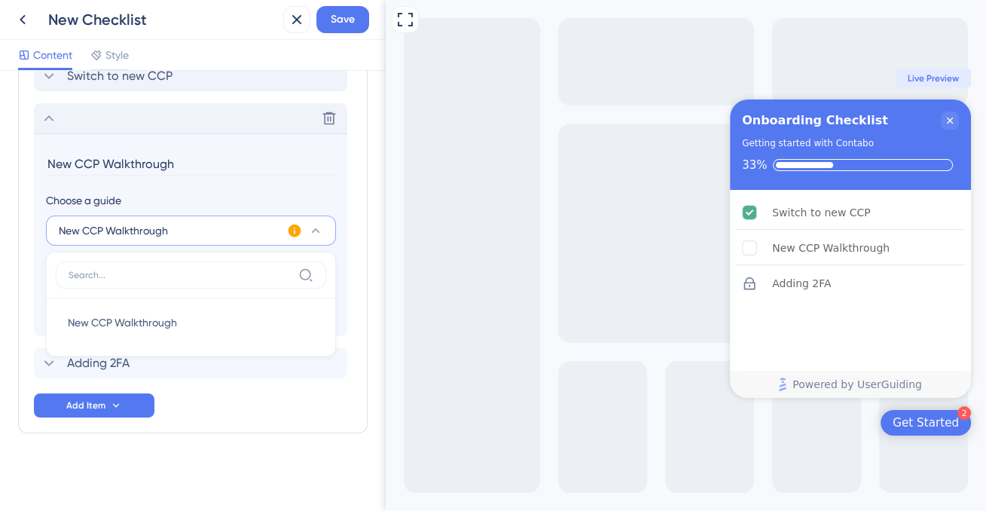
click at [295, 228] on icon at bounding box center [294, 230] width 13 height 13
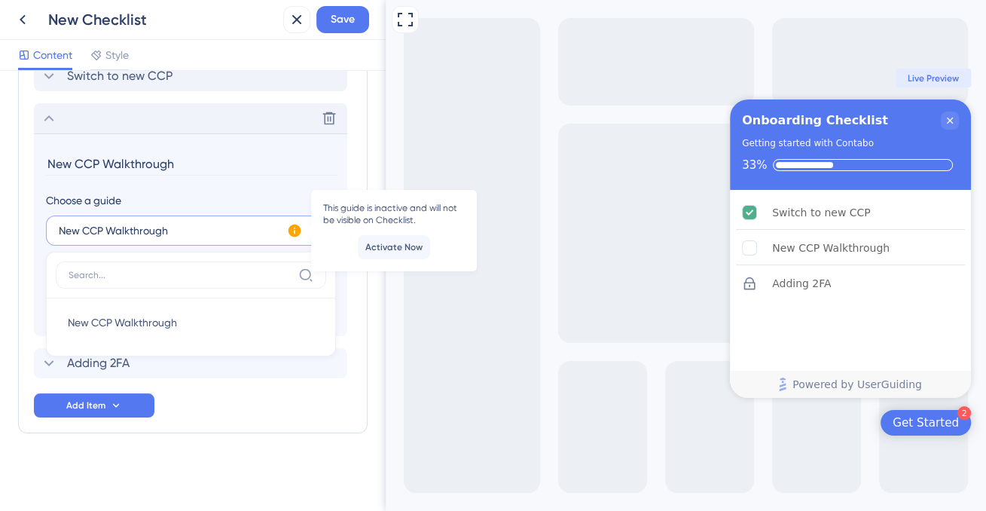
click at [372, 250] on span "Activate Now" at bounding box center [393, 247] width 57 height 12
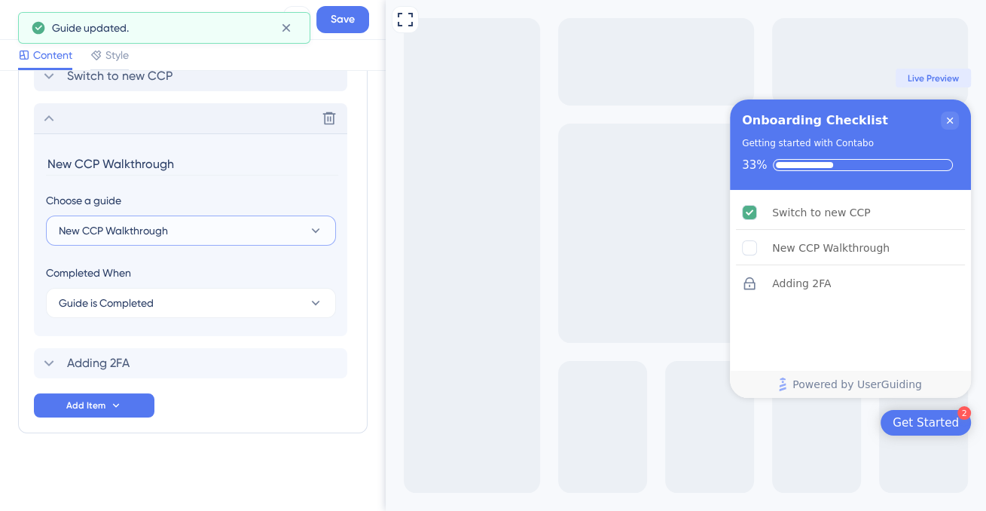
click at [313, 230] on icon at bounding box center [315, 230] width 15 height 15
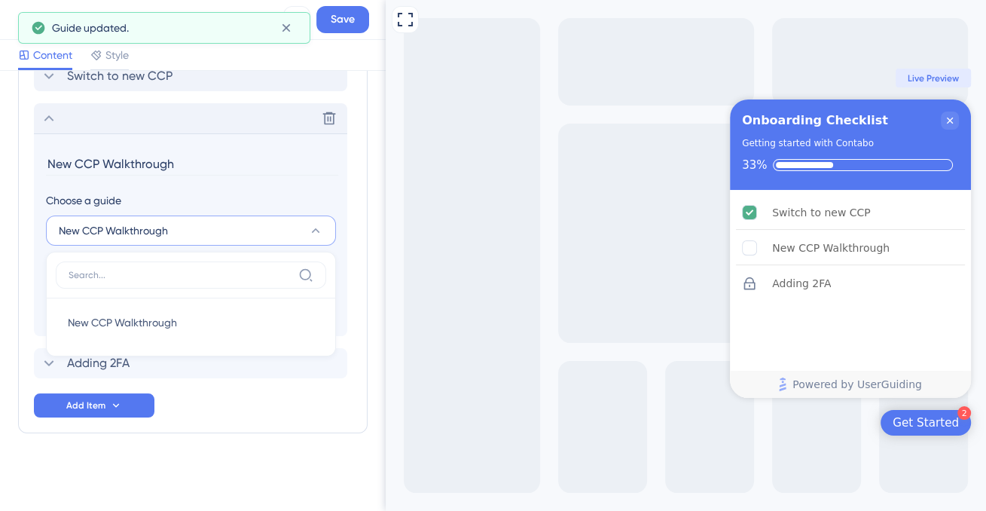
click at [311, 230] on icon at bounding box center [315, 230] width 15 height 15
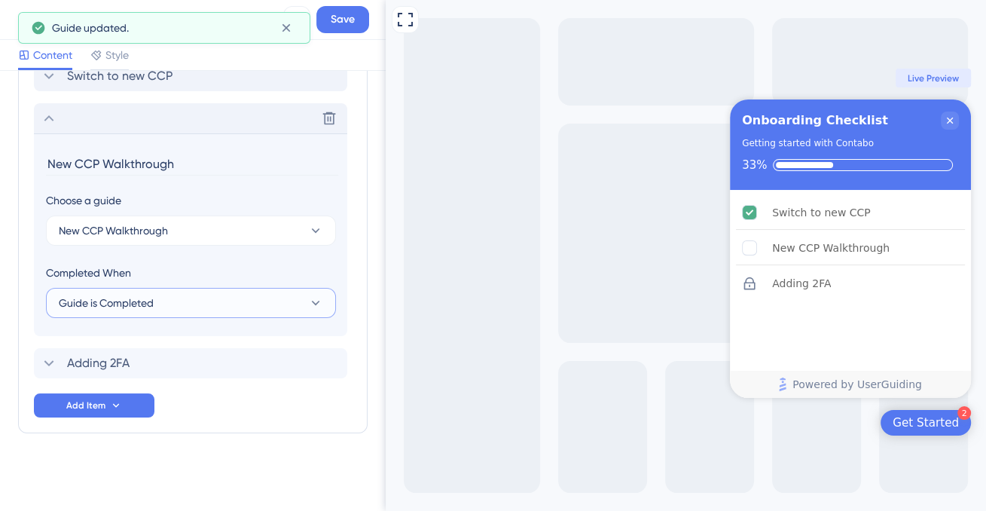
click at [138, 306] on span "Guide is Completed" at bounding box center [106, 303] width 95 height 18
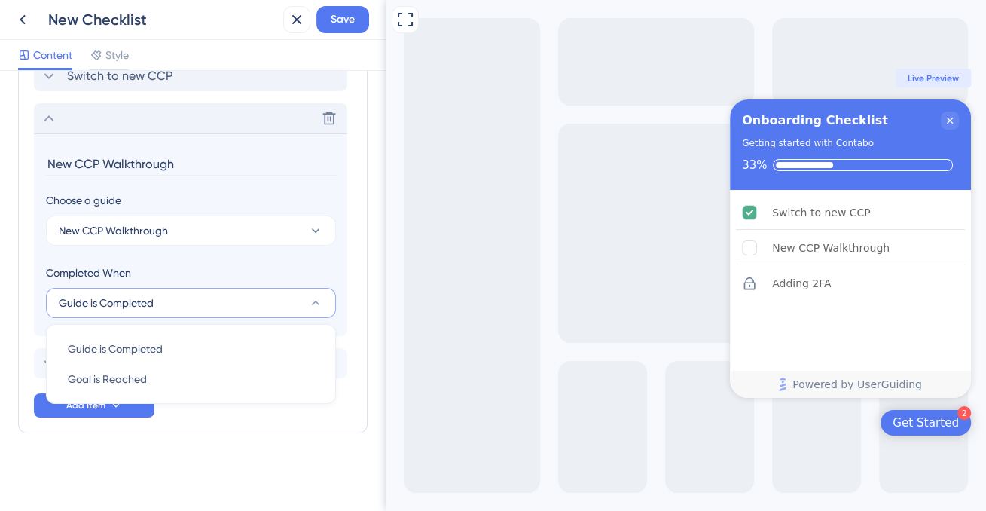
click at [152, 294] on span "Guide is Completed" at bounding box center [106, 303] width 95 height 18
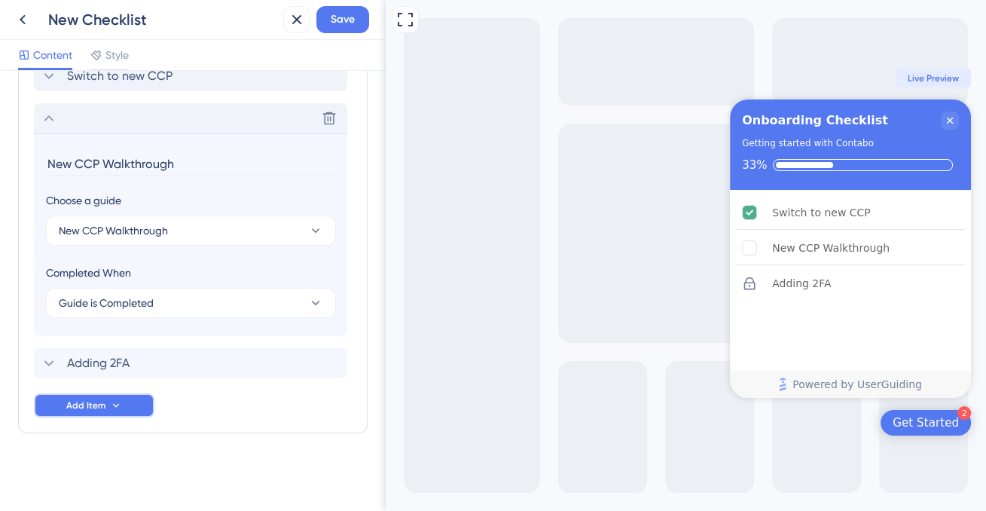
click at [122, 411] on button "Add Item" at bounding box center [94, 405] width 121 height 24
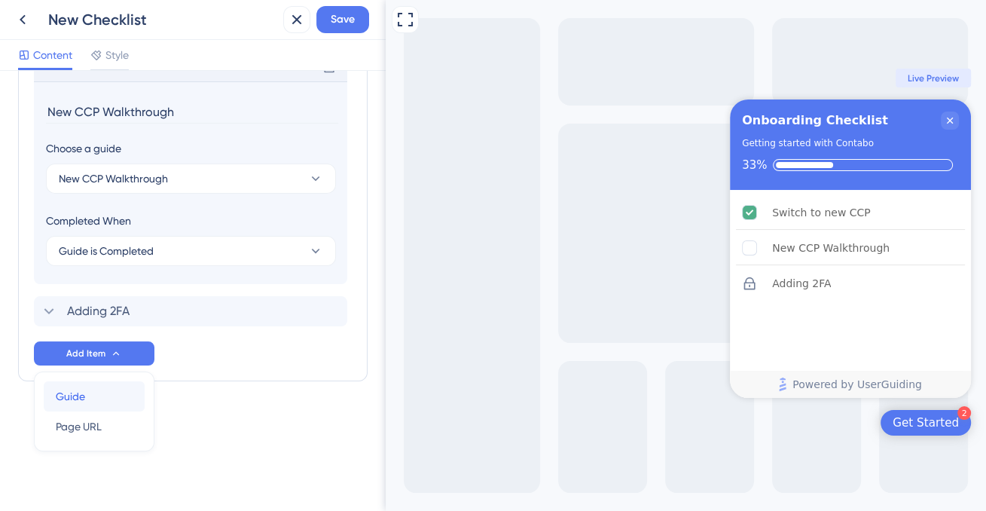
click at [84, 393] on span "Guide" at bounding box center [70, 396] width 29 height 18
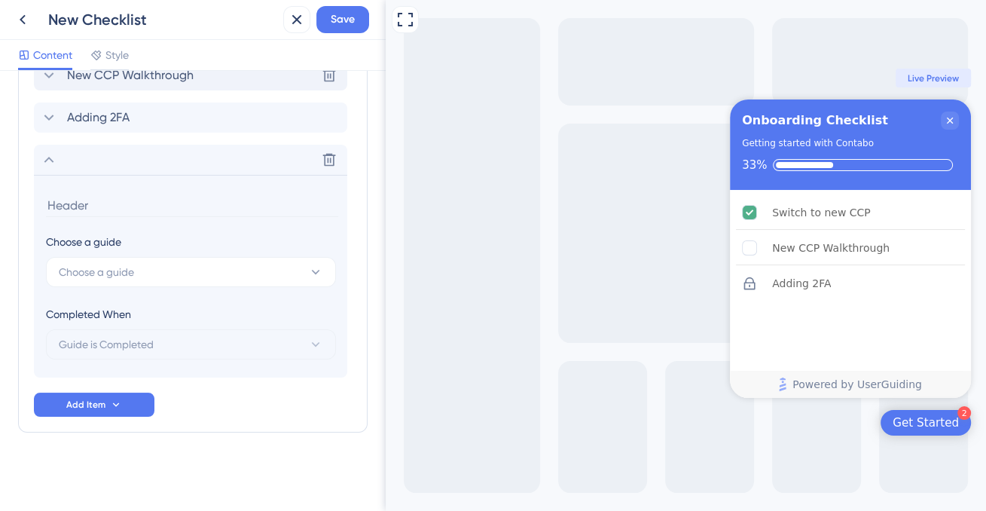
scroll to position [604, 0]
drag, startPoint x: 333, startPoint y: 161, endPoint x: 285, endPoint y: 212, distance: 69.8
click at [333, 163] on icon at bounding box center [329, 160] width 15 height 15
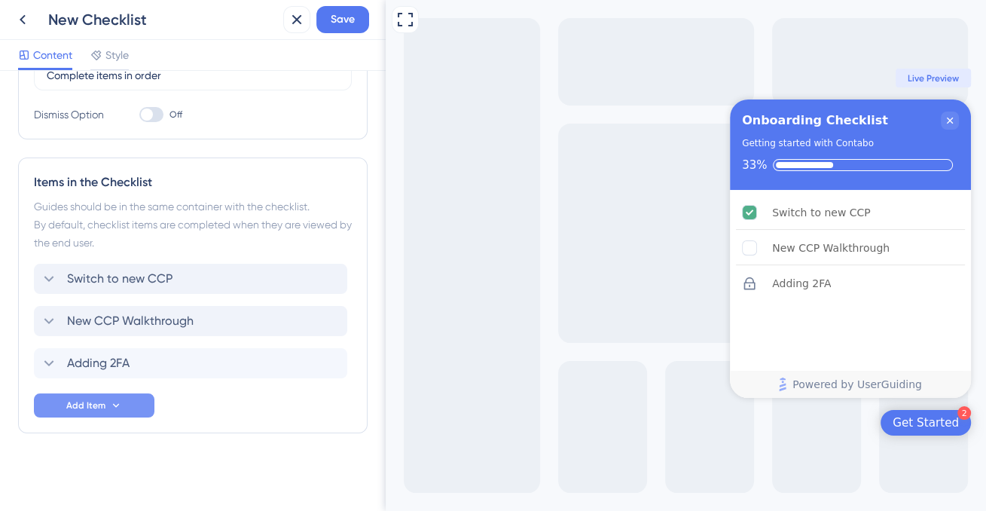
click at [95, 405] on span "Add Item" at bounding box center [85, 405] width 39 height 12
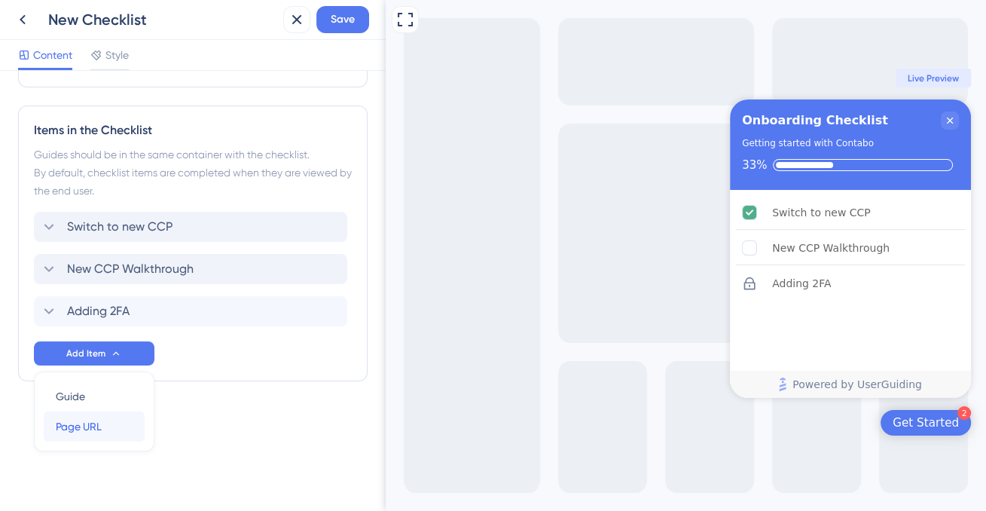
click at [85, 420] on span "Page URL" at bounding box center [79, 426] width 46 height 18
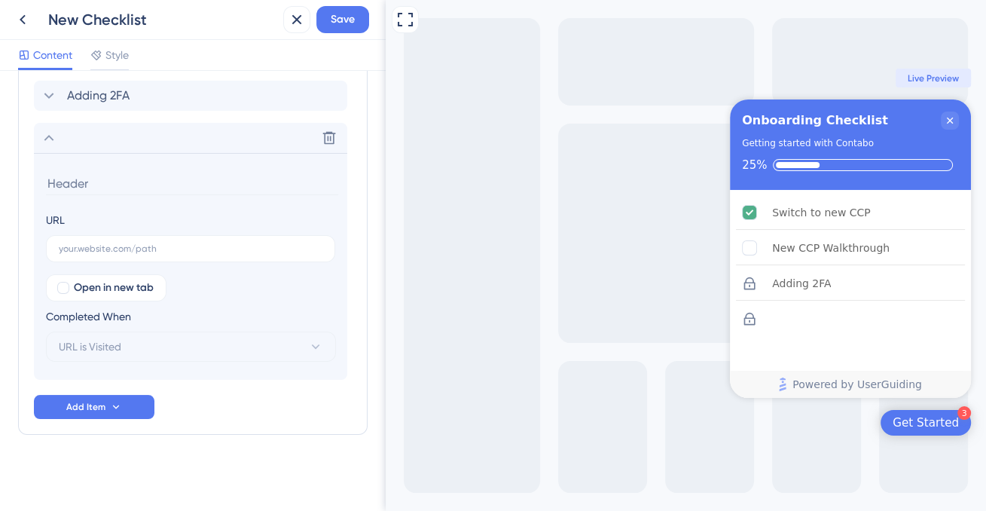
scroll to position [628, 0]
click at [119, 252] on label at bounding box center [190, 247] width 289 height 27
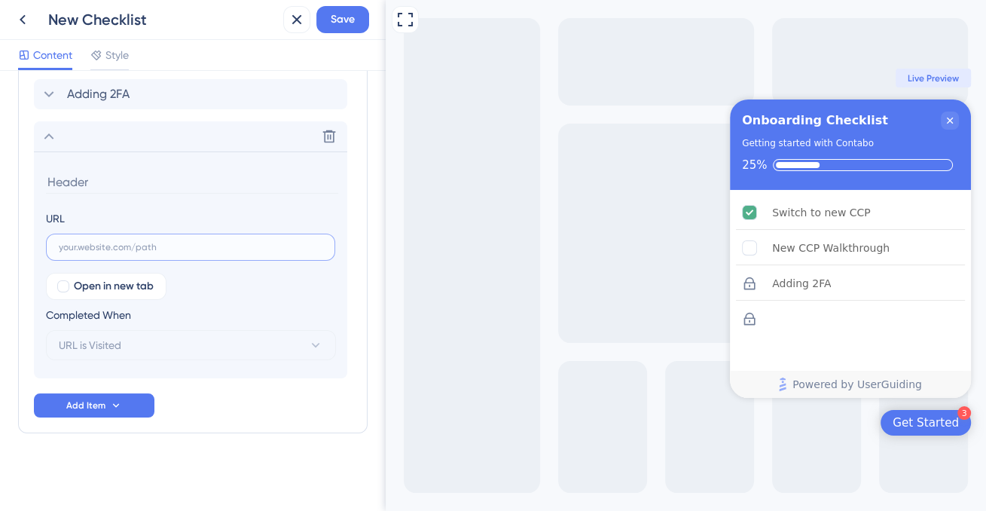
click at [119, 252] on input "text" at bounding box center [191, 247] width 264 height 11
click at [325, 136] on icon at bounding box center [329, 136] width 13 height 13
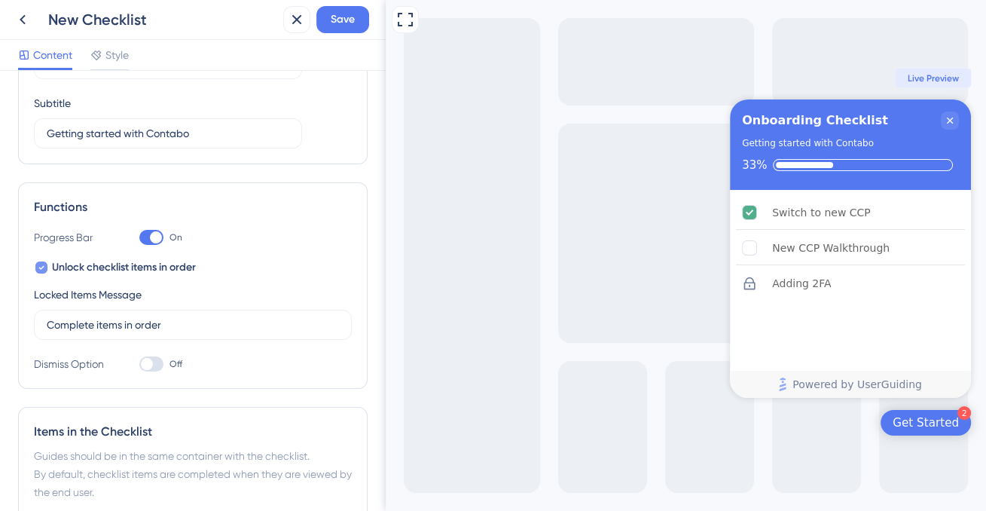
scroll to position [0, 0]
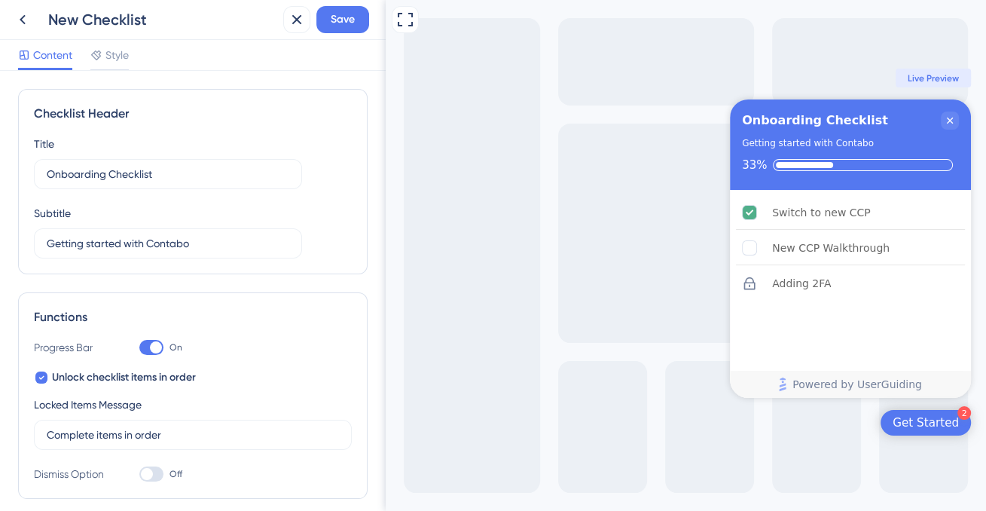
click at [137, 60] on div "Content Style" at bounding box center [193, 55] width 386 height 31
click at [124, 59] on span "Style" at bounding box center [116, 55] width 23 height 18
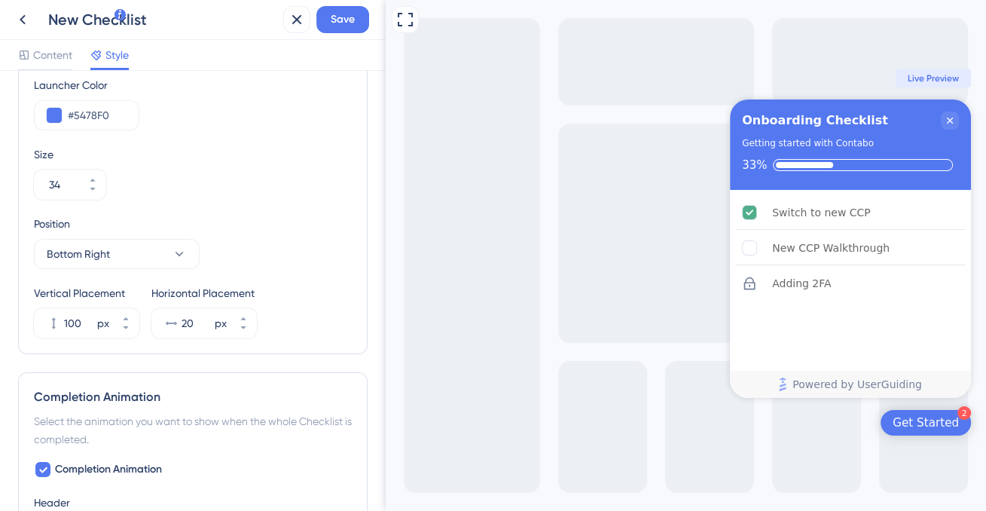
scroll to position [249, 0]
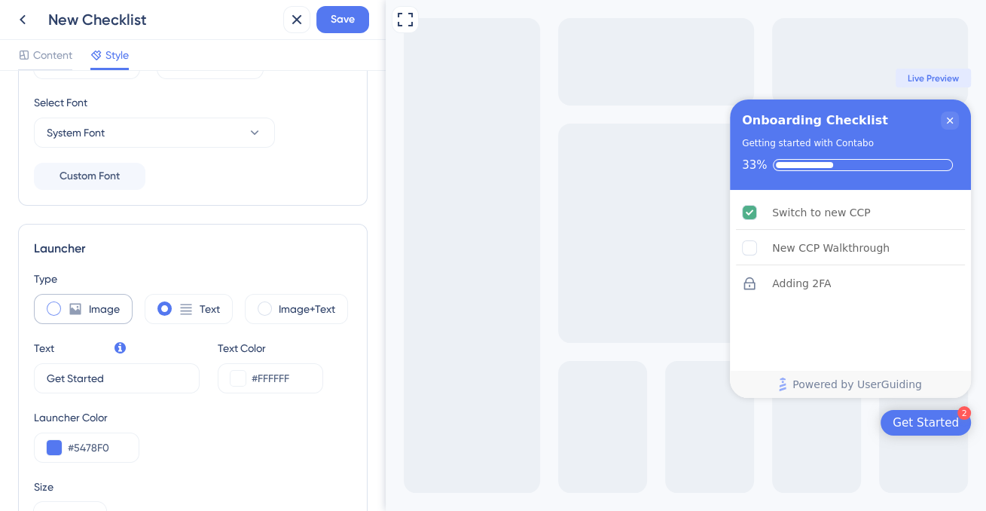
click at [58, 312] on span at bounding box center [54, 308] width 14 height 14
click at [66, 304] on input "radio" at bounding box center [66, 304] width 0 height 0
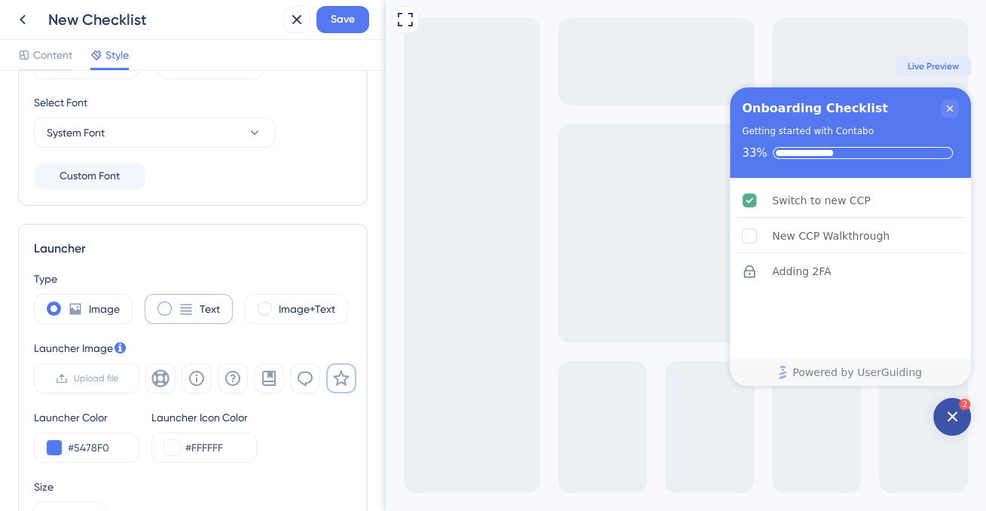
click at [184, 308] on icon at bounding box center [186, 308] width 15 height 15
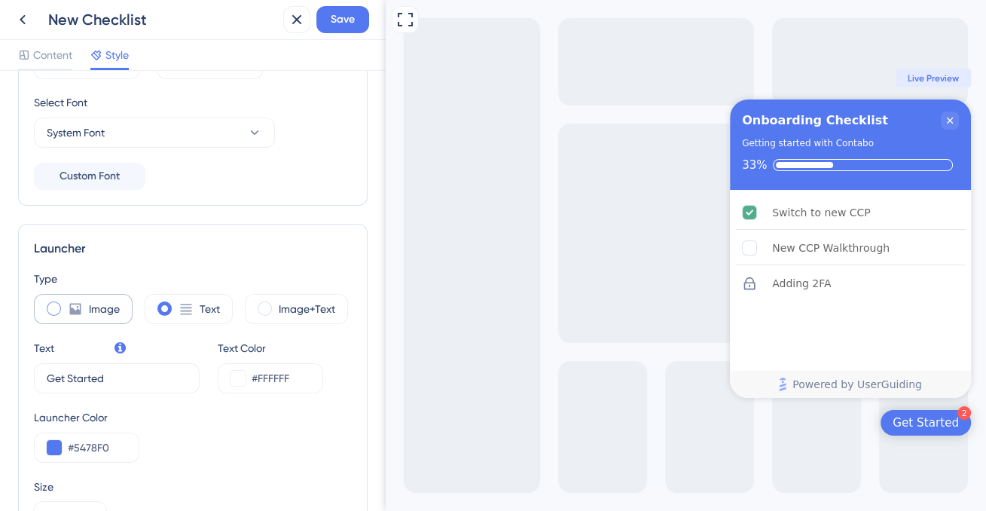
click at [114, 306] on label "Image" at bounding box center [104, 309] width 31 height 18
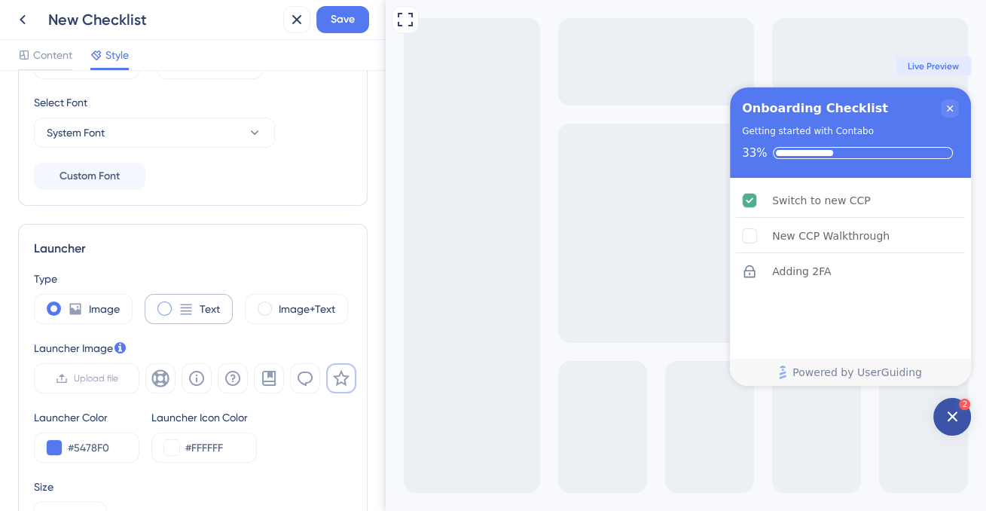
click at [191, 304] on icon at bounding box center [186, 308] width 15 height 15
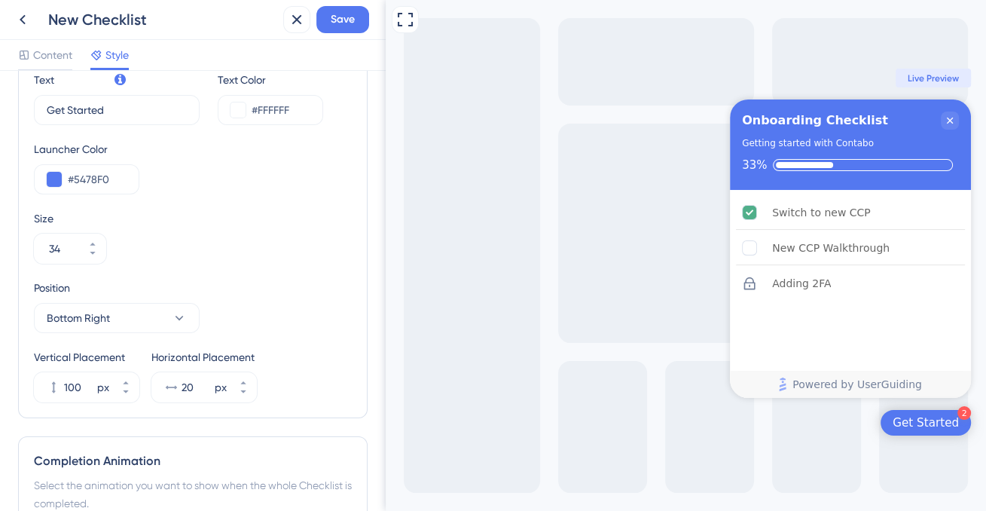
scroll to position [850, 0]
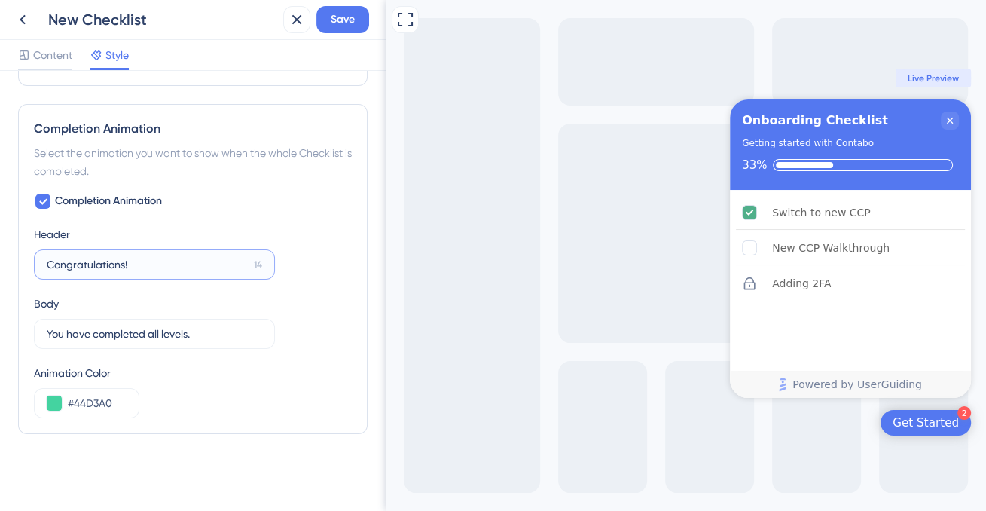
click at [191, 261] on input "Congratulations!" at bounding box center [147, 264] width 201 height 17
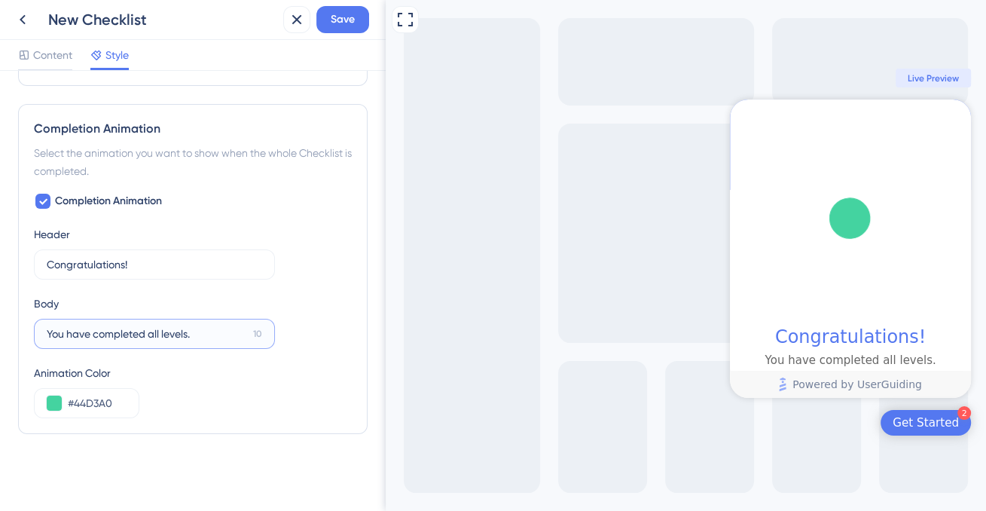
click at [184, 328] on input "You have completed all levels." at bounding box center [147, 333] width 200 height 17
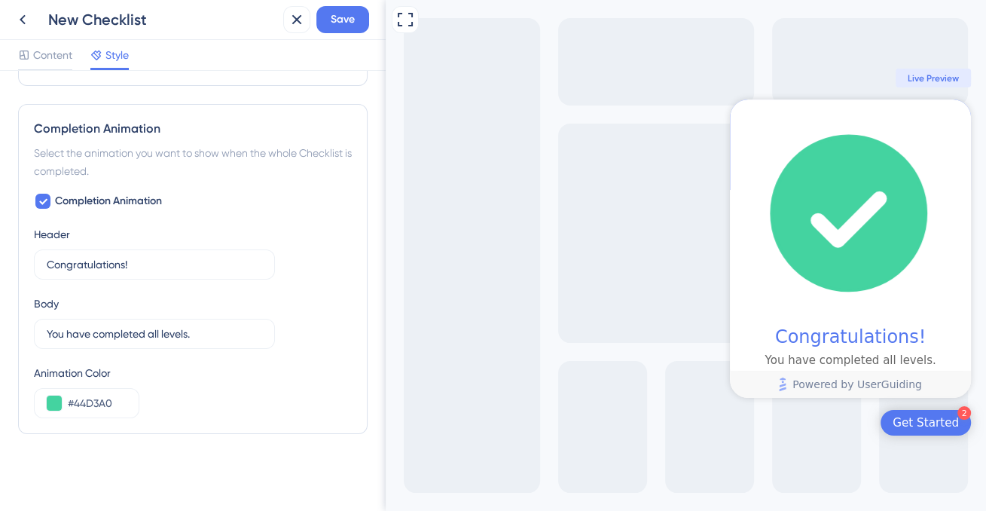
click at [274, 278] on div "Completion Animation Header Congratulations! 14 Body You have completed all lev…" at bounding box center [193, 305] width 318 height 226
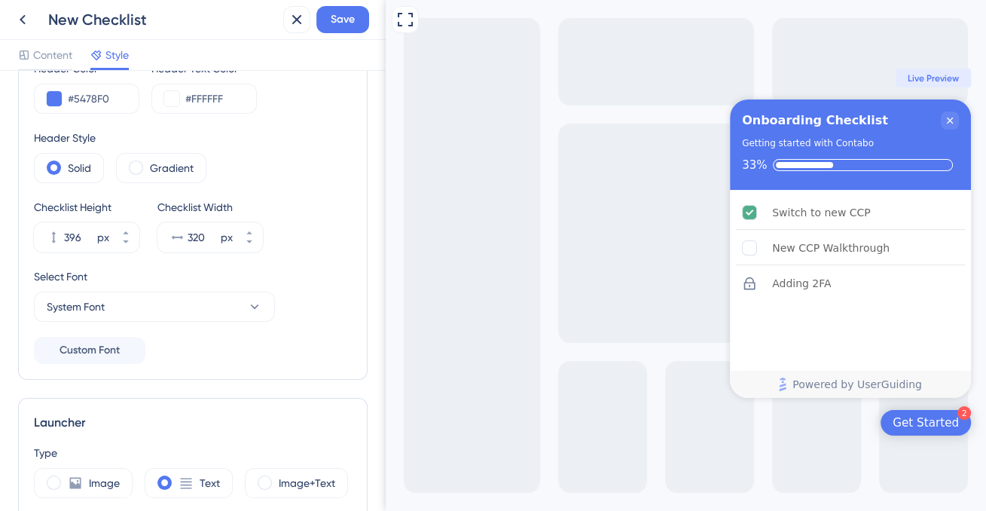
scroll to position [0, 0]
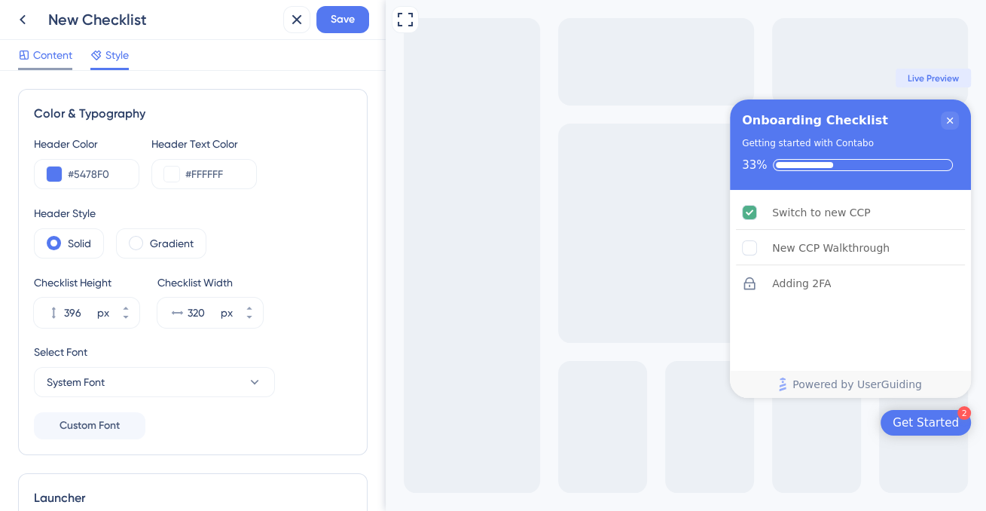
click at [49, 62] on span "Content" at bounding box center [52, 55] width 39 height 18
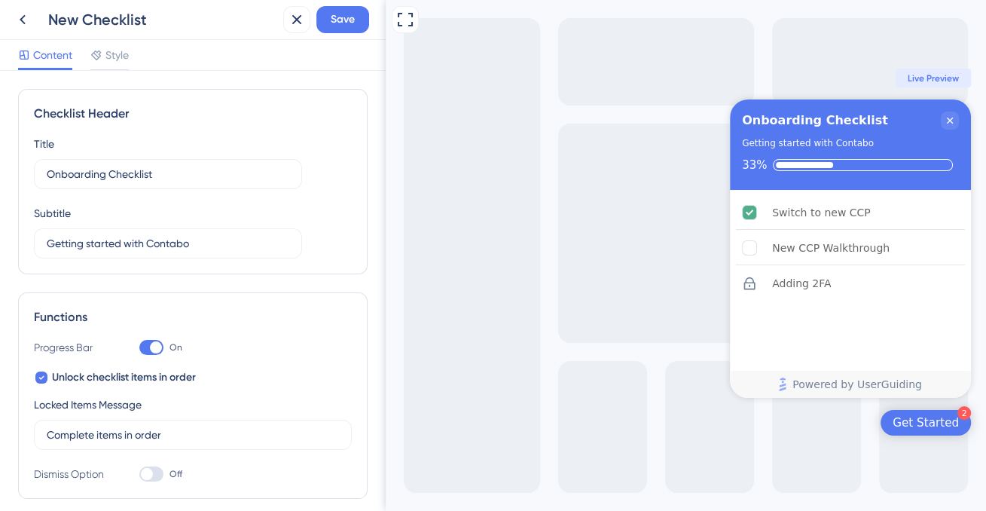
click at [920, 421] on div "Get Started" at bounding box center [926, 422] width 66 height 15
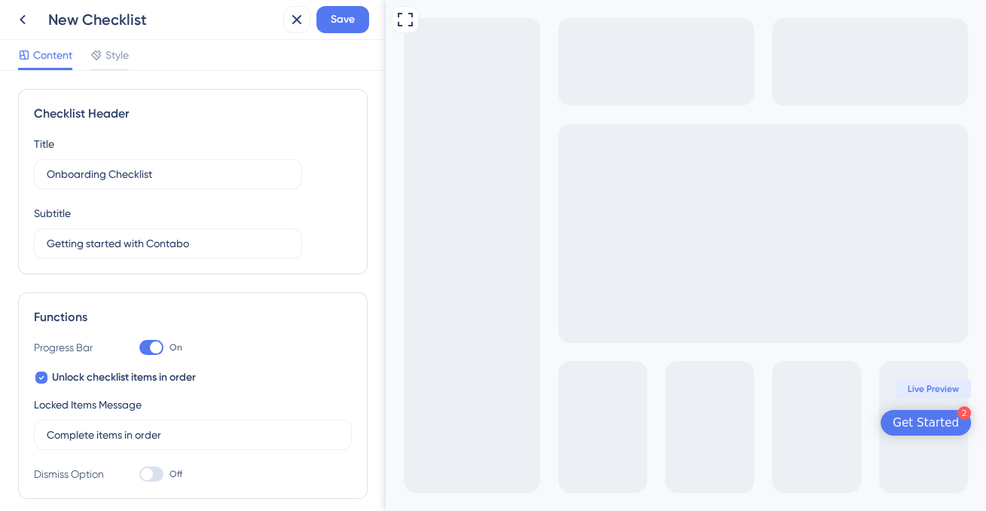
click at [920, 421] on div "Get Started" at bounding box center [926, 422] width 66 height 15
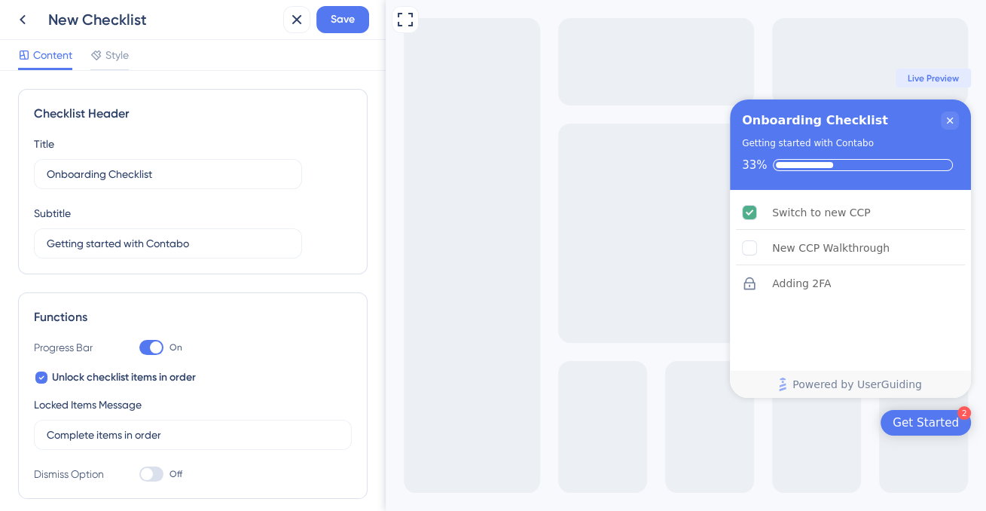
click at [906, 417] on div "Get Started" at bounding box center [926, 422] width 66 height 15
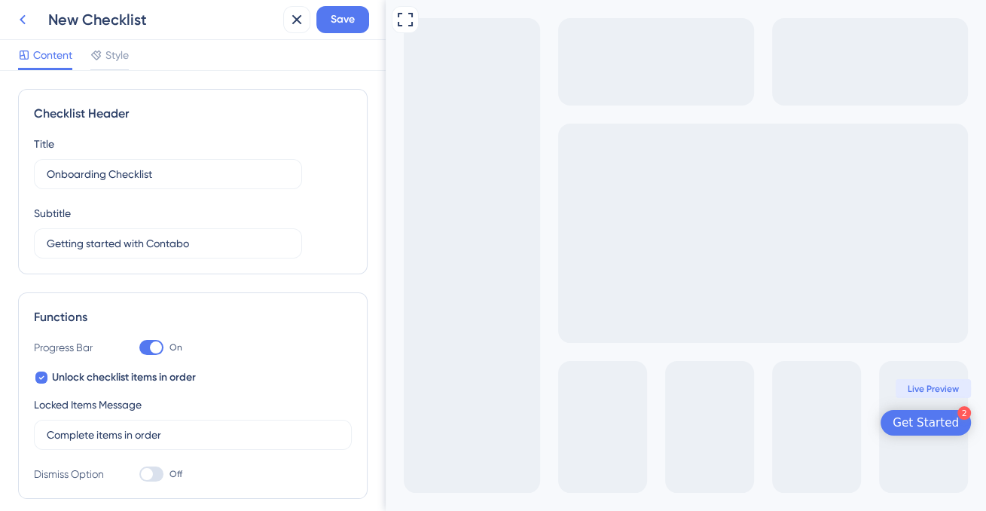
click at [28, 24] on icon at bounding box center [23, 20] width 18 height 18
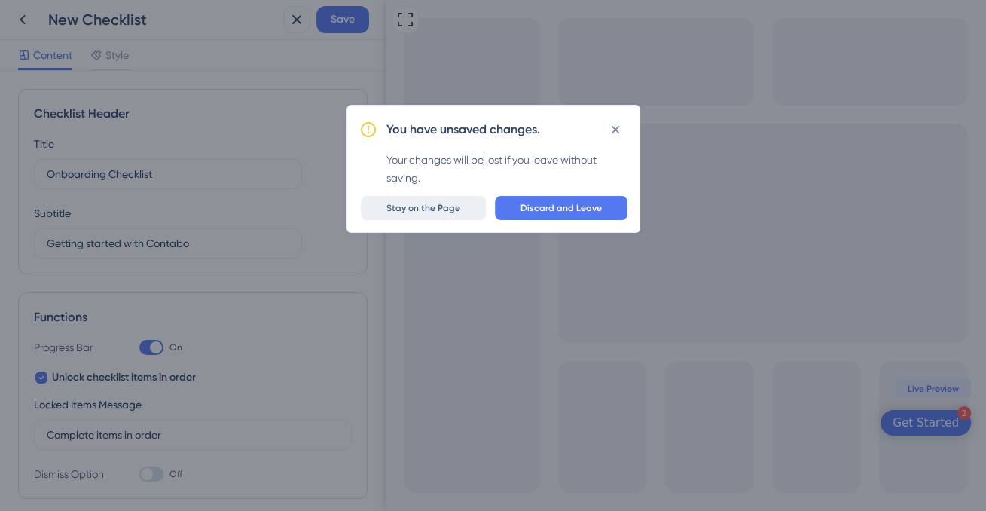
click at [456, 203] on span "Stay on the Page" at bounding box center [423, 208] width 74 height 12
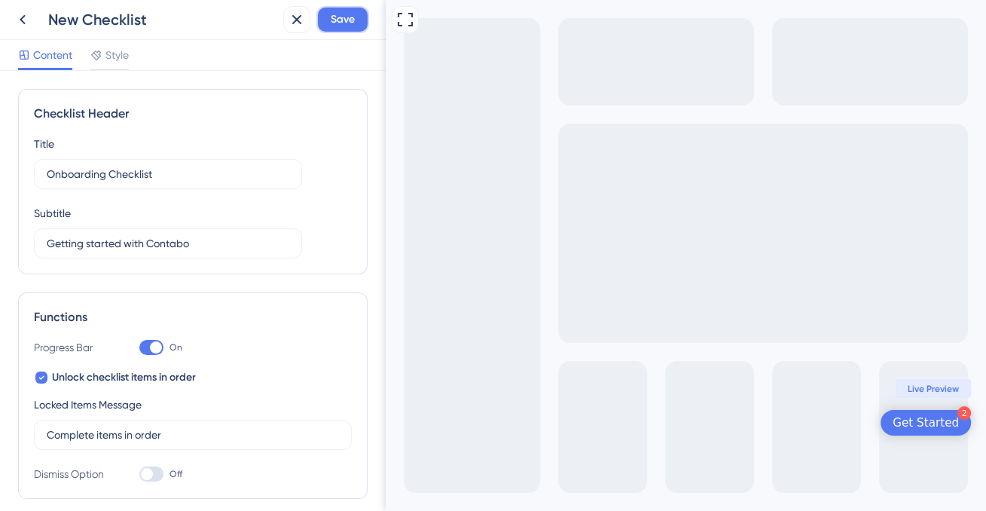
click at [337, 18] on span "Save" at bounding box center [343, 20] width 24 height 18
click at [29, 21] on icon at bounding box center [23, 20] width 18 height 18
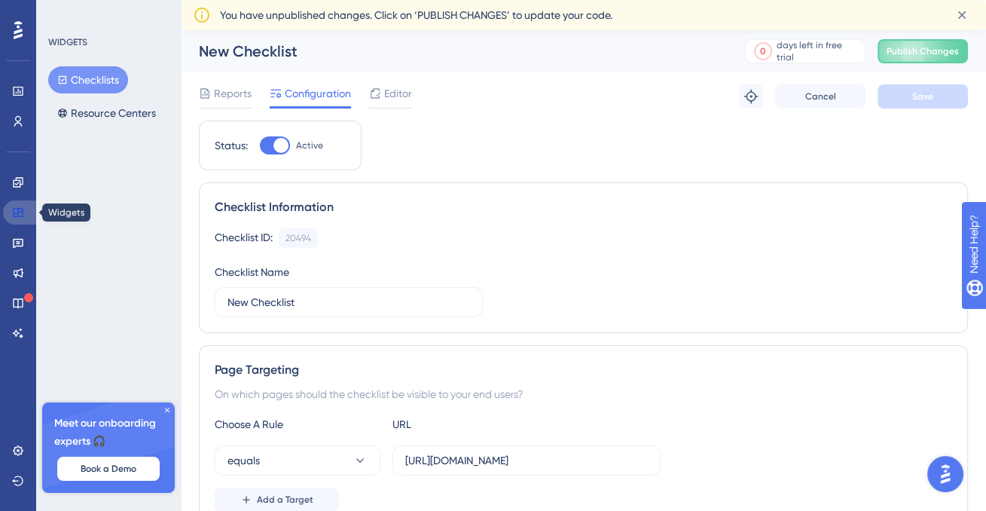
click at [20, 214] on icon at bounding box center [18, 212] width 12 height 12
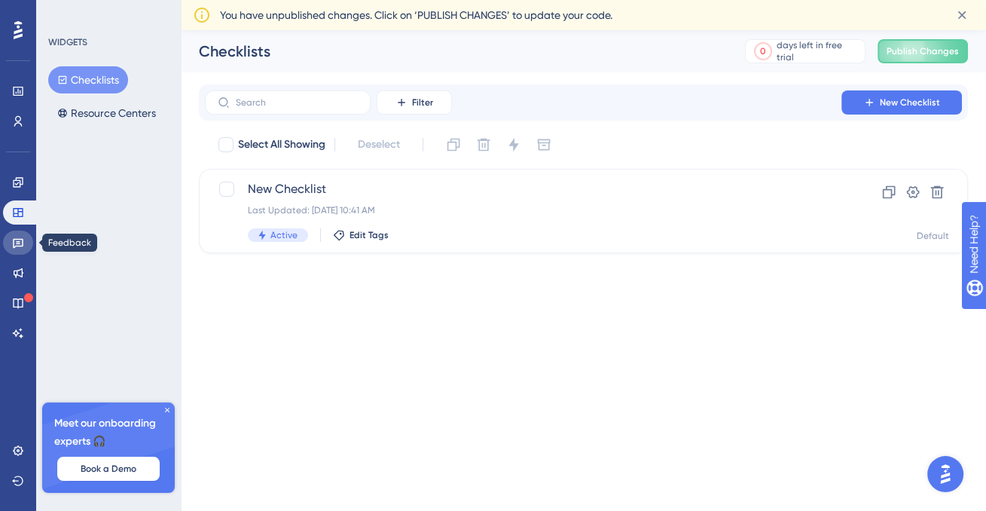
click at [24, 239] on link at bounding box center [18, 242] width 30 height 24
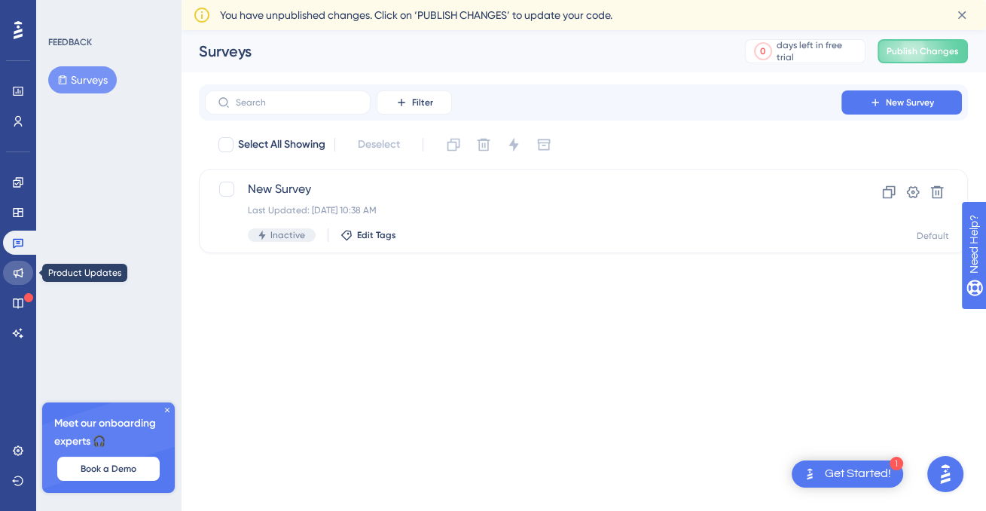
click at [27, 264] on link at bounding box center [18, 273] width 30 height 24
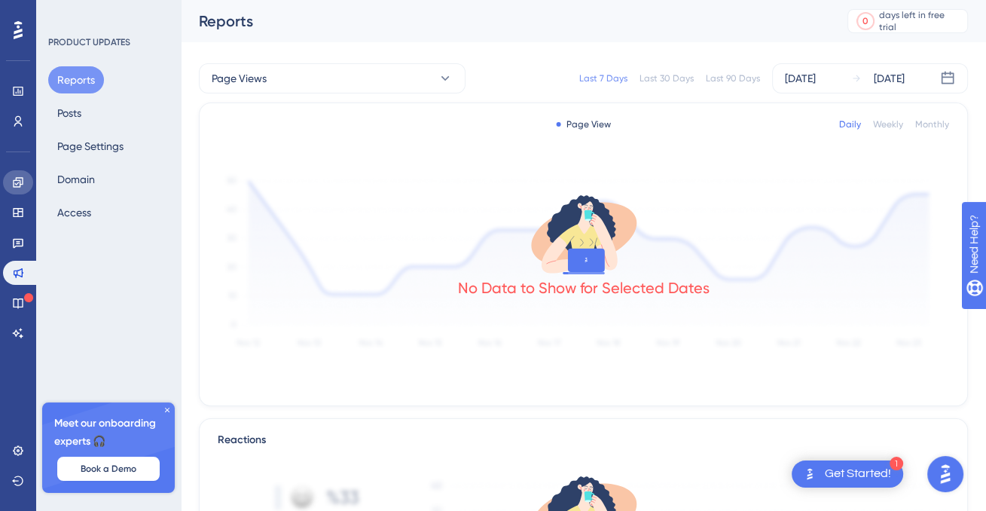
click at [32, 181] on link at bounding box center [18, 182] width 30 height 24
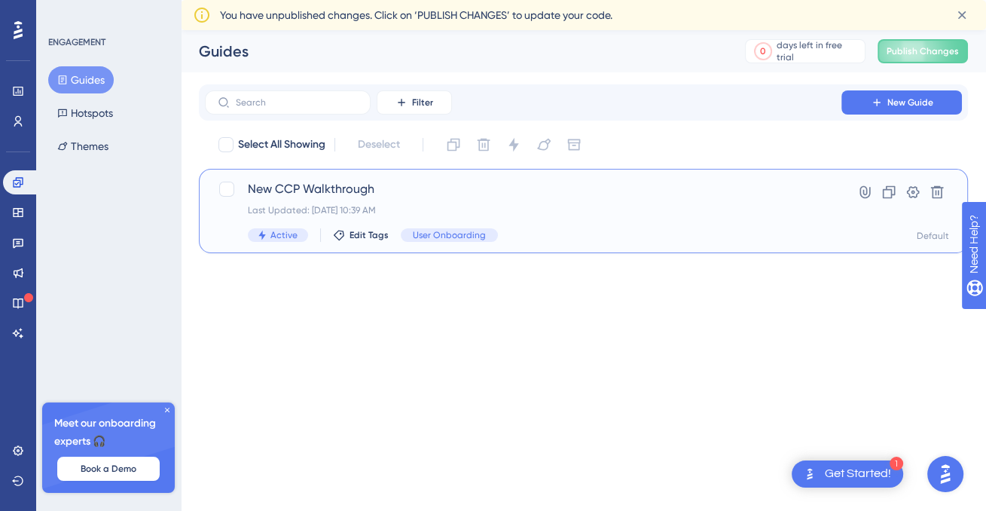
click at [514, 203] on div "New CCP Walkthrough Last Updated: [DATE] 10:39 AM Active Edit Tags User Onboard…" at bounding box center [523, 211] width 551 height 62
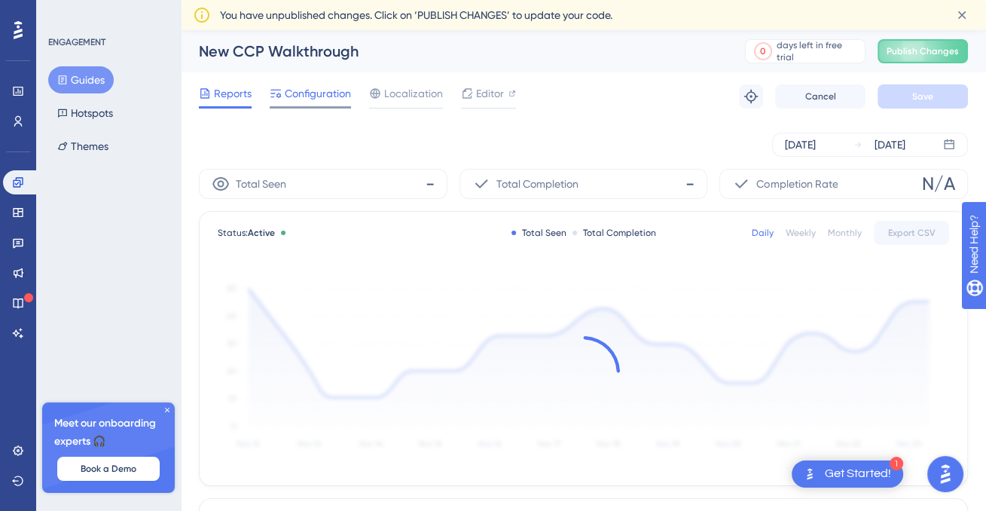
click at [307, 96] on span "Configuration" at bounding box center [318, 93] width 66 height 18
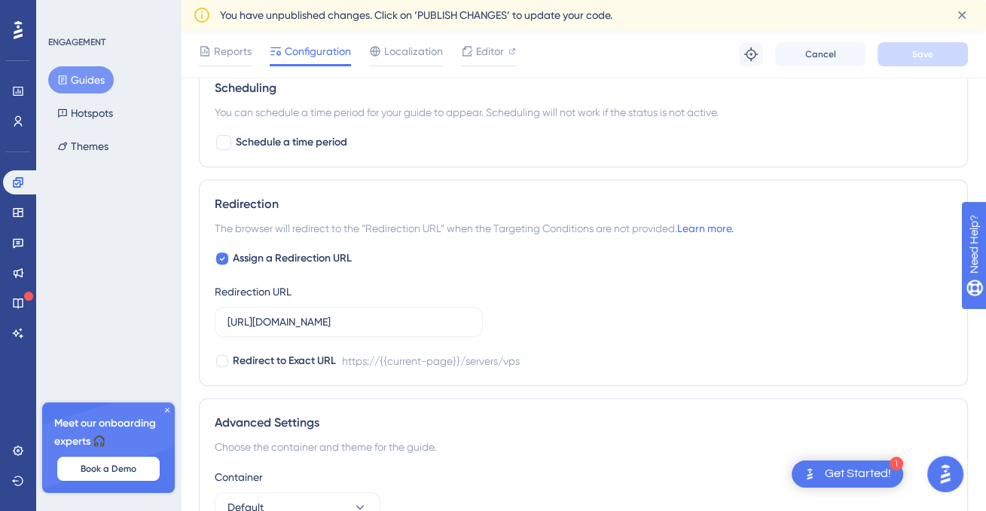
scroll to position [1347, 0]
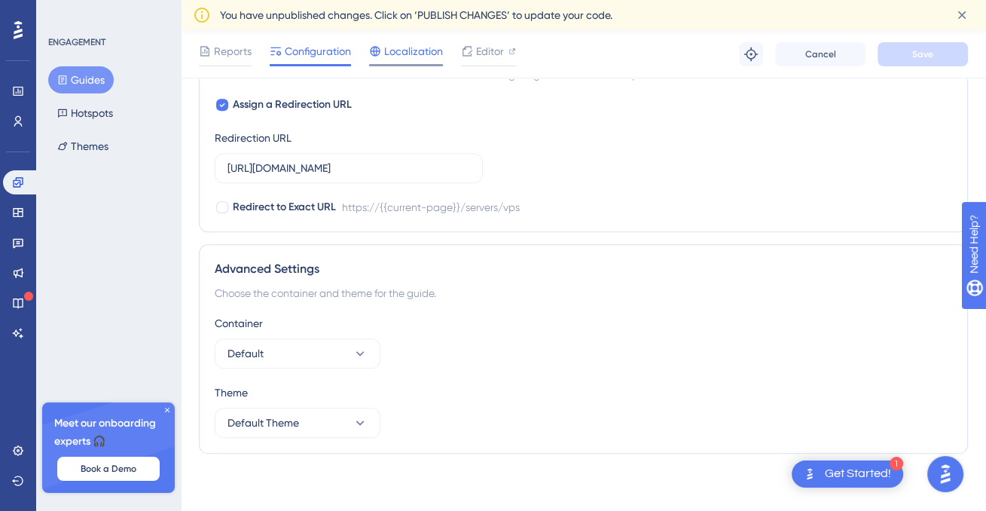
click at [398, 53] on span "Localization" at bounding box center [413, 51] width 59 height 18
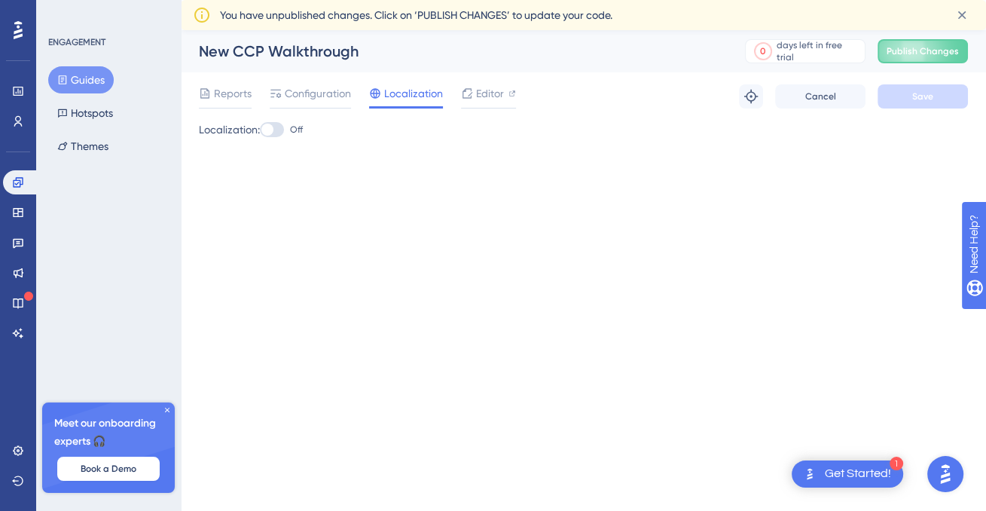
click at [285, 122] on label "Off" at bounding box center [281, 130] width 43 height 18
click at [270, 130] on div at bounding box center [267, 130] width 12 height 12
click at [260, 130] on input "Off" at bounding box center [259, 130] width 1 height 1
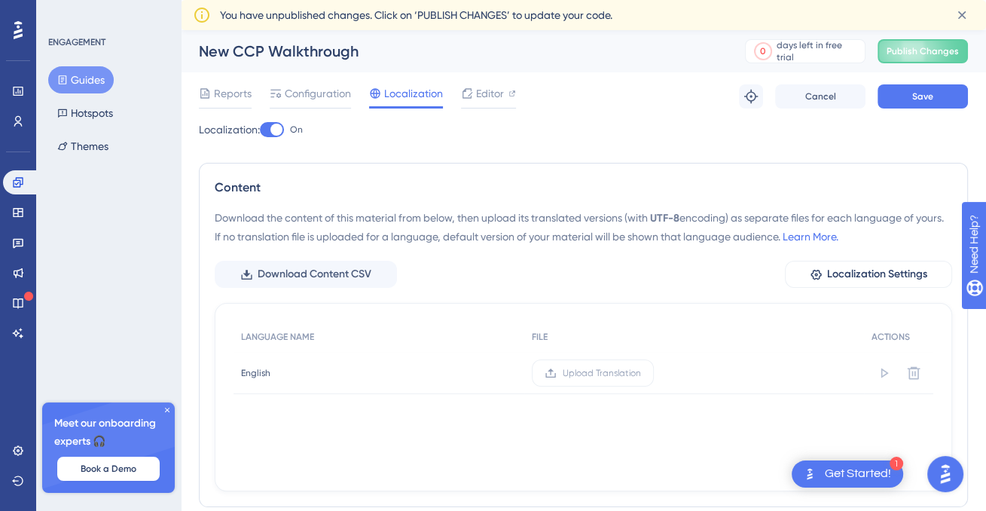
click at [282, 127] on div at bounding box center [276, 130] width 12 height 12
click at [260, 130] on input "On" at bounding box center [259, 130] width 1 height 1
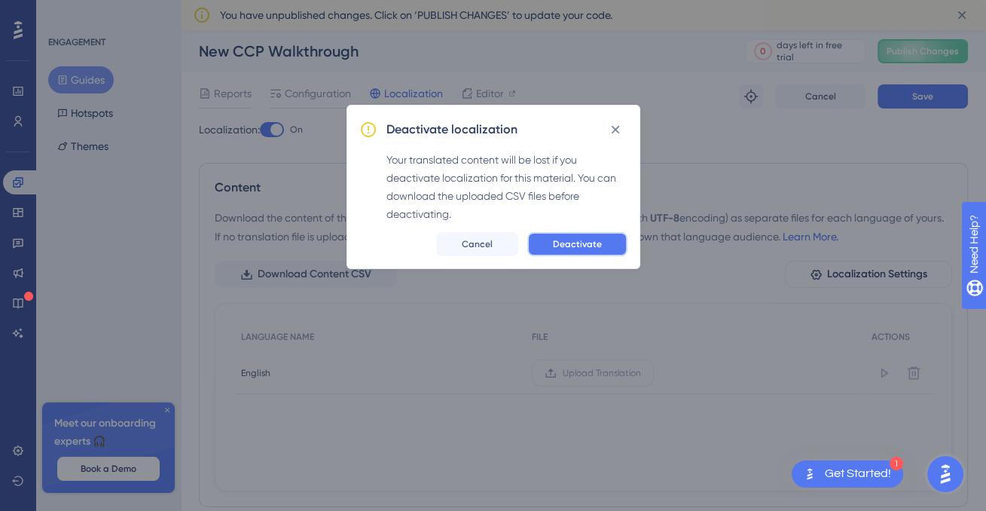
drag, startPoint x: 545, startPoint y: 243, endPoint x: 546, endPoint y: 234, distance: 8.4
click at [545, 243] on button "Deactivate" at bounding box center [577, 244] width 100 height 24
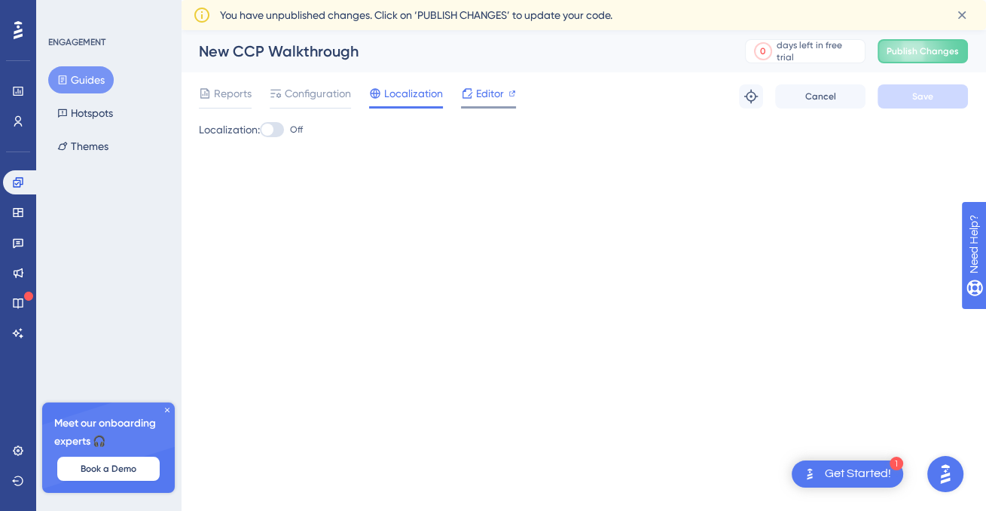
click at [475, 102] on div "Editor" at bounding box center [488, 93] width 55 height 18
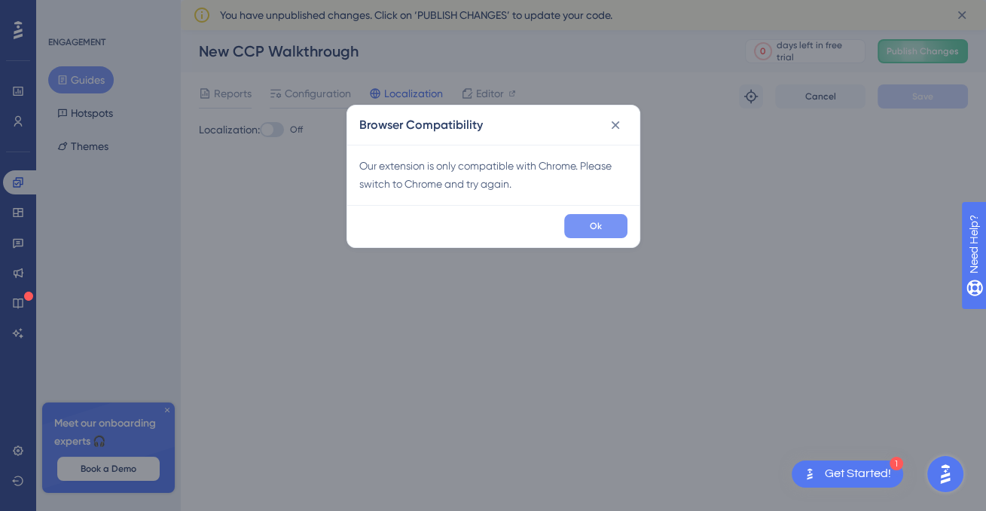
click at [581, 230] on button "Ok" at bounding box center [595, 226] width 63 height 24
